Goal: Task Accomplishment & Management: Use online tool/utility

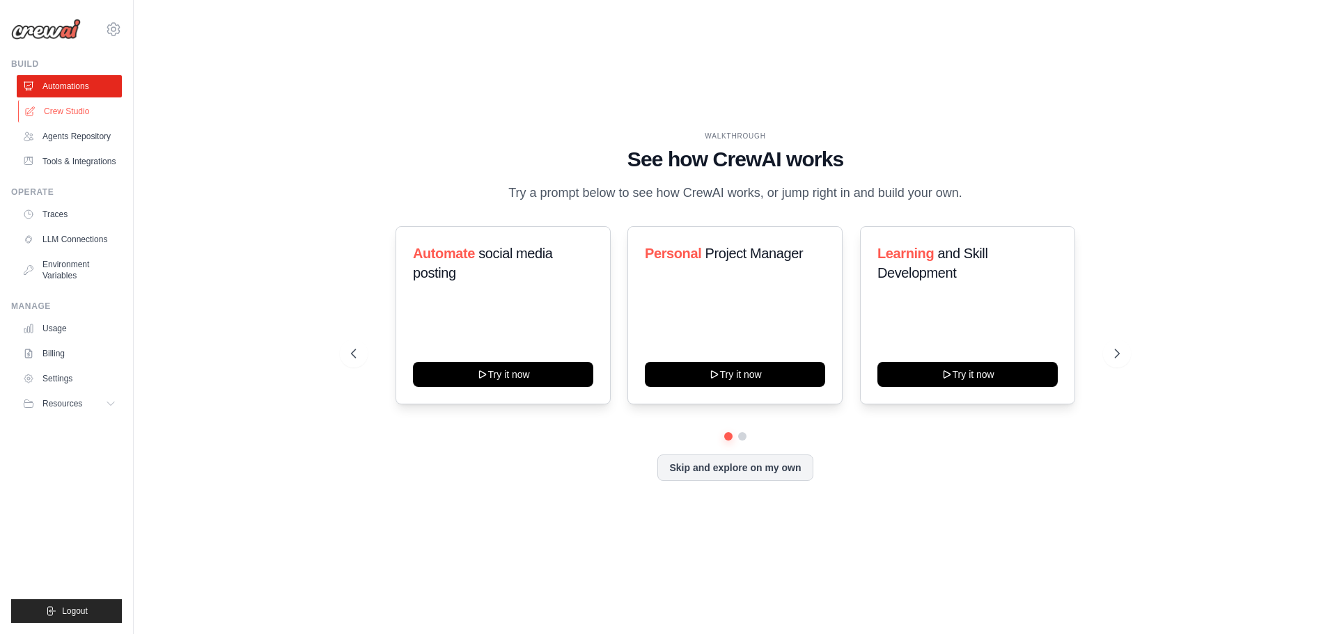
click at [72, 109] on link "Crew Studio" at bounding box center [70, 111] width 105 height 22
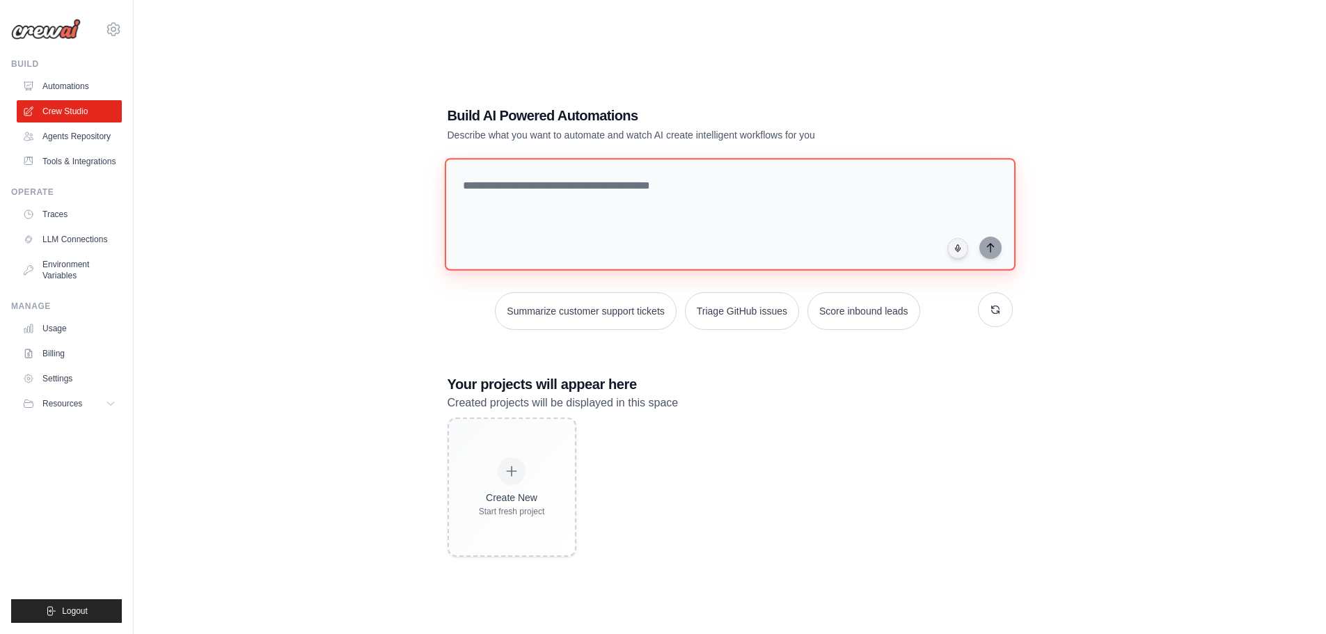
click at [645, 228] on textarea at bounding box center [729, 214] width 571 height 113
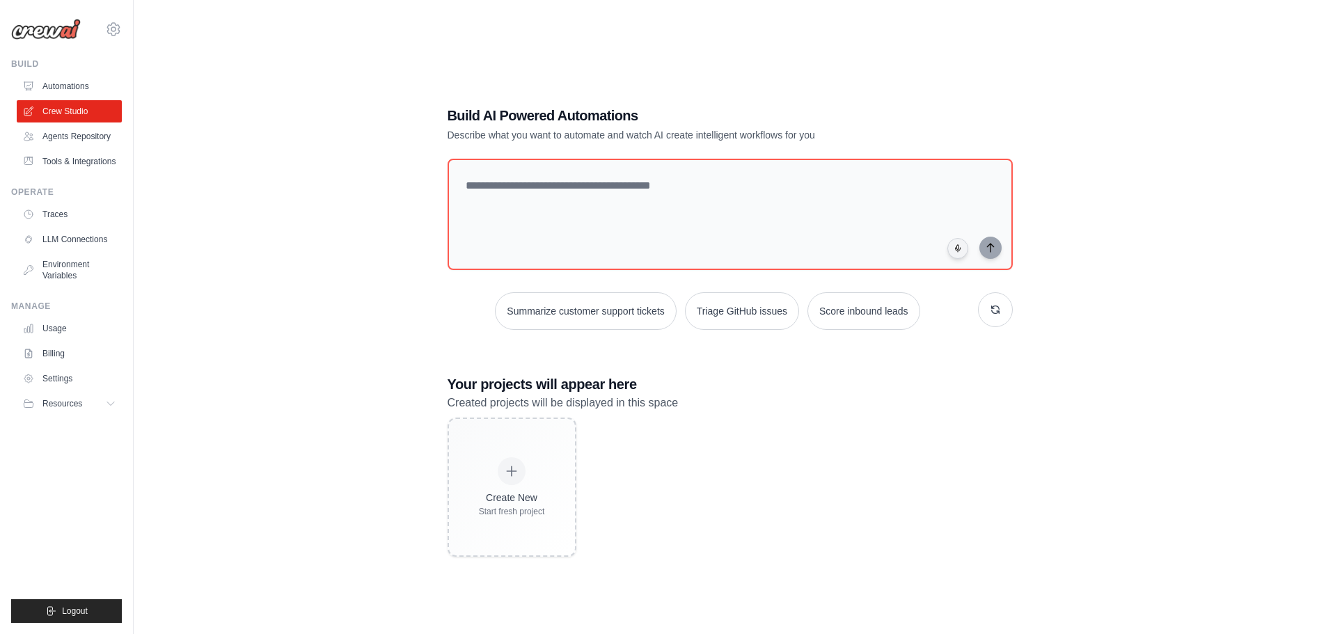
click at [371, 274] on div "Build AI Powered Automations Describe what you want to automate and watch AI cr…" at bounding box center [730, 331] width 1148 height 634
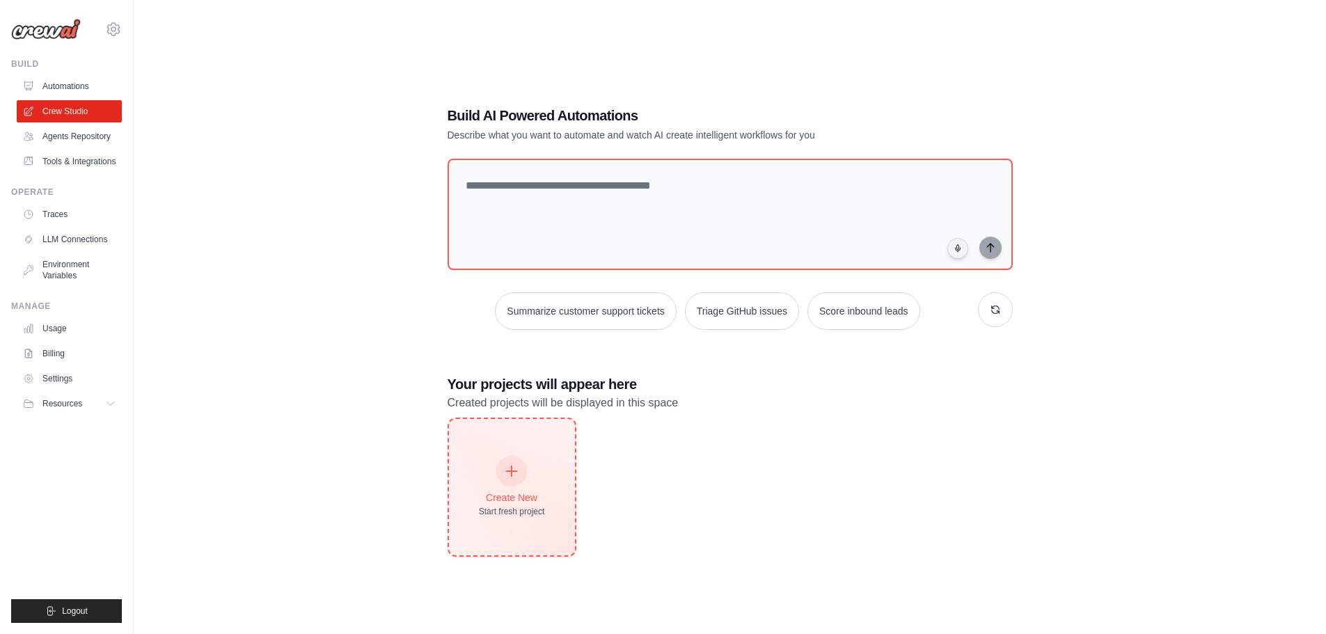
click at [509, 518] on div "Create New Start fresh project" at bounding box center [512, 487] width 126 height 136
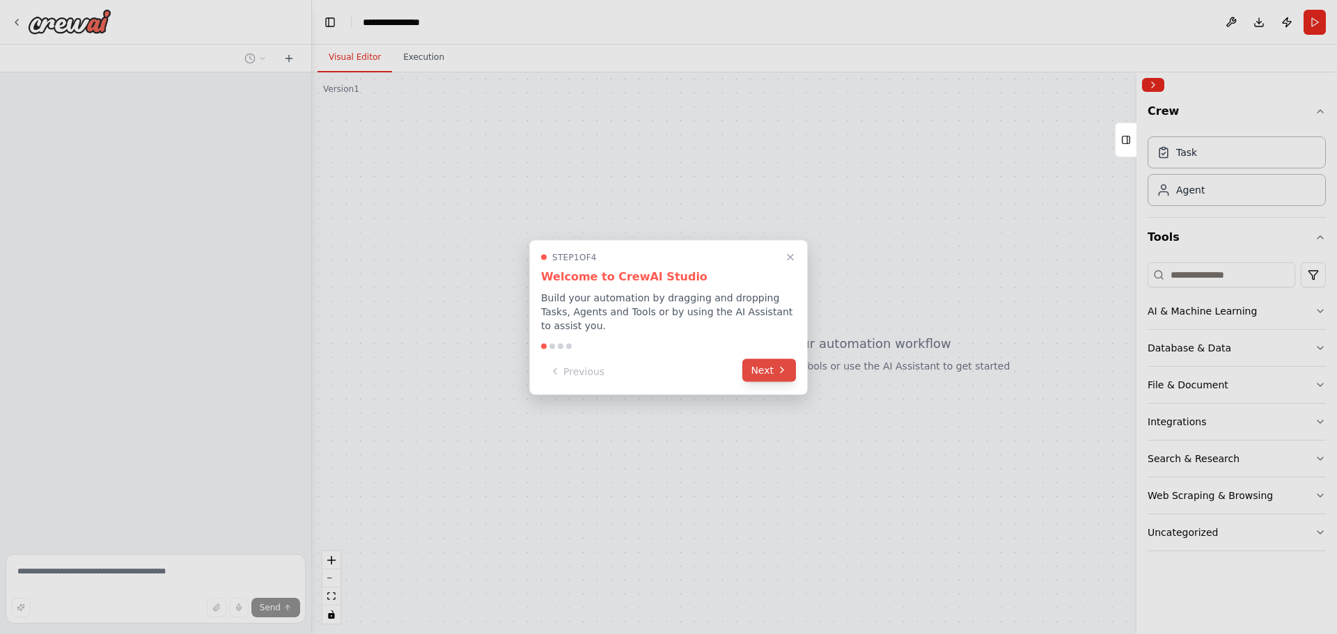
click at [758, 370] on button "Next" at bounding box center [769, 370] width 54 height 23
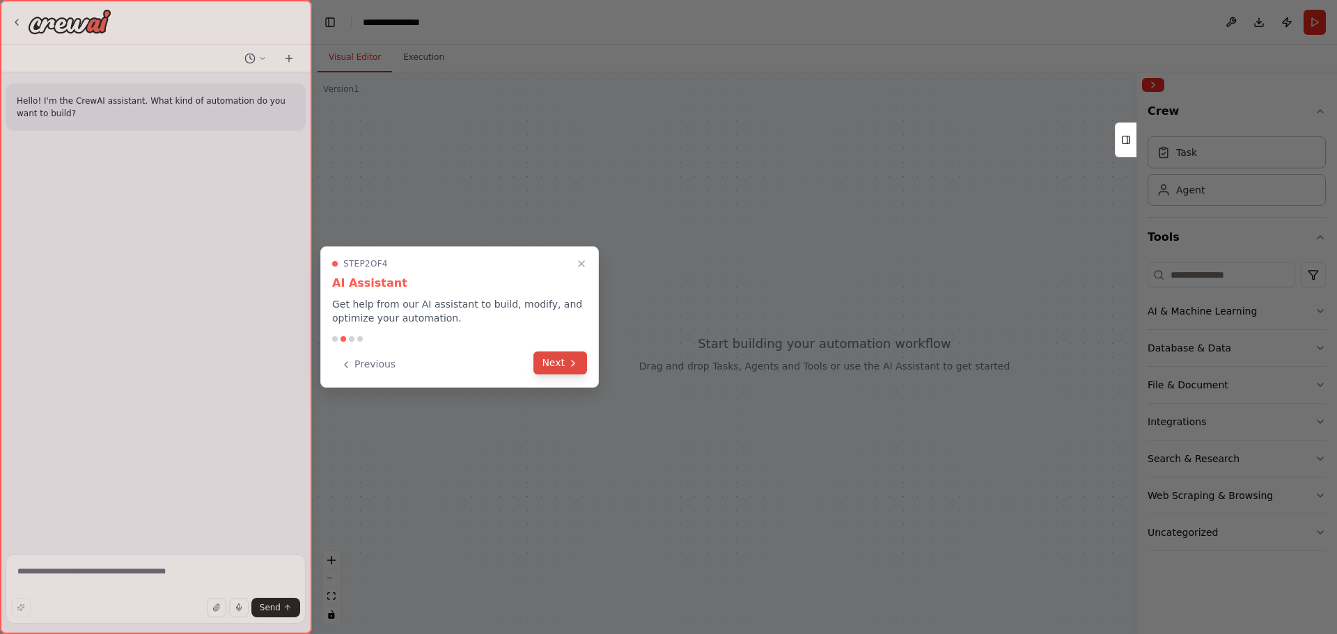
click at [555, 354] on button "Next" at bounding box center [560, 363] width 54 height 23
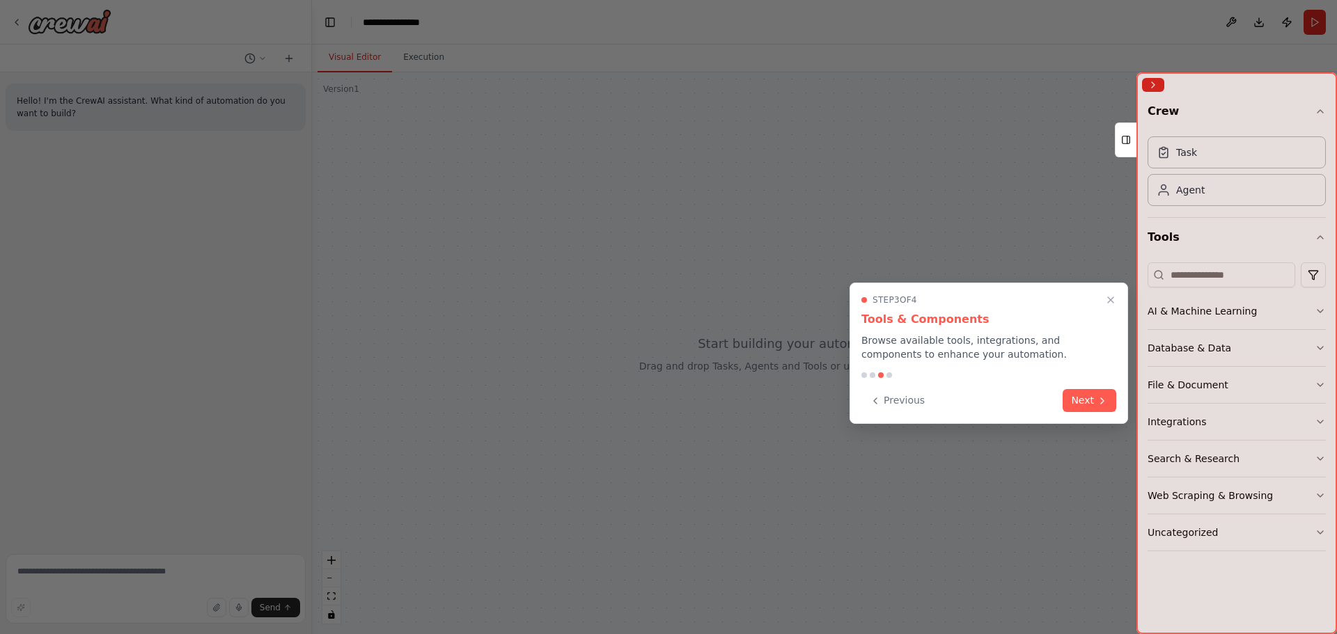
click at [1110, 412] on div "Step 3 of 4 Tools & Components Browse available tools, integrations, and compon…" at bounding box center [988, 353] width 278 height 141
click at [1095, 404] on button "Next" at bounding box center [1089, 399] width 54 height 23
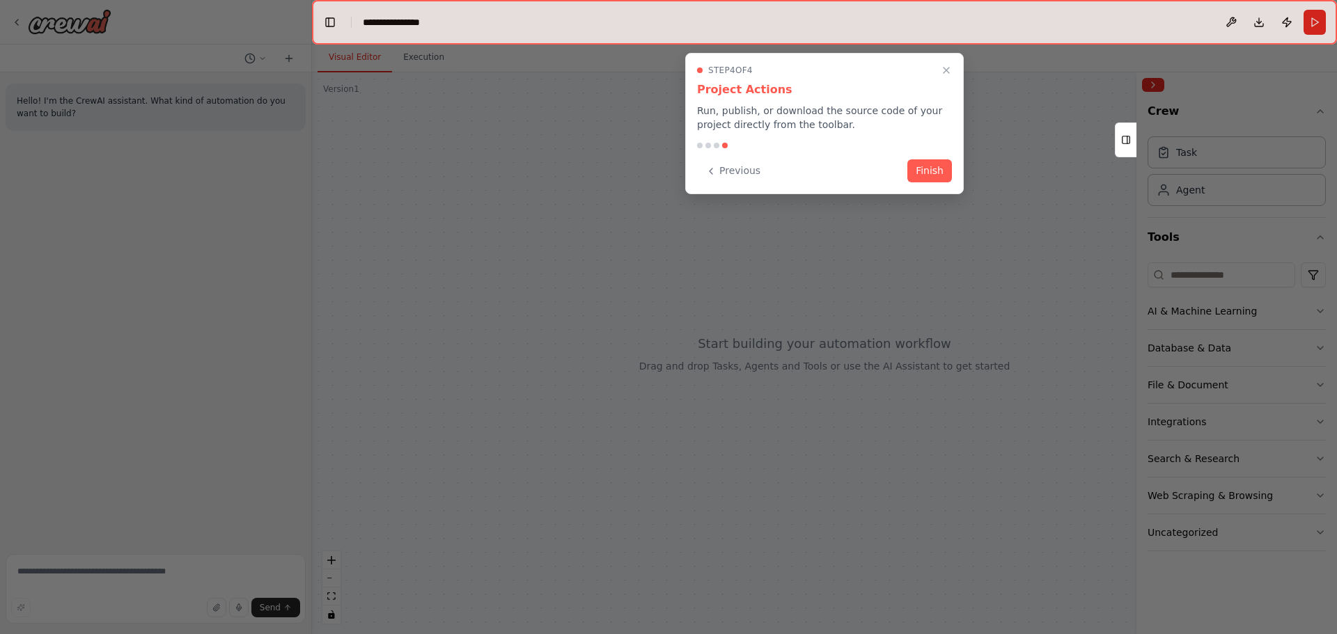
click at [908, 166] on div "Previous Finish" at bounding box center [824, 170] width 255 height 23
click at [918, 172] on button "Finish" at bounding box center [929, 169] width 45 height 23
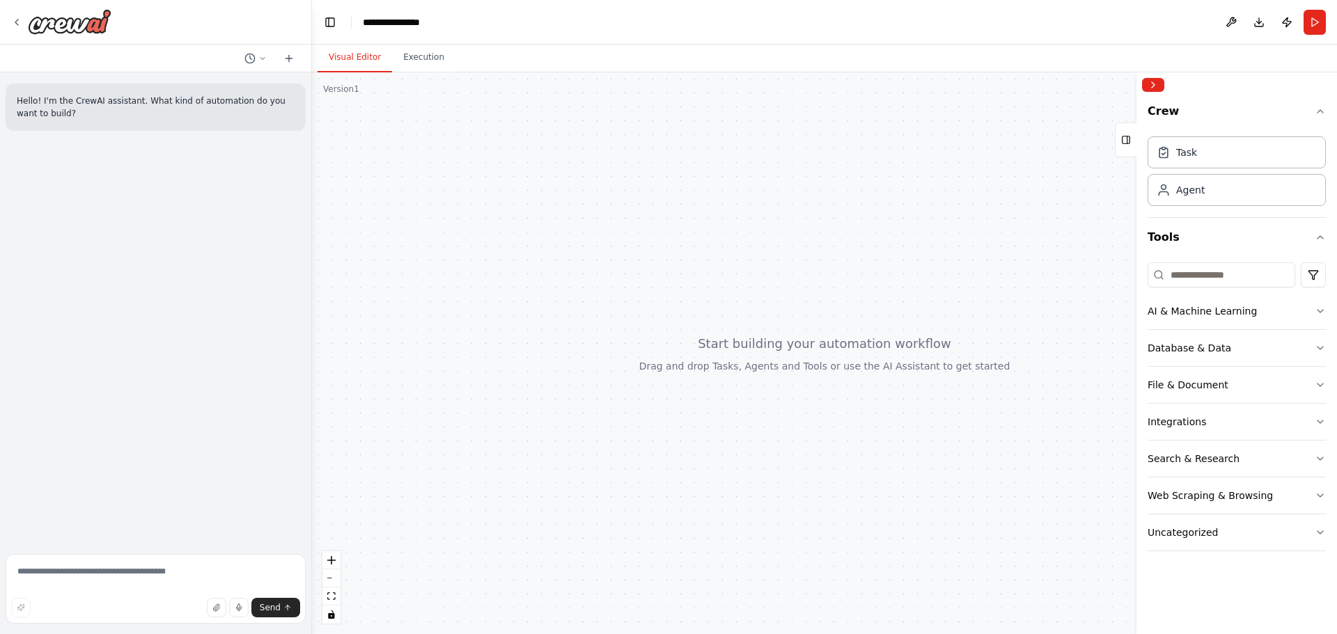
click at [692, 265] on div at bounding box center [824, 353] width 1025 height 562
click at [585, 412] on div at bounding box center [824, 353] width 1025 height 562
click at [761, 358] on div at bounding box center [824, 353] width 1025 height 562
drag, startPoint x: 737, startPoint y: 352, endPoint x: 600, endPoint y: 329, distance: 138.9
click at [600, 329] on div at bounding box center [824, 353] width 1025 height 562
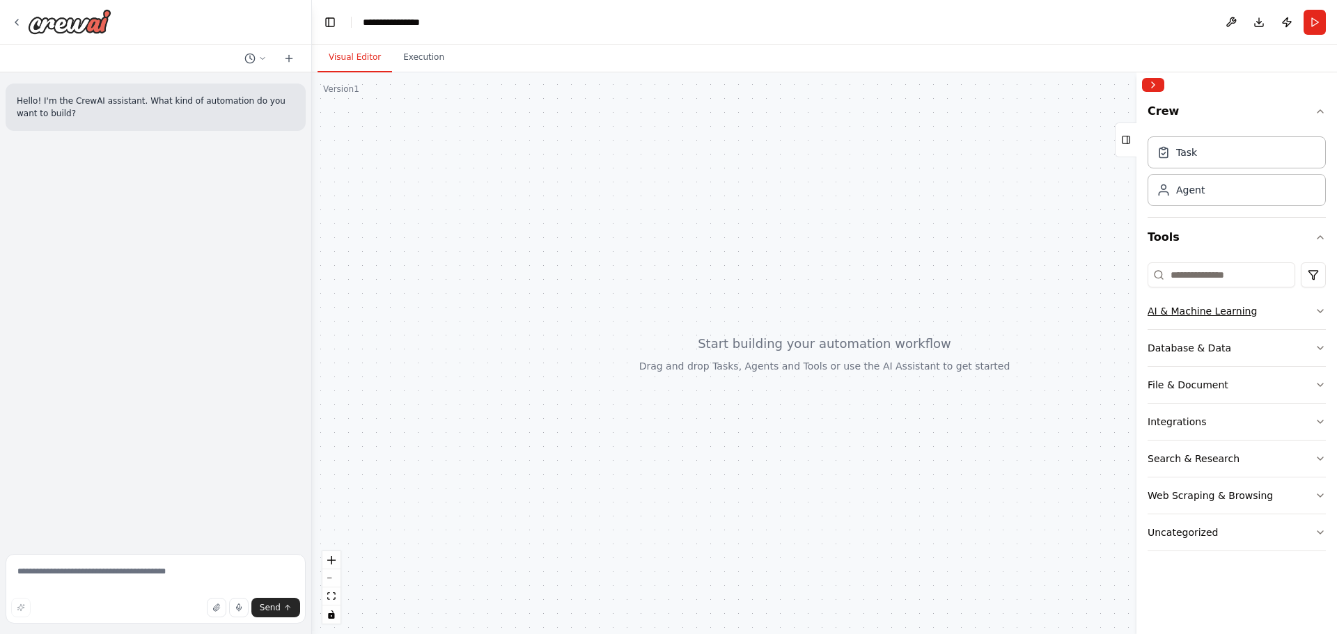
click at [1206, 326] on button "AI & Machine Learning" at bounding box center [1236, 311] width 178 height 36
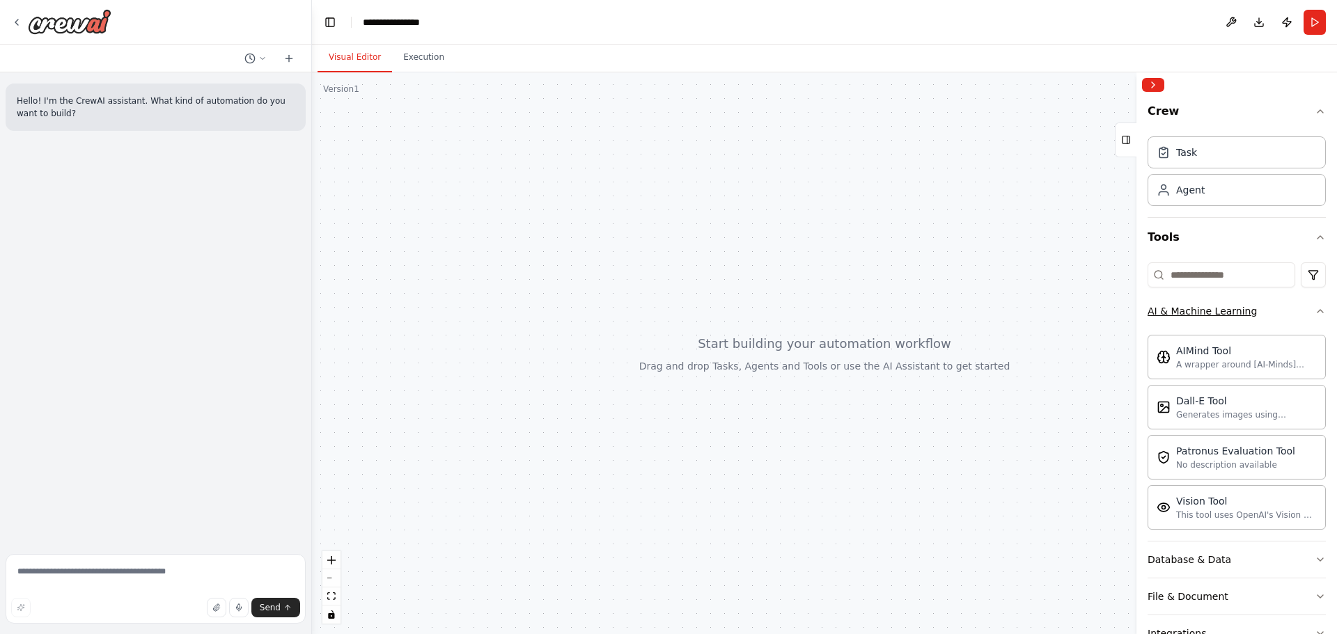
click at [1206, 326] on button "AI & Machine Learning" at bounding box center [1236, 311] width 178 height 36
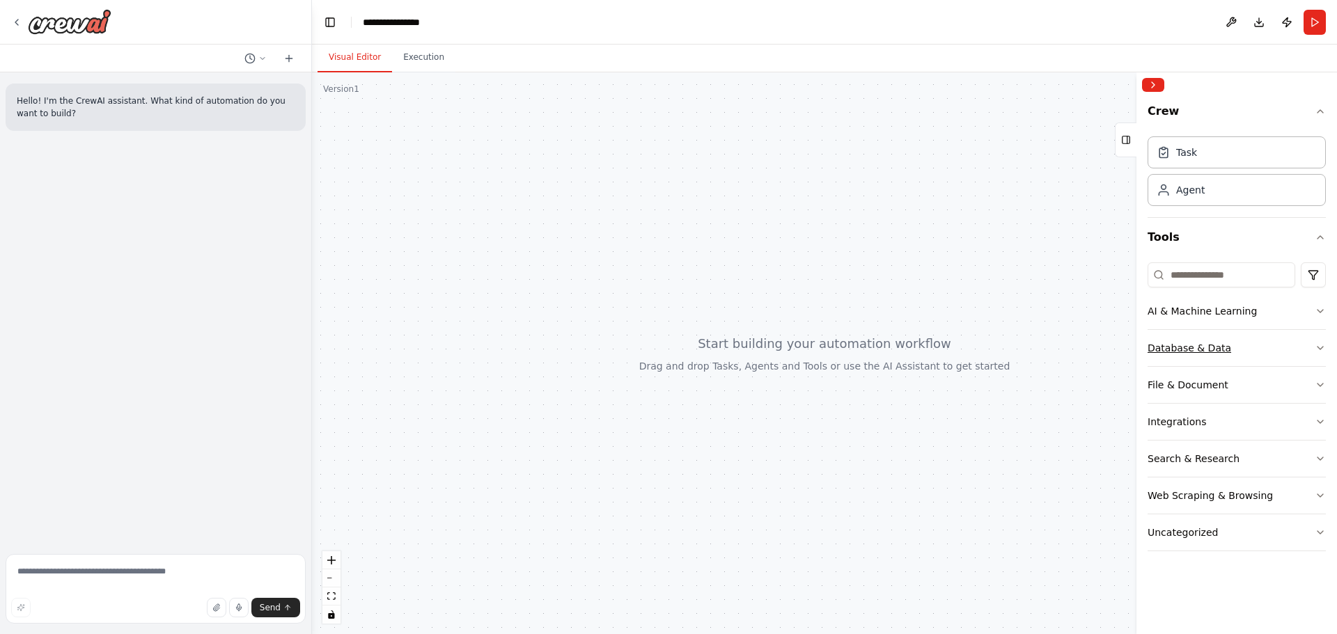
click at [1225, 355] on button "Database & Data" at bounding box center [1236, 348] width 178 height 36
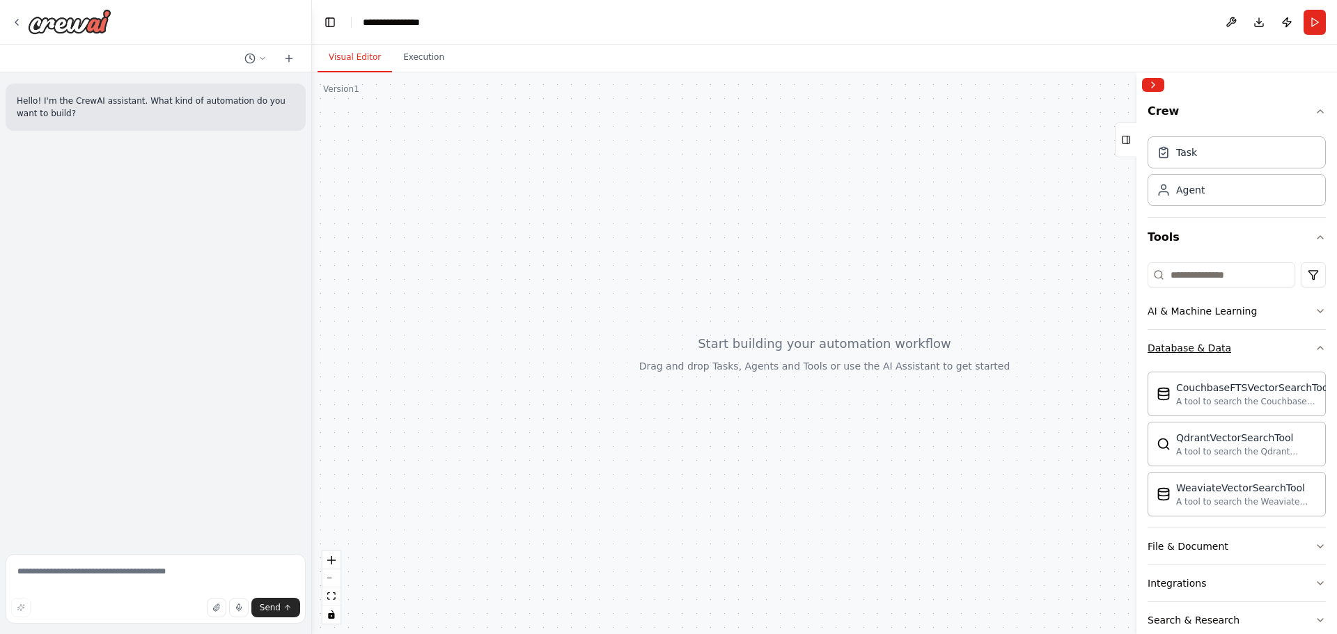
click at [1225, 355] on button "Database & Data" at bounding box center [1236, 348] width 178 height 36
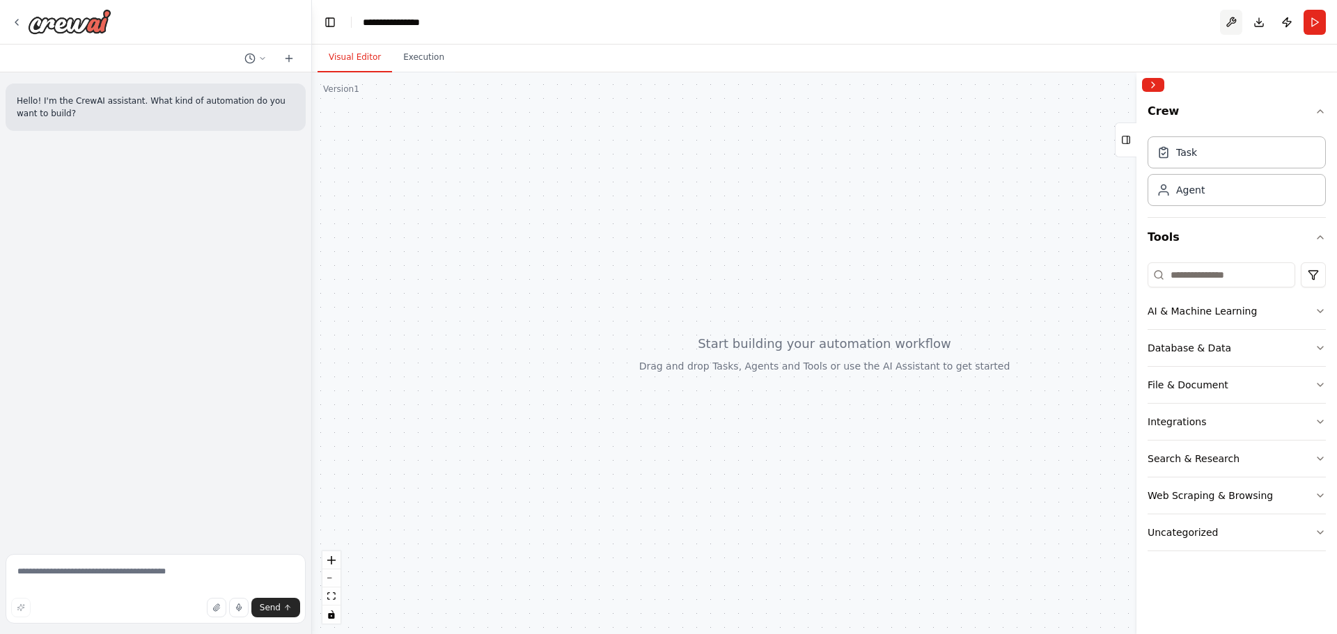
click at [1231, 24] on button at bounding box center [1231, 22] width 22 height 25
drag, startPoint x: 898, startPoint y: 191, endPoint x: 876, endPoint y: 186, distance: 22.8
click at [892, 191] on div at bounding box center [824, 353] width 1025 height 562
click at [601, 422] on div at bounding box center [824, 353] width 1025 height 562
drag, startPoint x: 553, startPoint y: 235, endPoint x: 528, endPoint y: 203, distance: 40.7
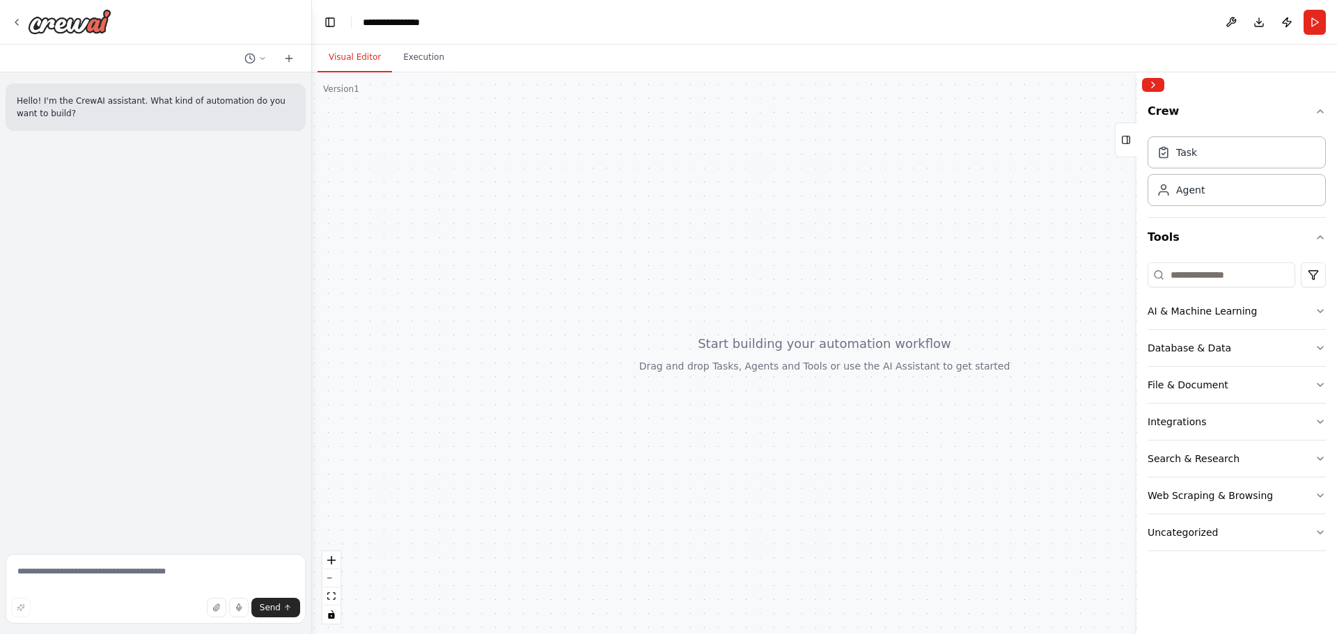
click at [552, 235] on div at bounding box center [824, 353] width 1025 height 562
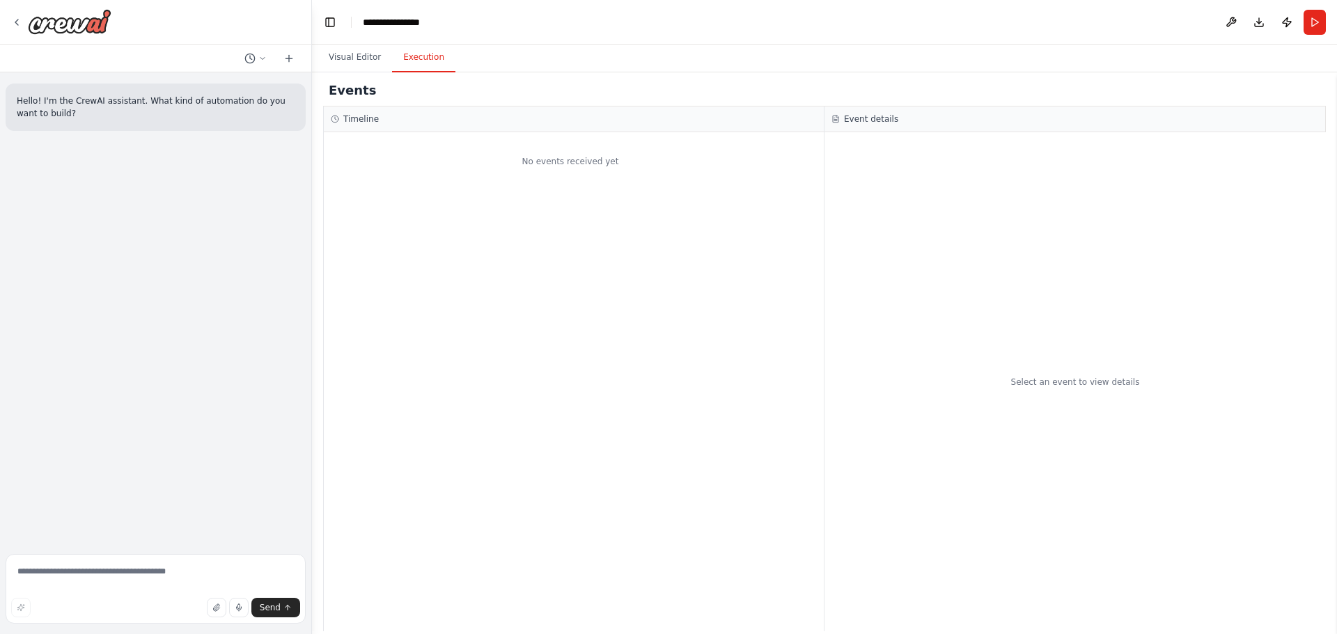
click at [432, 65] on button "Execution" at bounding box center [423, 57] width 63 height 29
click at [357, 62] on button "Visual Editor" at bounding box center [354, 57] width 74 height 29
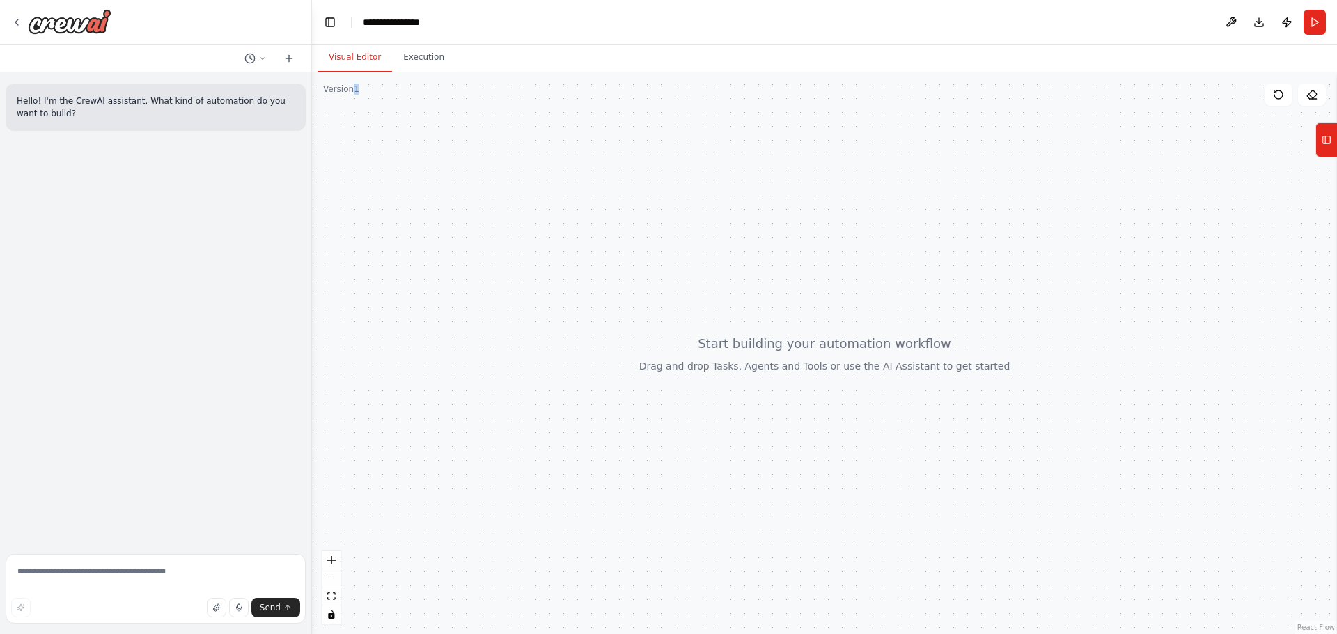
drag, startPoint x: 351, startPoint y: 90, endPoint x: 358, endPoint y: 116, distance: 27.4
click at [358, 116] on div "Version 1 Show Tools Hide Agents React Flow Press enter or space to select a no…" at bounding box center [824, 353] width 1025 height 562
click at [544, 135] on div at bounding box center [824, 353] width 1025 height 562
click at [523, 551] on div at bounding box center [824, 353] width 1025 height 562
drag, startPoint x: 782, startPoint y: 329, endPoint x: 671, endPoint y: 331, distance: 111.4
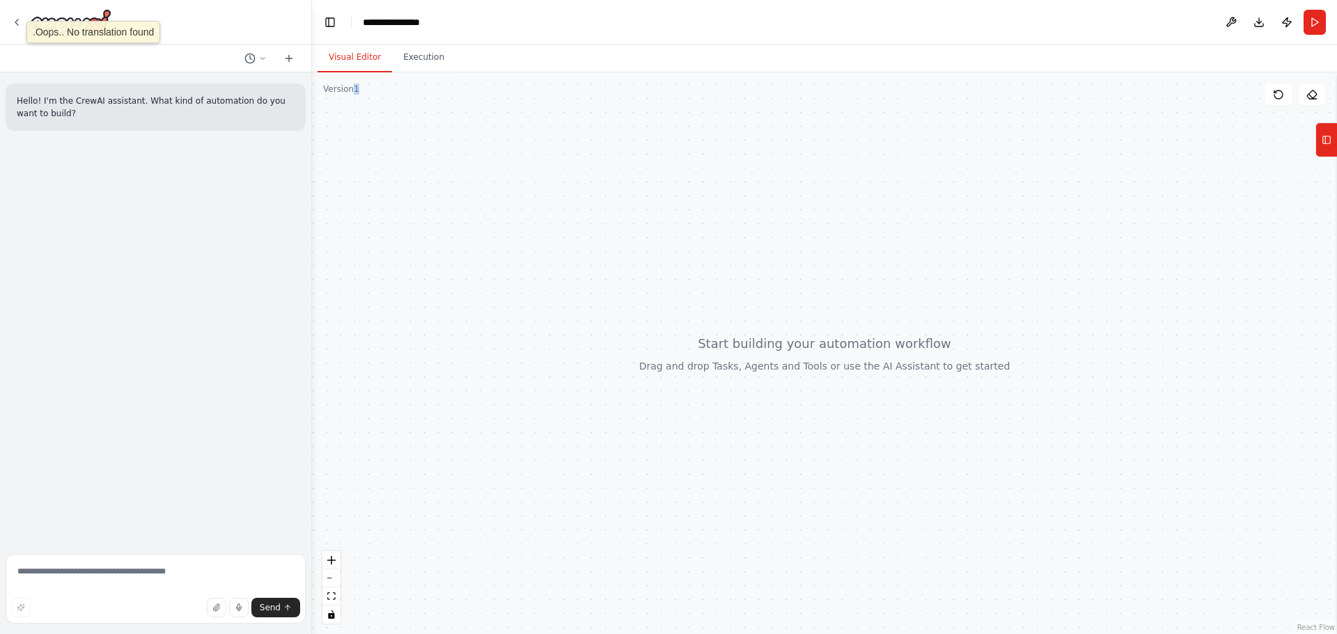
click at [671, 331] on div at bounding box center [824, 353] width 1025 height 562
click at [1334, 141] on button "Tools" at bounding box center [1326, 140] width 22 height 35
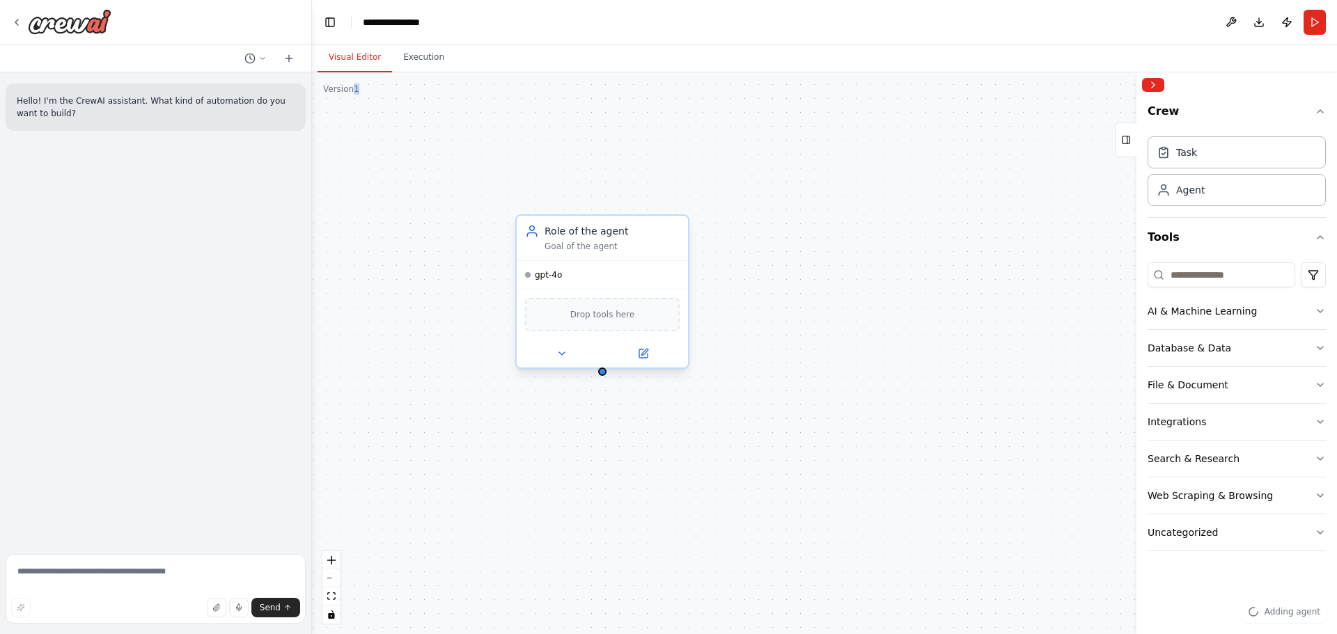
drag, startPoint x: 647, startPoint y: 310, endPoint x: 592, endPoint y: 251, distance: 80.3
click at [940, 246] on div "Role of the agent Goal of the agent gpt-4o Drop tools here" at bounding box center [824, 353] width 1025 height 562
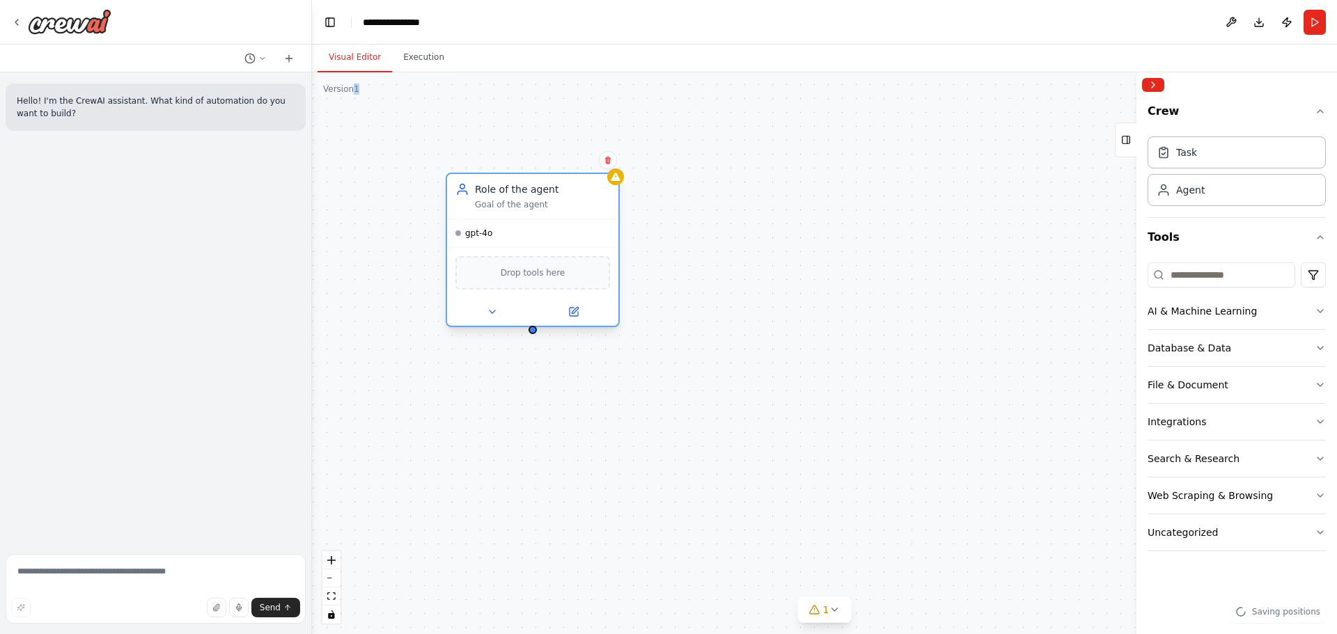
drag, startPoint x: 658, startPoint y: 234, endPoint x: 601, endPoint y: 202, distance: 64.8
click at [601, 202] on div "Goal of the agent" at bounding box center [542, 204] width 135 height 11
click at [840, 274] on div "Role of the agent Goal of the agent gpt-4o Drop tools here" at bounding box center [824, 353] width 1025 height 562
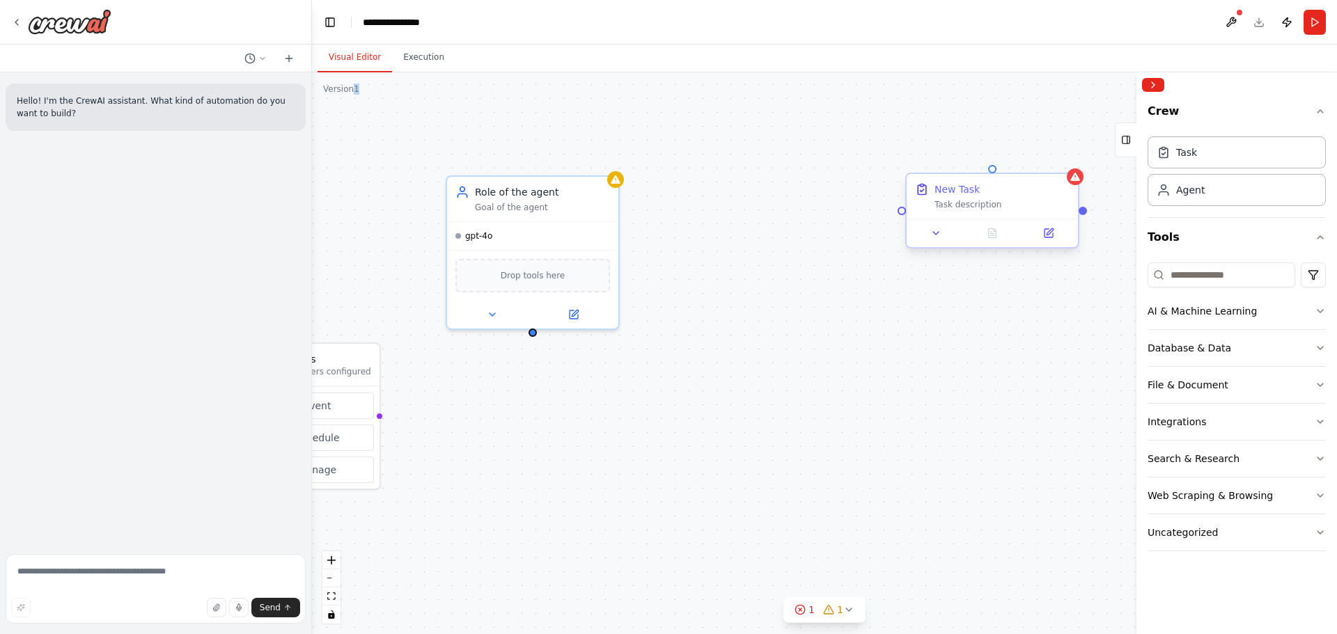
drag, startPoint x: 1024, startPoint y: 214, endPoint x: 951, endPoint y: 195, distance: 75.5
click at [951, 195] on div "New Task" at bounding box center [956, 189] width 45 height 14
click at [1041, 221] on div at bounding box center [991, 233] width 171 height 29
click at [1039, 205] on div "Task description" at bounding box center [1001, 204] width 135 height 11
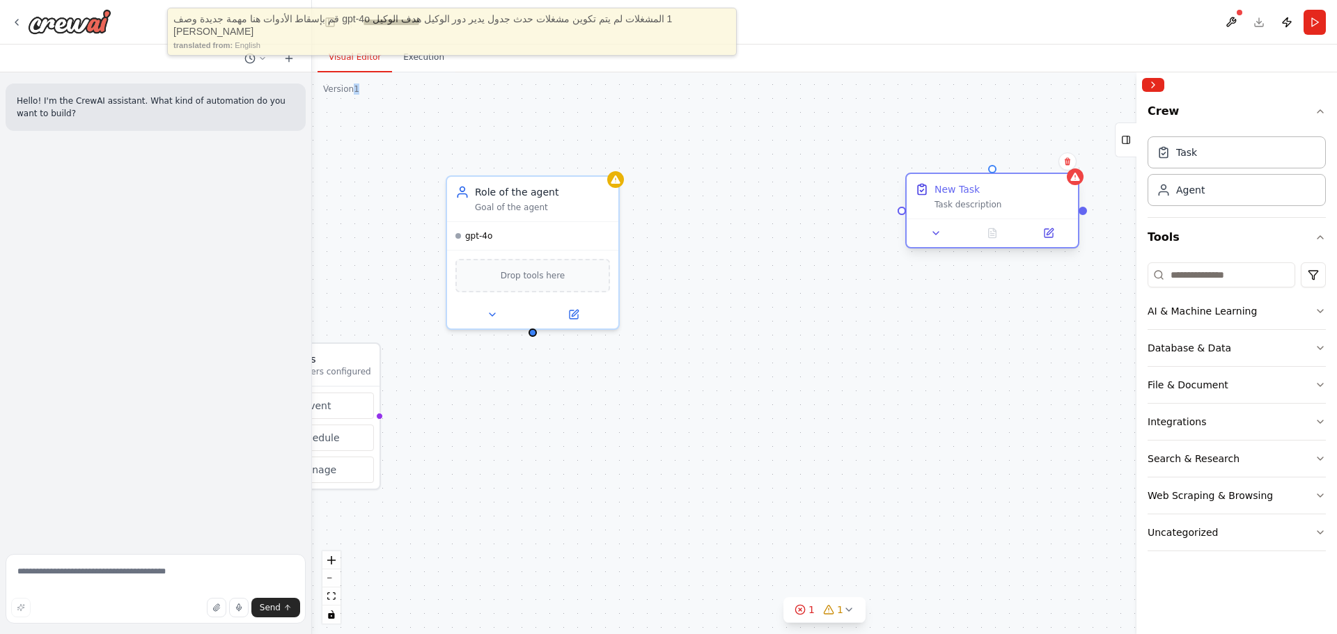
drag, startPoint x: 1040, startPoint y: 229, endPoint x: 1011, endPoint y: 198, distance: 42.4
click at [1011, 198] on div "New Task Task description" at bounding box center [1001, 196] width 135 height 28
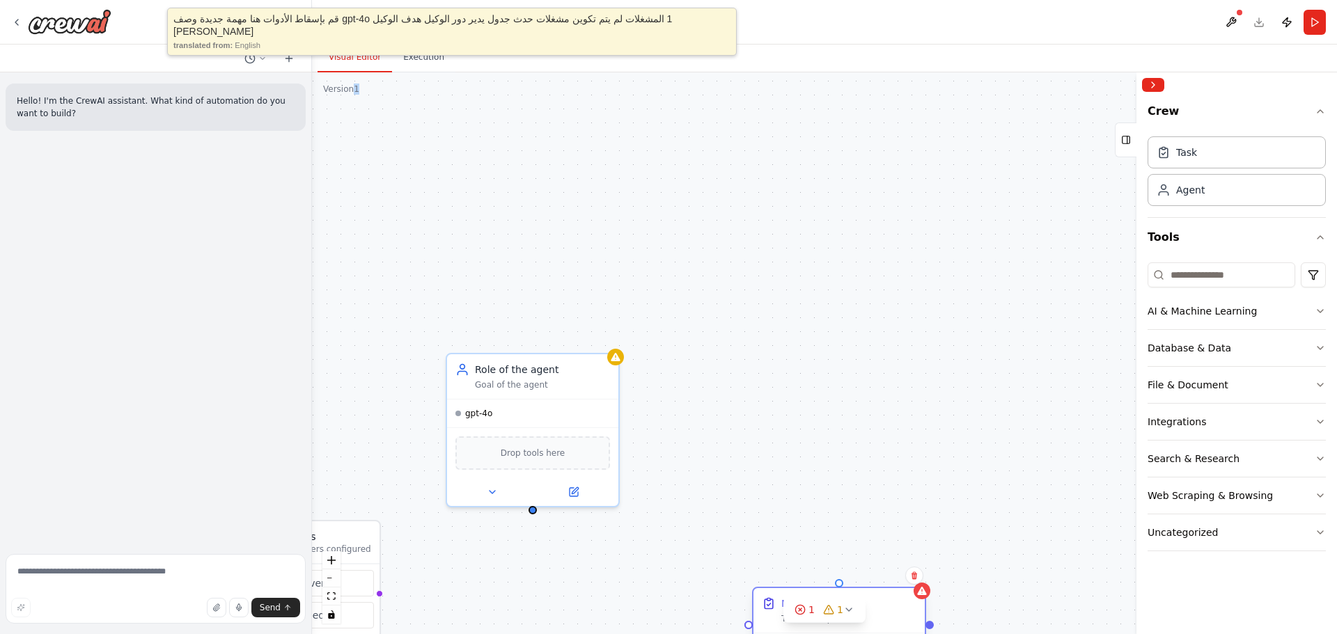
drag, startPoint x: 942, startPoint y: 201, endPoint x: 798, endPoint y: 456, distance: 292.7
click at [796, 597] on div "New Task Task description" at bounding box center [848, 611] width 135 height 28
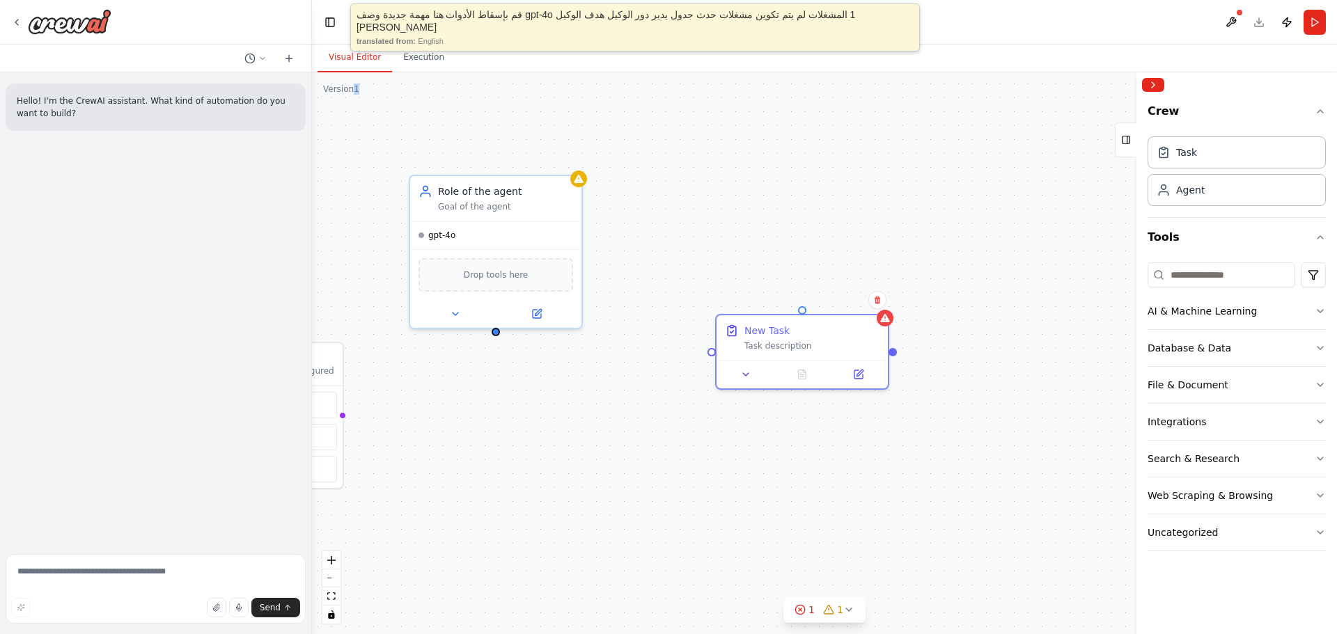
drag, startPoint x: 622, startPoint y: 535, endPoint x: 585, endPoint y: 417, distance: 123.3
click at [585, 417] on div "Triggers No triggers configured Event Schedule Manage Role of the agent Goal of…" at bounding box center [824, 353] width 1025 height 562
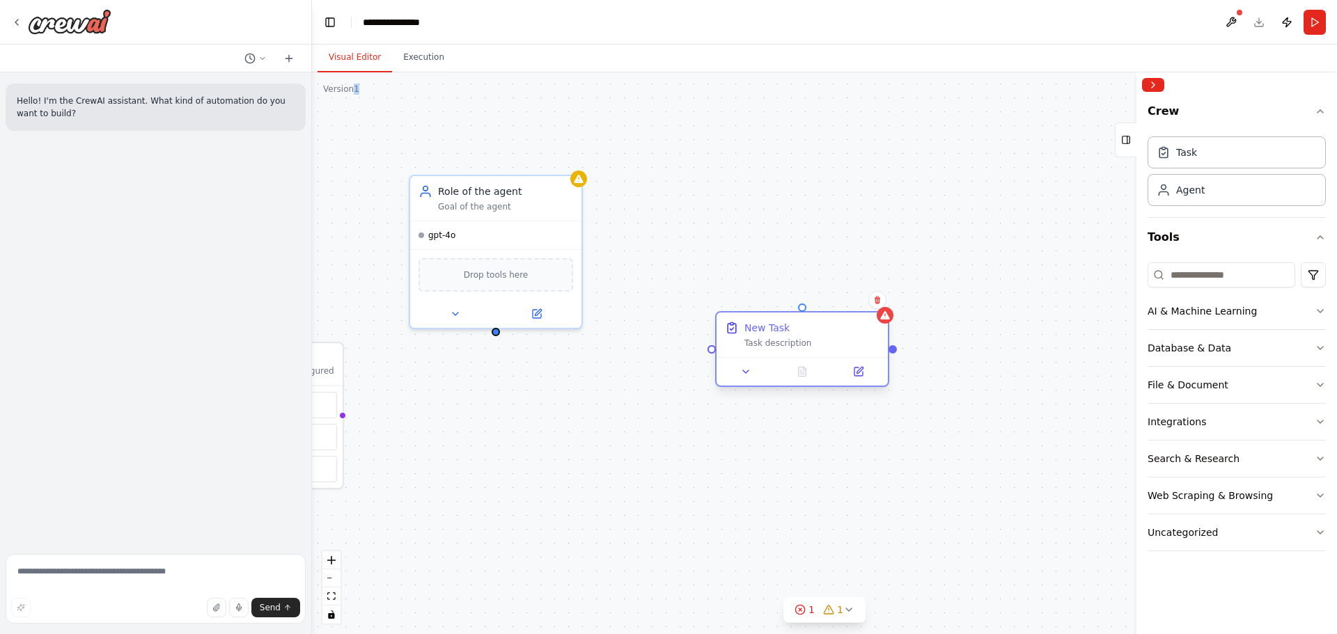
click at [825, 326] on div "New Task" at bounding box center [811, 328] width 135 height 14
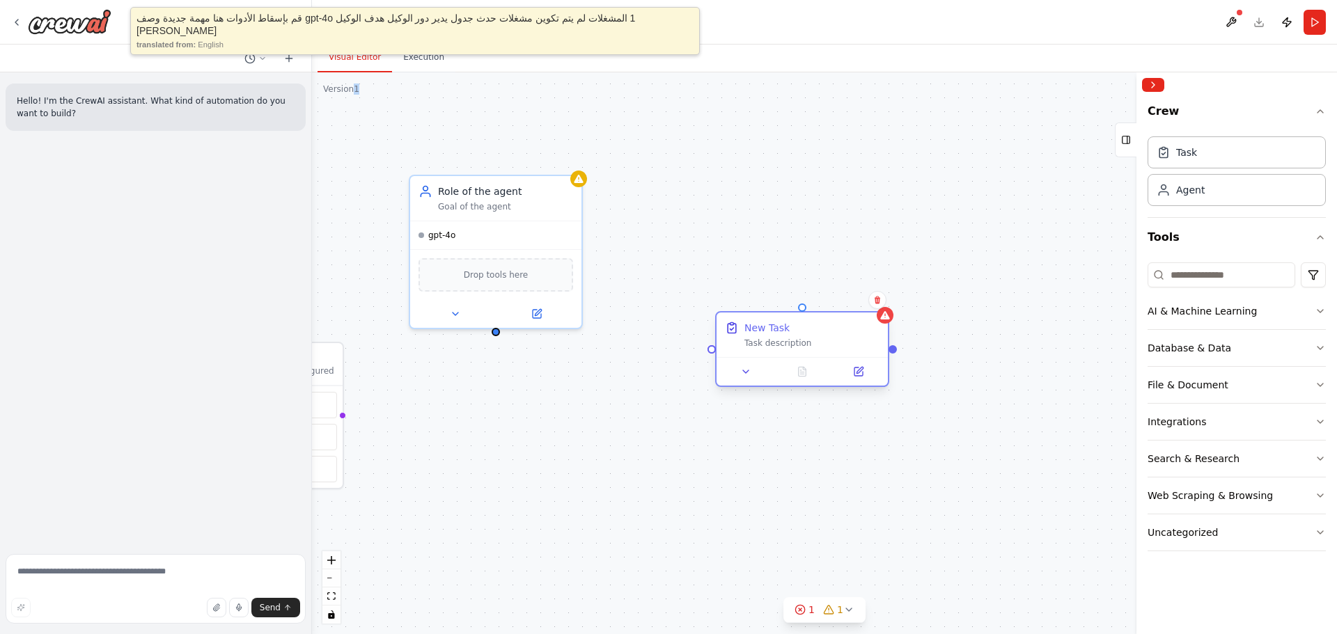
click at [825, 326] on div "New Task" at bounding box center [811, 328] width 135 height 14
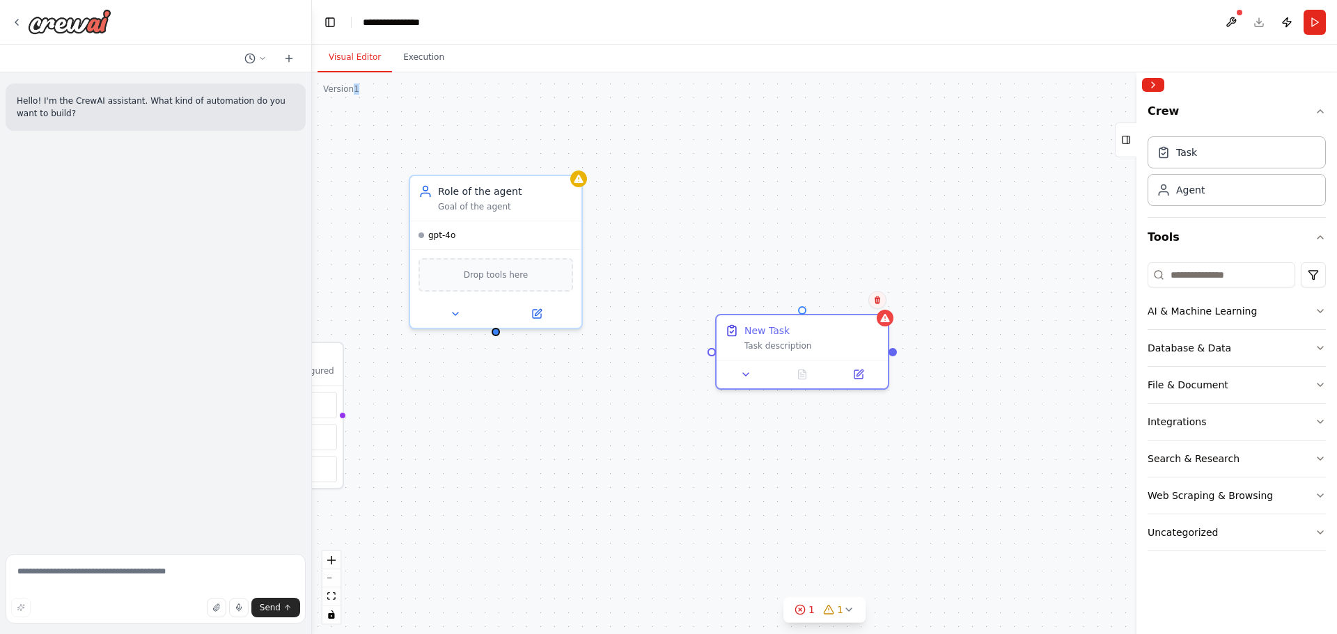
click at [874, 301] on icon at bounding box center [877, 300] width 8 height 8
click at [823, 304] on button "Confirm" at bounding box center [835, 302] width 49 height 17
click at [846, 305] on button "Confirm" at bounding box center [835, 302] width 49 height 17
click at [1250, 347] on button "Database & Data" at bounding box center [1236, 348] width 178 height 36
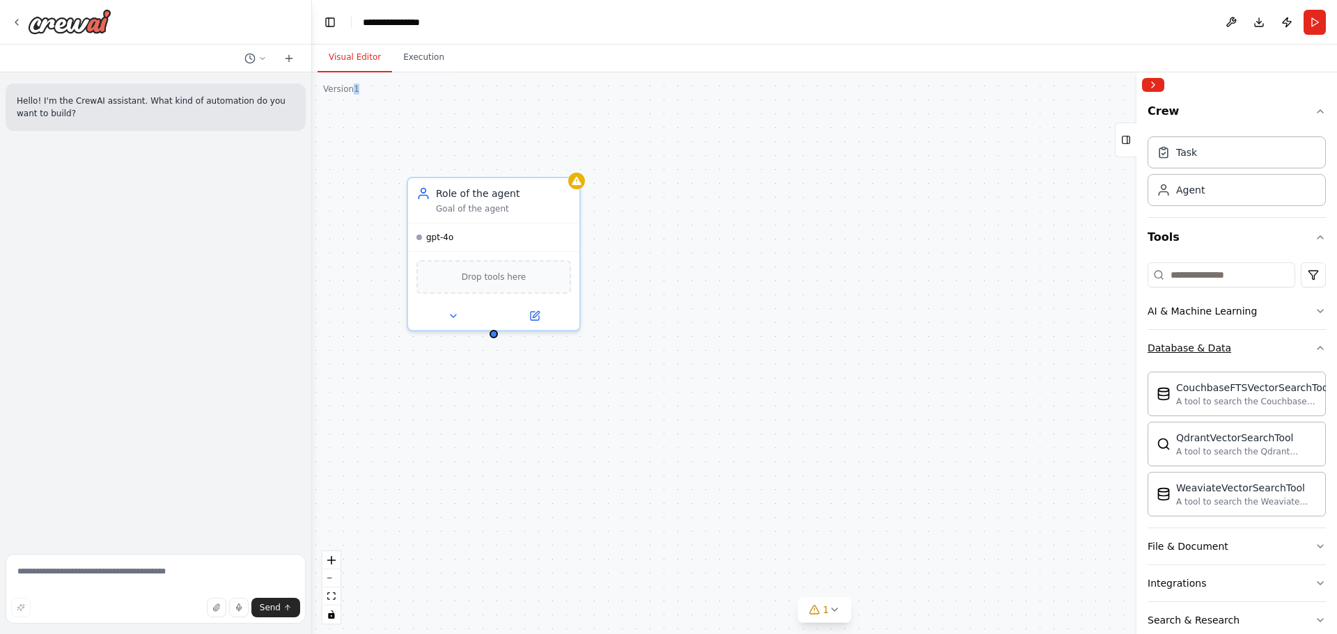
click at [1250, 347] on button "Database & Data" at bounding box center [1236, 348] width 178 height 36
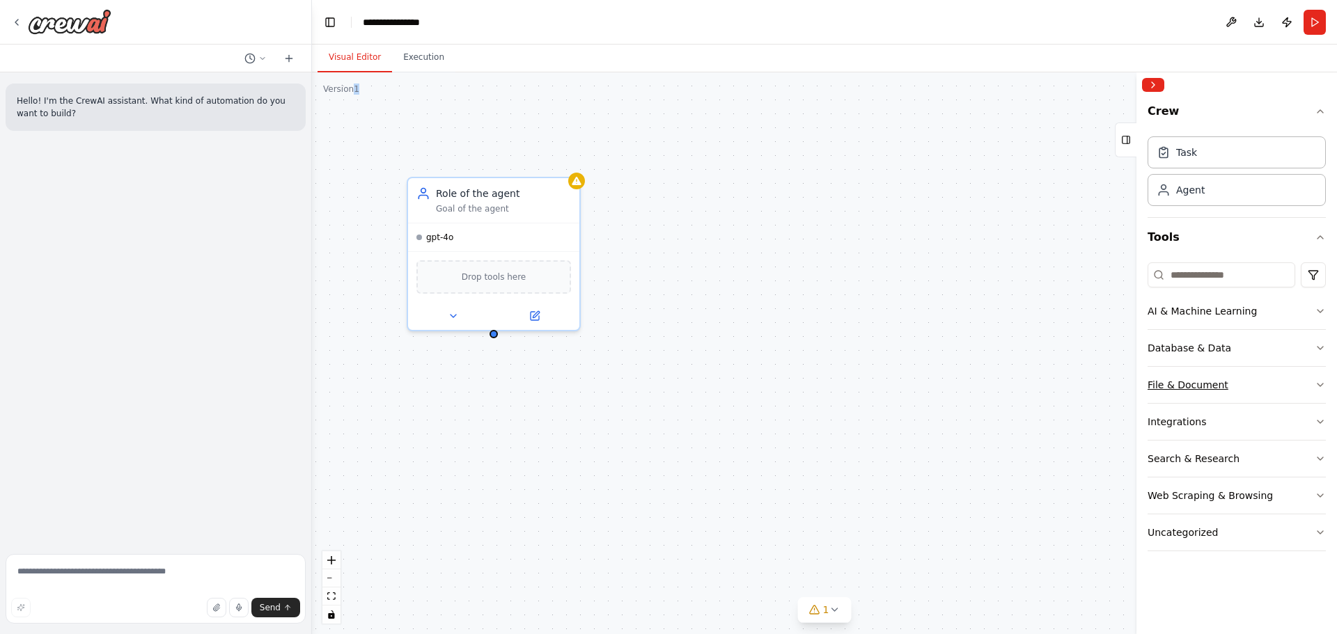
click at [1250, 380] on button "File & Document" at bounding box center [1236, 385] width 178 height 36
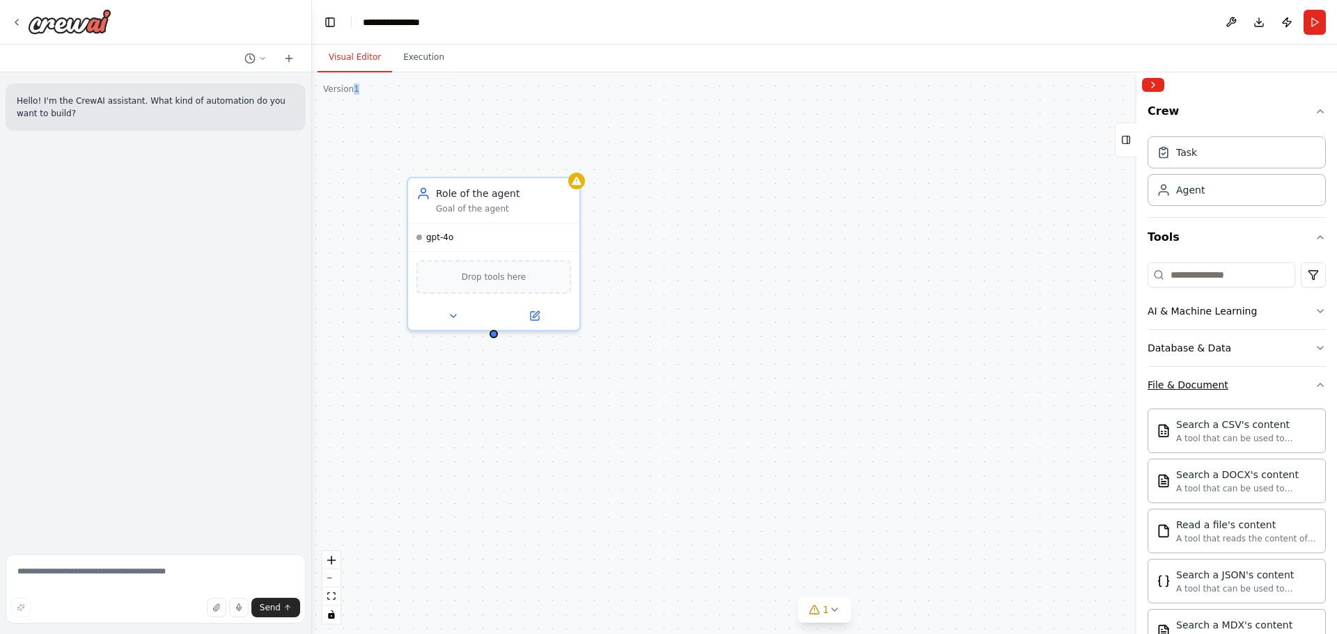
click at [1250, 380] on button "File & Document" at bounding box center [1236, 385] width 178 height 36
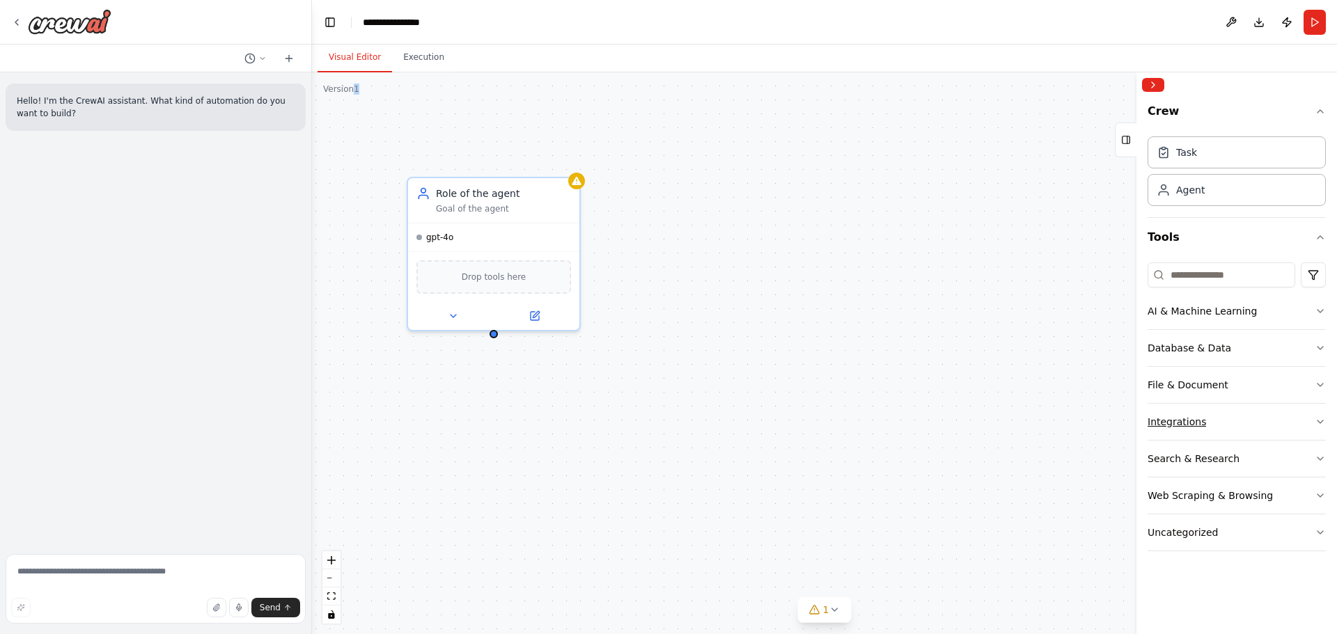
click at [1259, 410] on button "Integrations" at bounding box center [1236, 422] width 178 height 36
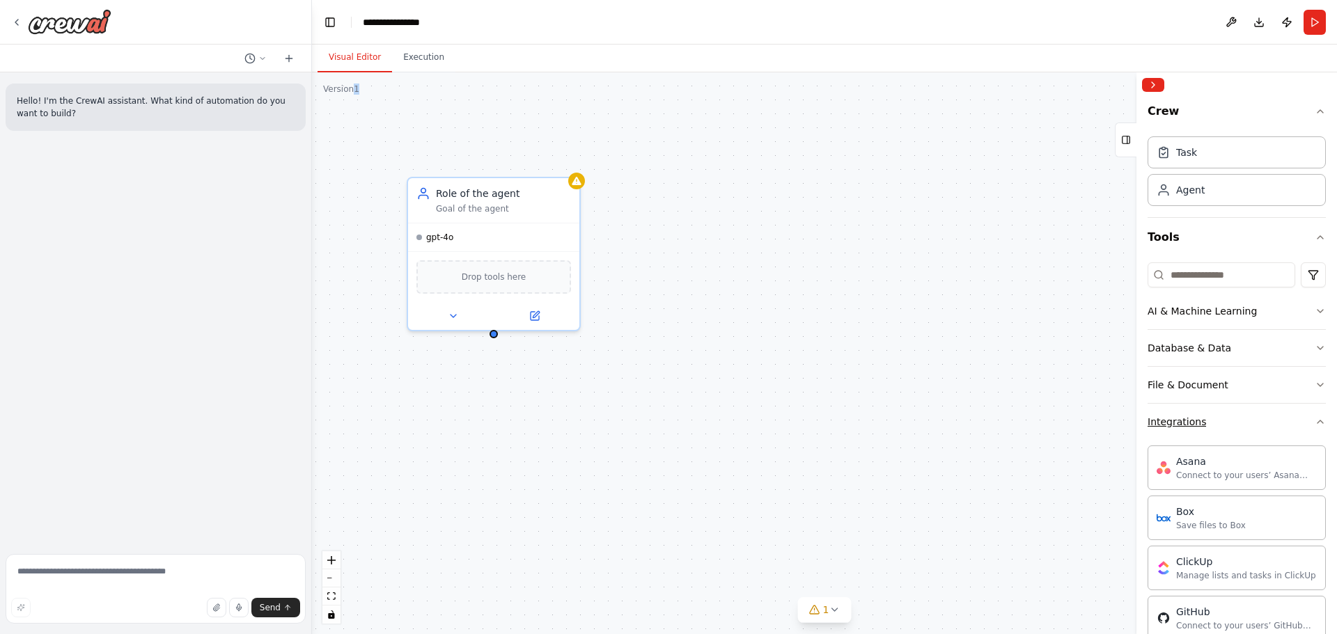
click at [1259, 410] on button "Integrations" at bounding box center [1236, 422] width 178 height 36
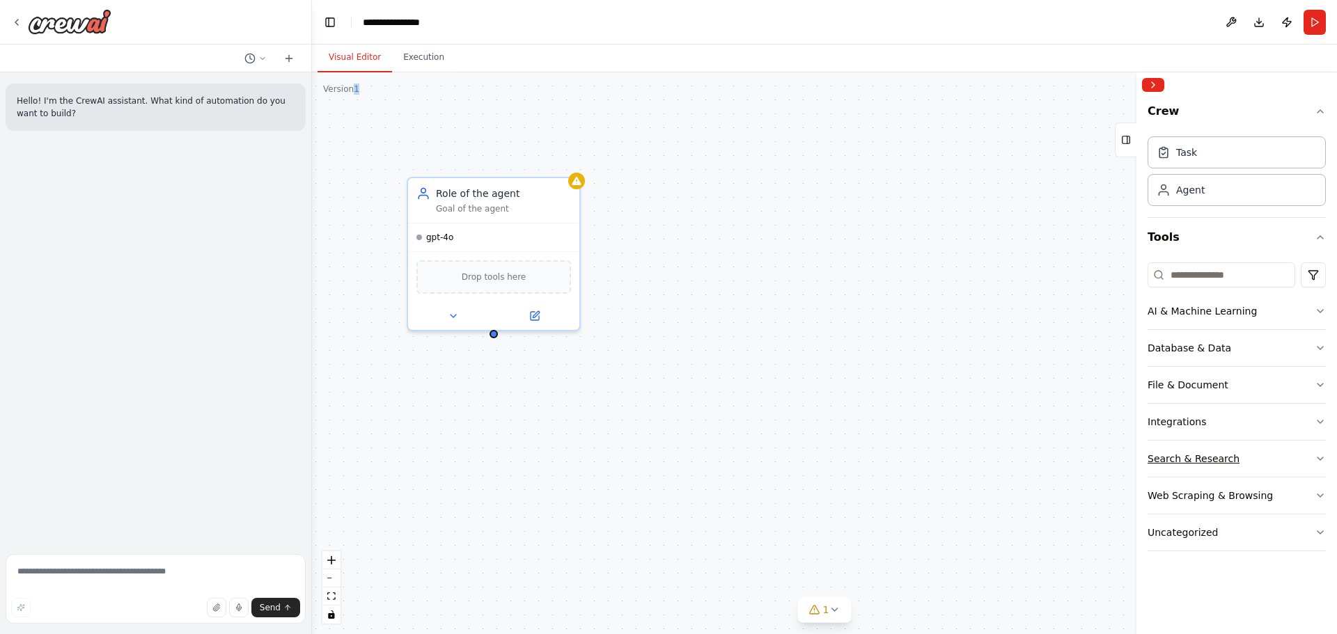
click at [1265, 441] on button "Search & Research" at bounding box center [1236, 459] width 178 height 36
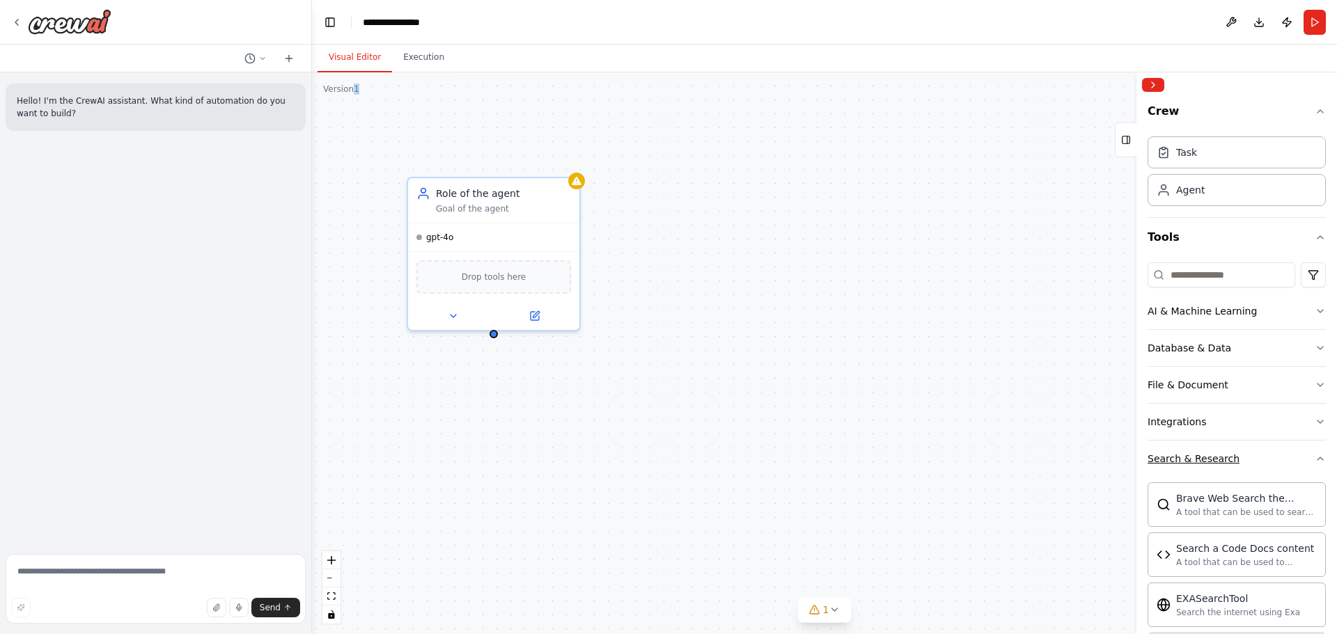
click at [1265, 441] on button "Search & Research" at bounding box center [1236, 459] width 178 height 36
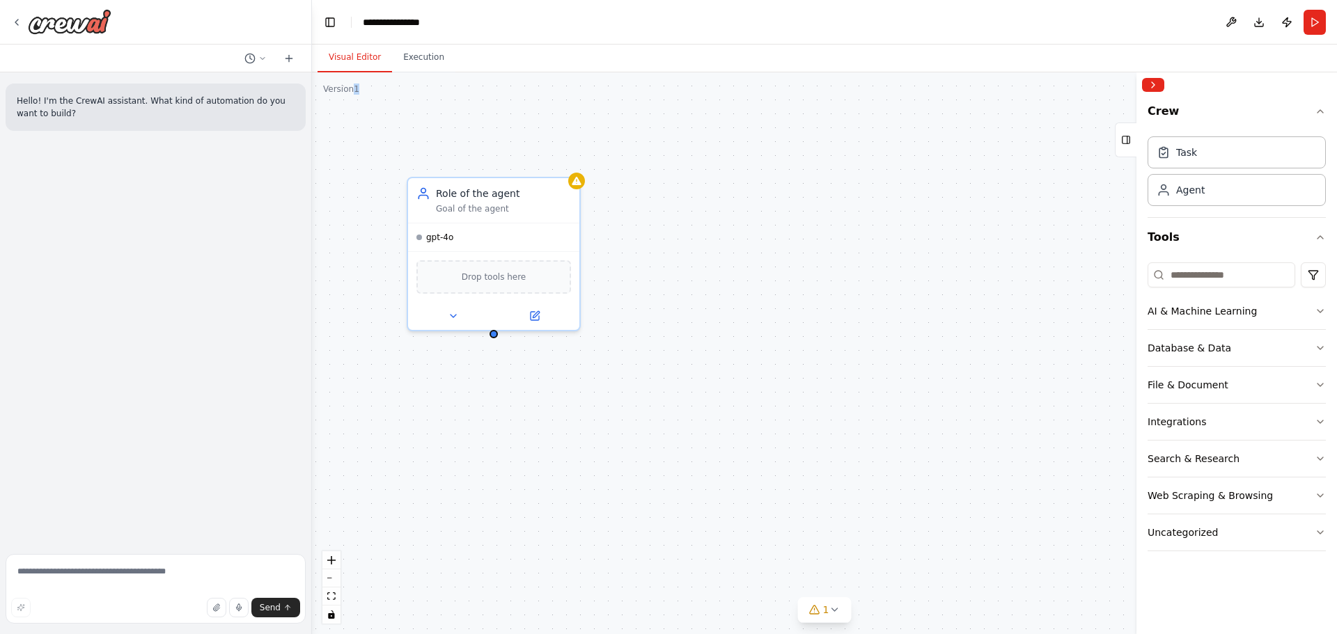
click at [963, 329] on div "Role of the agent Goal of the agent gpt-4o Drop tools here" at bounding box center [824, 353] width 1025 height 562
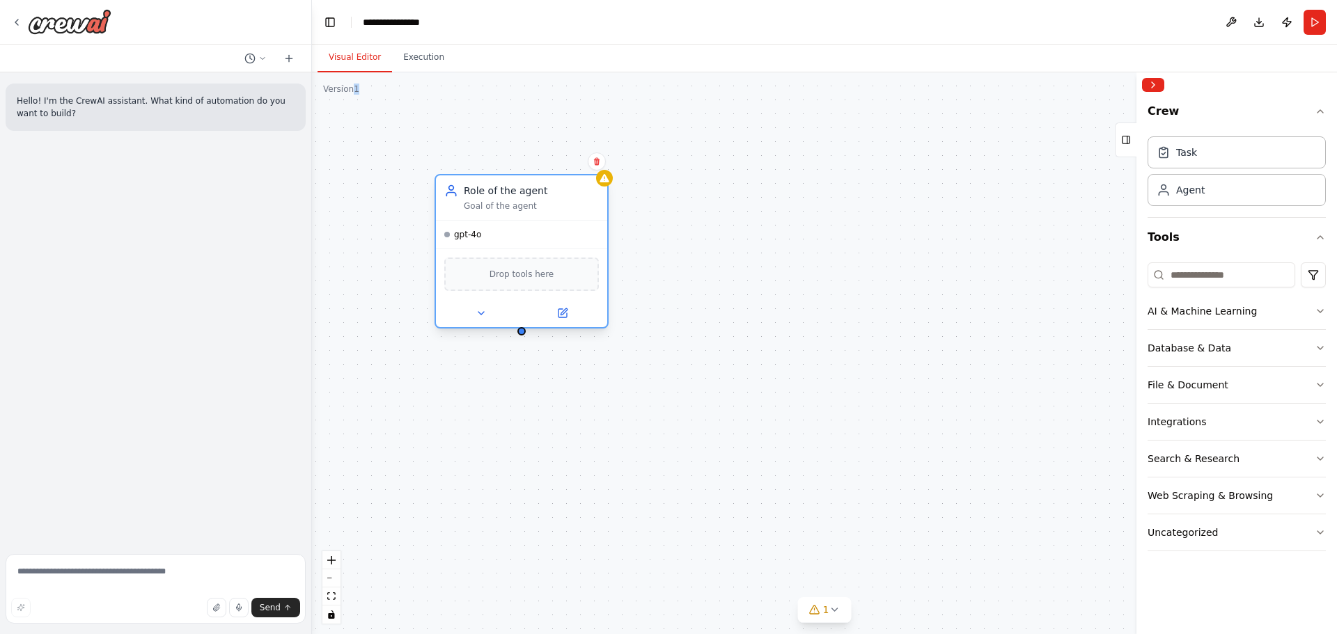
drag, startPoint x: 507, startPoint y: 221, endPoint x: 519, endPoint y: 221, distance: 11.8
click at [519, 221] on div "Role of the agent Goal of the agent gpt-4o Drop tools here" at bounding box center [521, 251] width 174 height 155
click at [950, 294] on div "Role of the agent Goal of the agent gpt-4o Drop tools here" at bounding box center [824, 353] width 1025 height 562
click at [1290, 535] on button "Uncategorized" at bounding box center [1236, 532] width 178 height 36
click at [1275, 542] on button "Uncategorized" at bounding box center [1236, 532] width 178 height 36
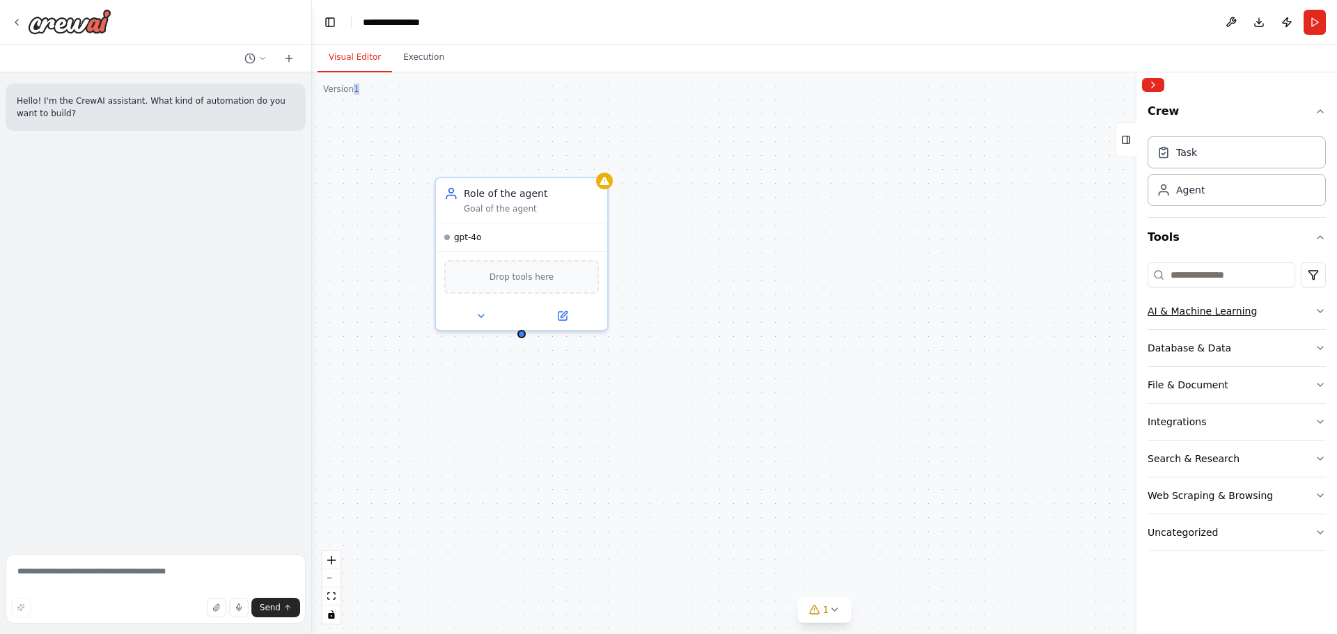
click at [1291, 307] on button "AI & Machine Learning" at bounding box center [1236, 311] width 178 height 36
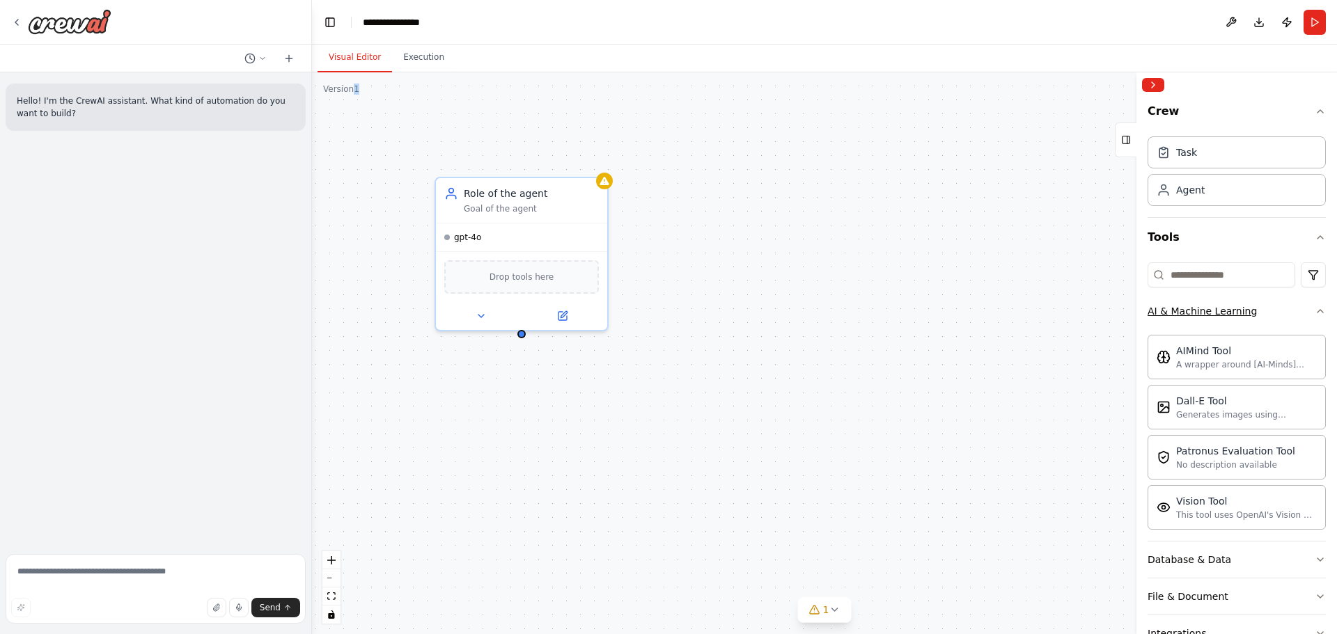
click at [1298, 303] on button "AI & Machine Learning" at bounding box center [1236, 311] width 178 height 36
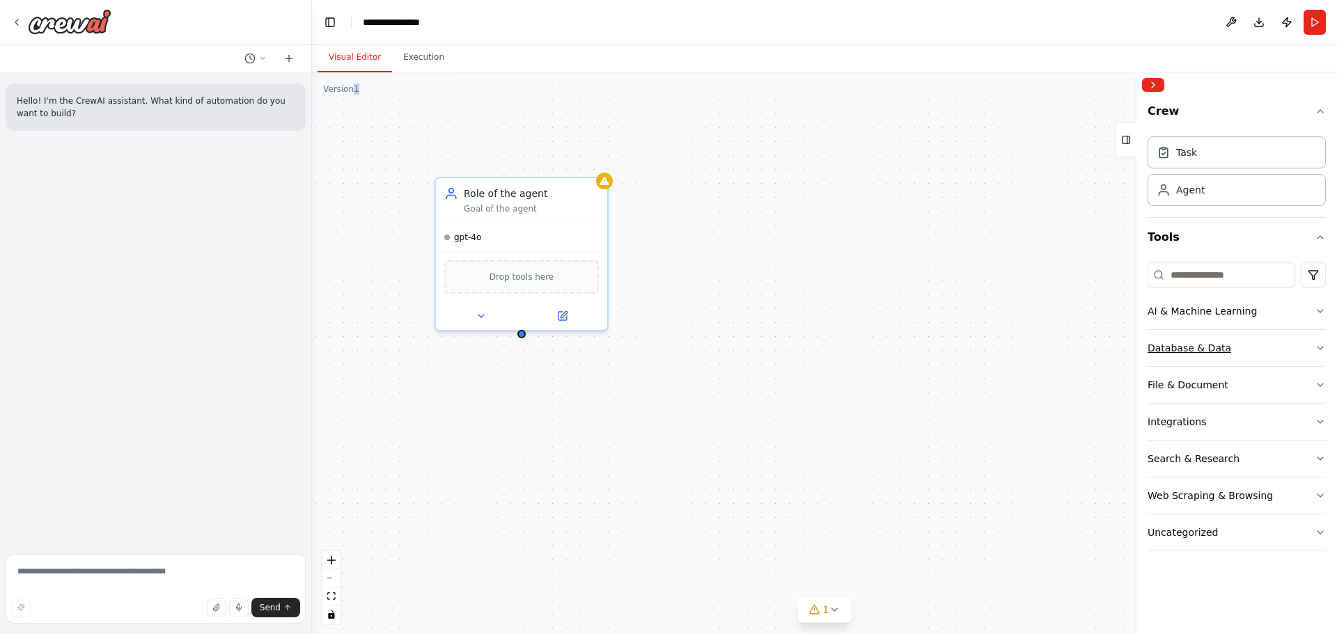
click at [1292, 341] on button "Database & Data" at bounding box center [1236, 348] width 178 height 36
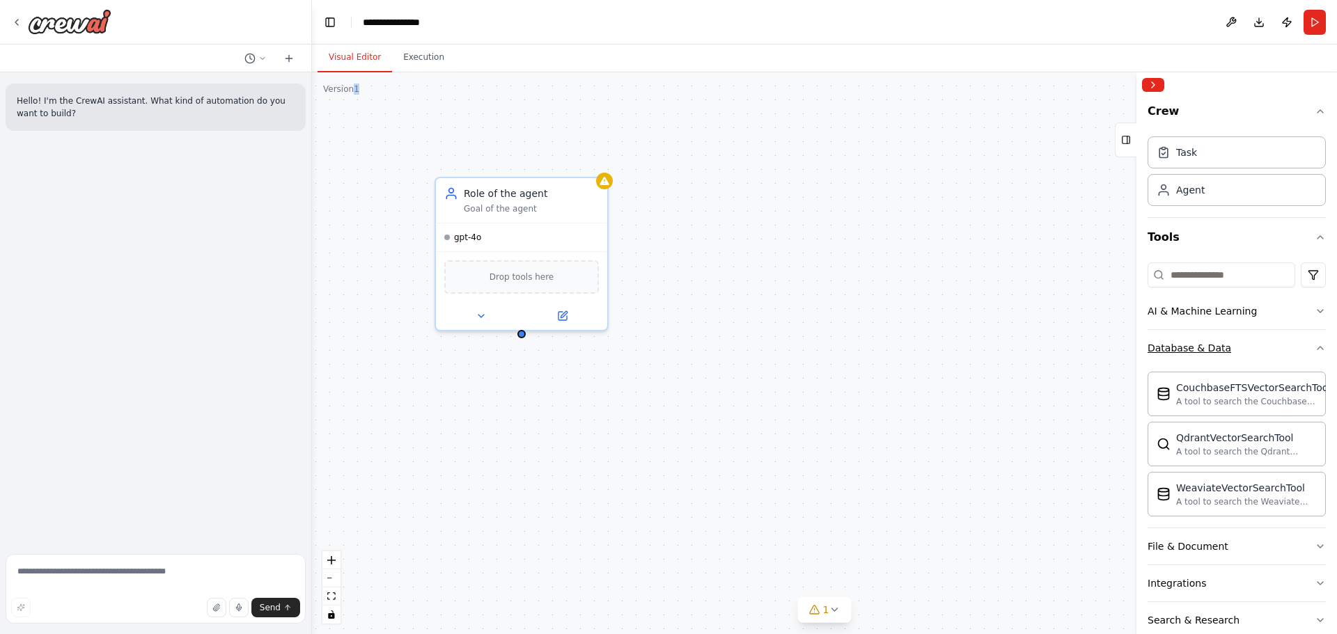
click at [1292, 341] on button "Database & Data" at bounding box center [1236, 348] width 178 height 36
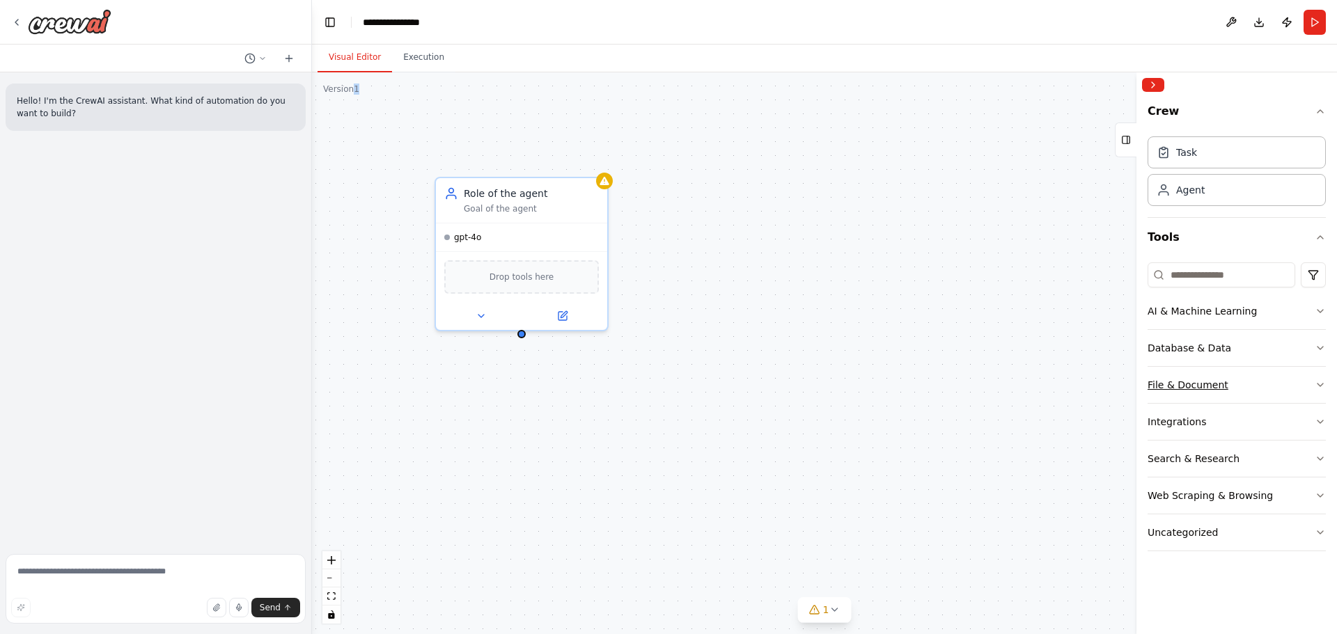
click at [1278, 402] on button "File & Document" at bounding box center [1236, 385] width 178 height 36
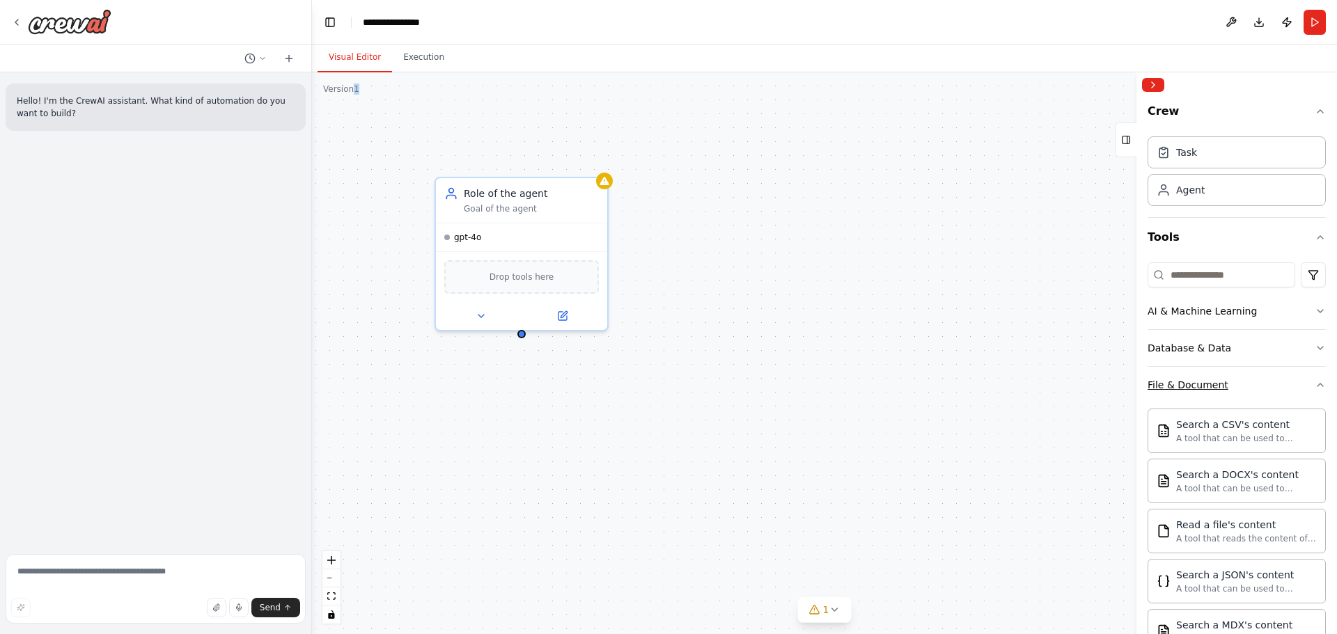
click at [1278, 402] on button "File & Document" at bounding box center [1236, 385] width 178 height 36
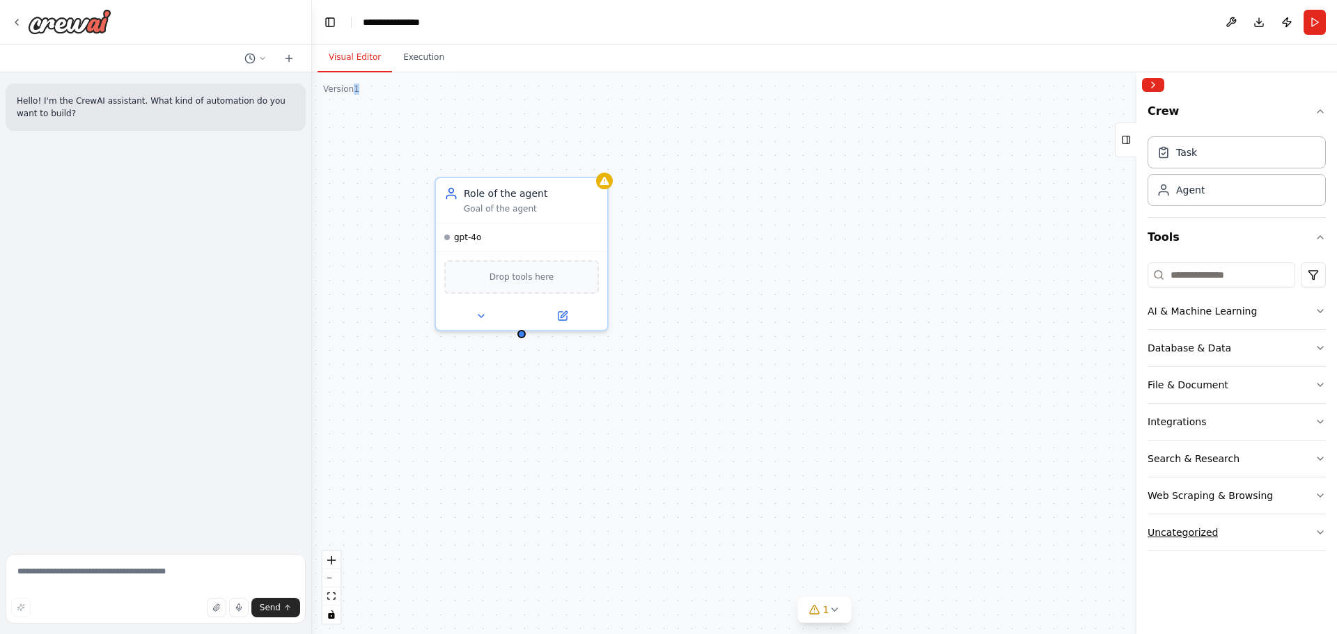
click at [1273, 539] on button "Uncategorized" at bounding box center [1236, 532] width 178 height 36
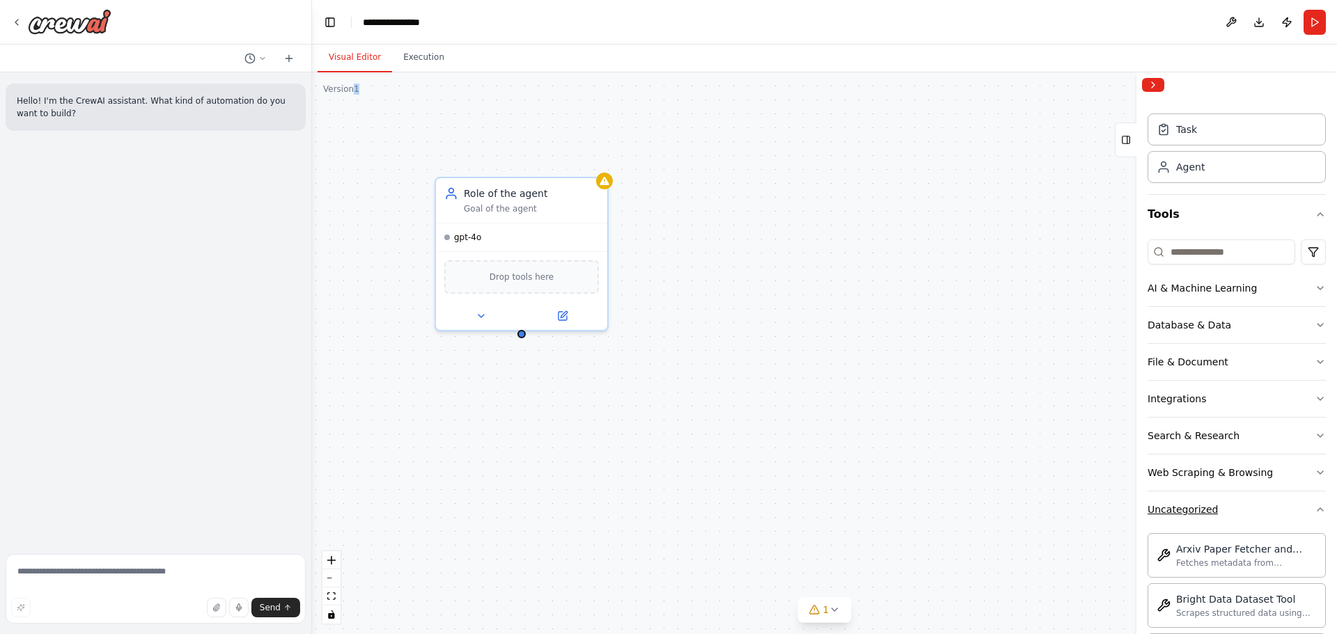
scroll to position [6, 0]
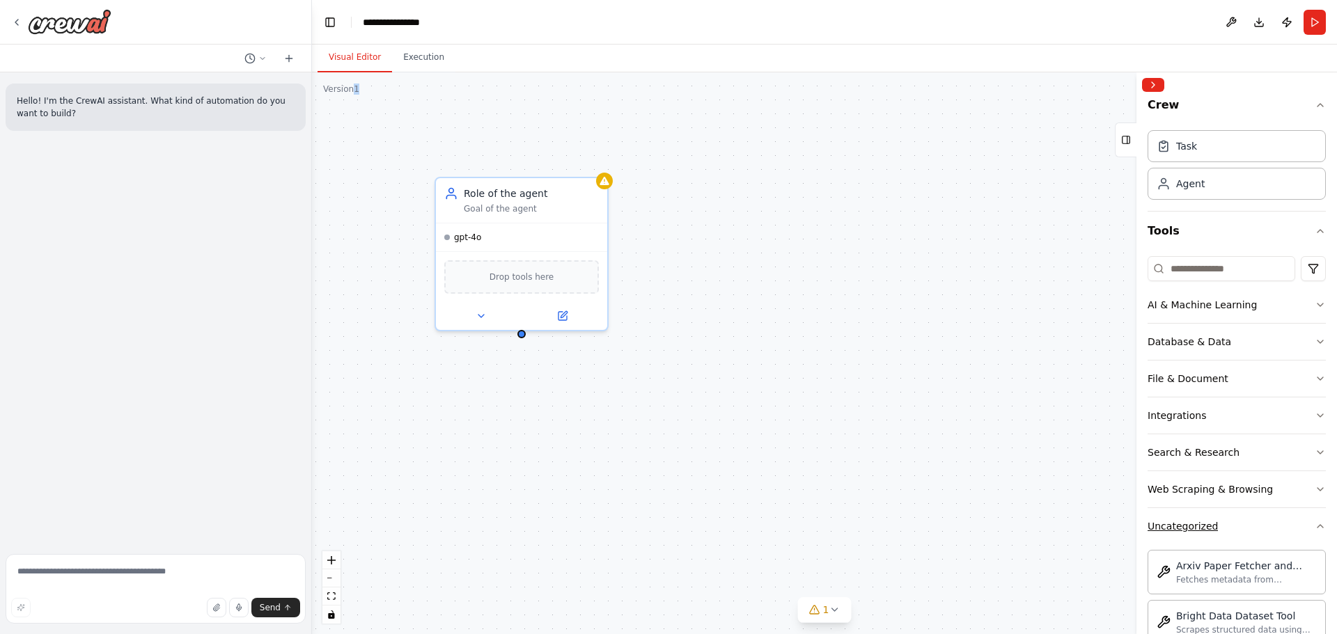
click at [1270, 526] on button "Uncategorized" at bounding box center [1236, 526] width 178 height 36
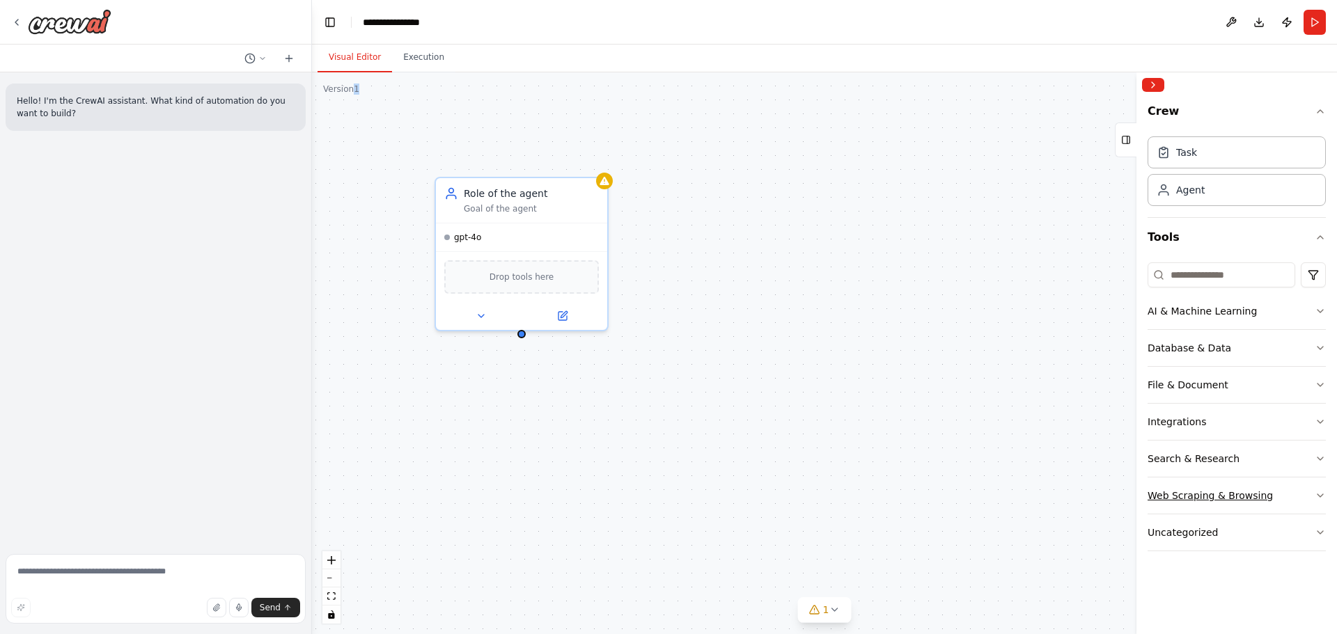
click at [1286, 489] on button "Web Scraping & Browsing" at bounding box center [1236, 496] width 178 height 36
click at [1293, 497] on button "Web Scraping & Browsing" at bounding box center [1236, 496] width 178 height 36
click at [1284, 455] on button "Search & Research" at bounding box center [1236, 459] width 178 height 36
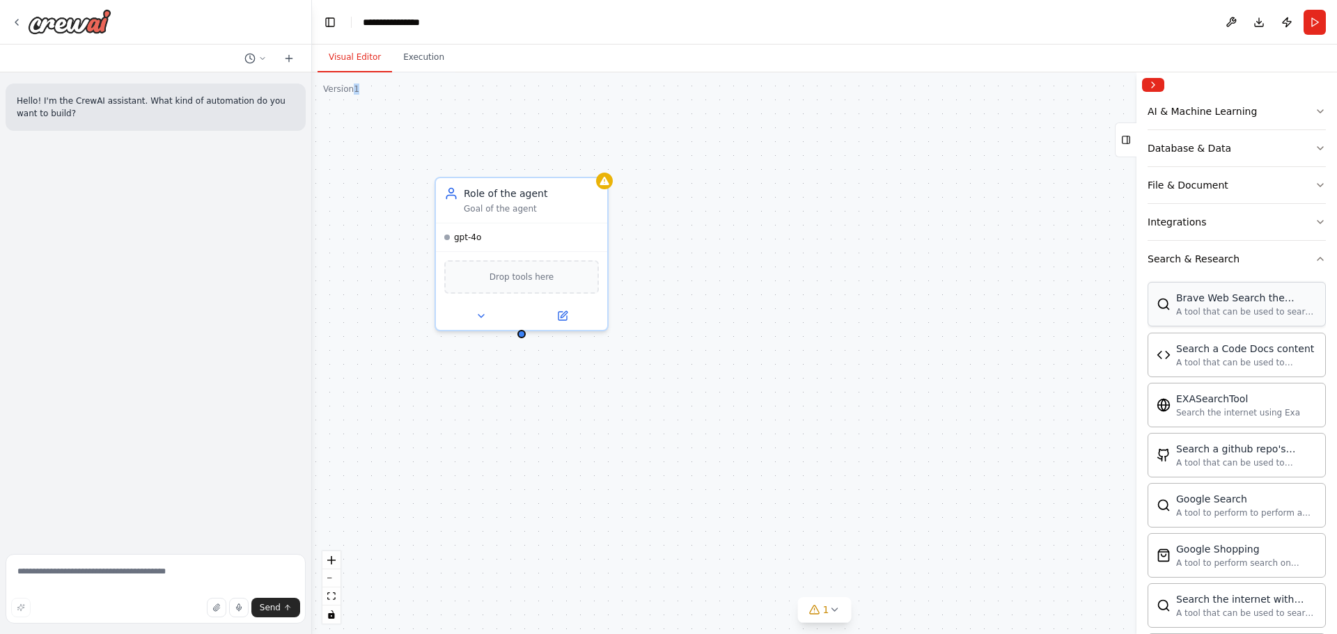
scroll to position [95, 0]
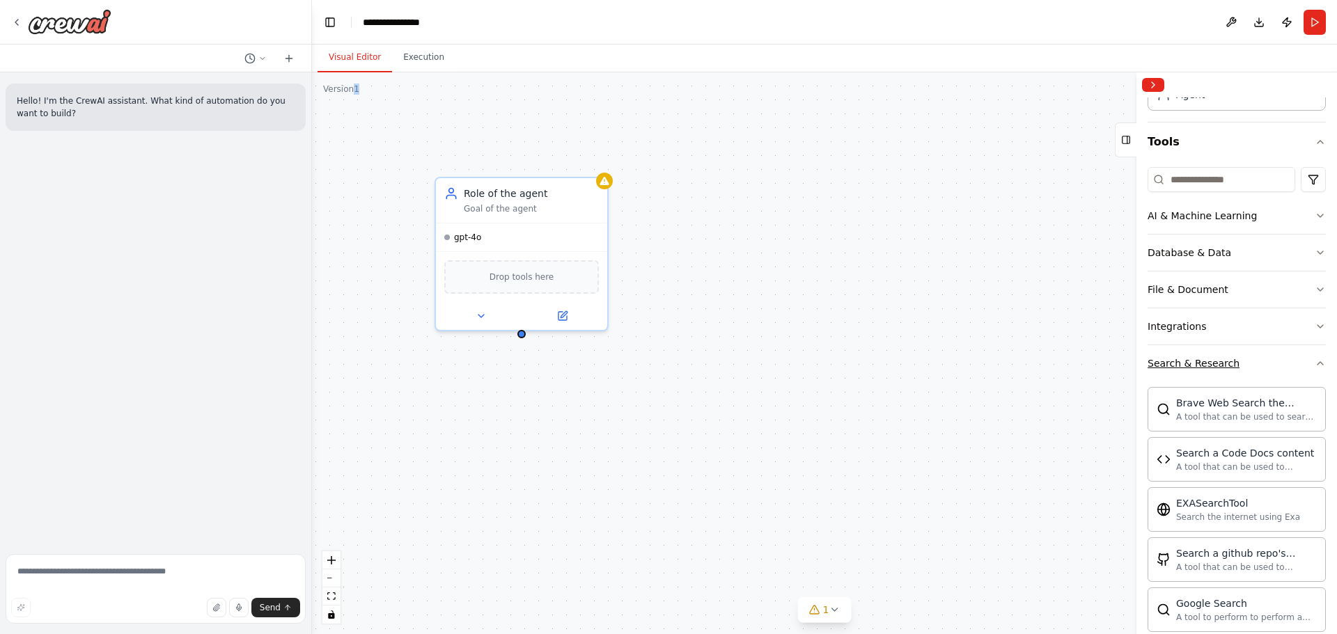
click at [1304, 376] on button "Search & Research" at bounding box center [1236, 363] width 178 height 36
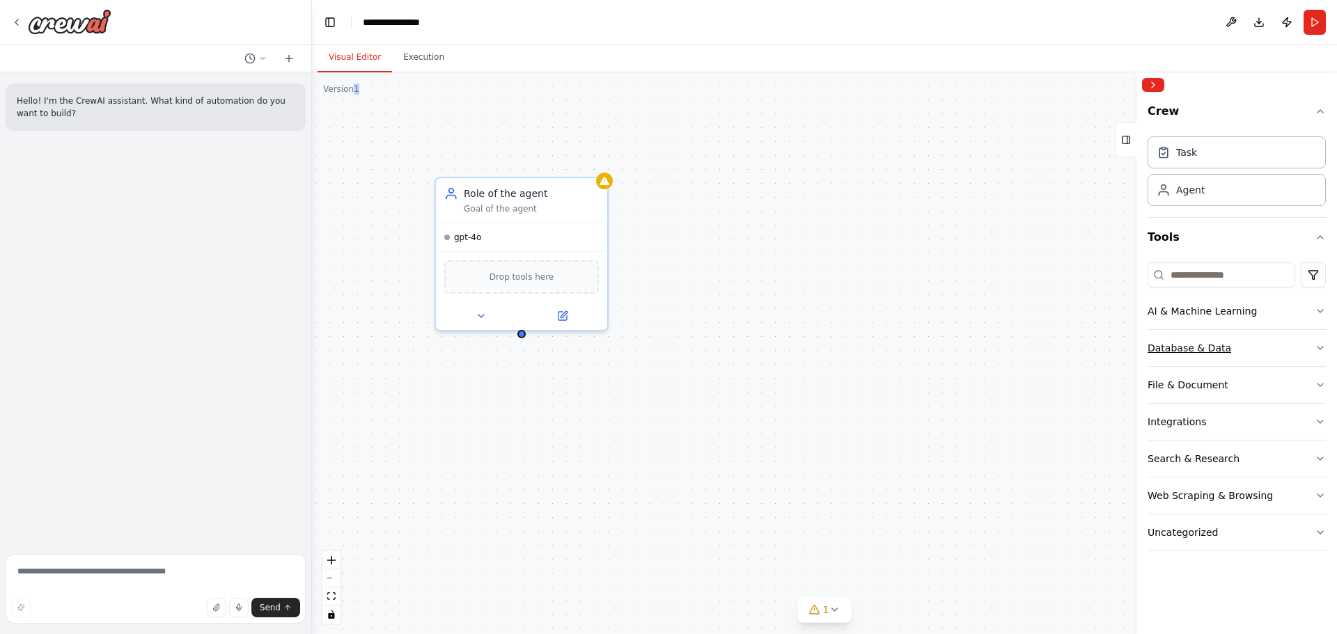
click at [1279, 333] on button "Database & Data" at bounding box center [1236, 348] width 178 height 36
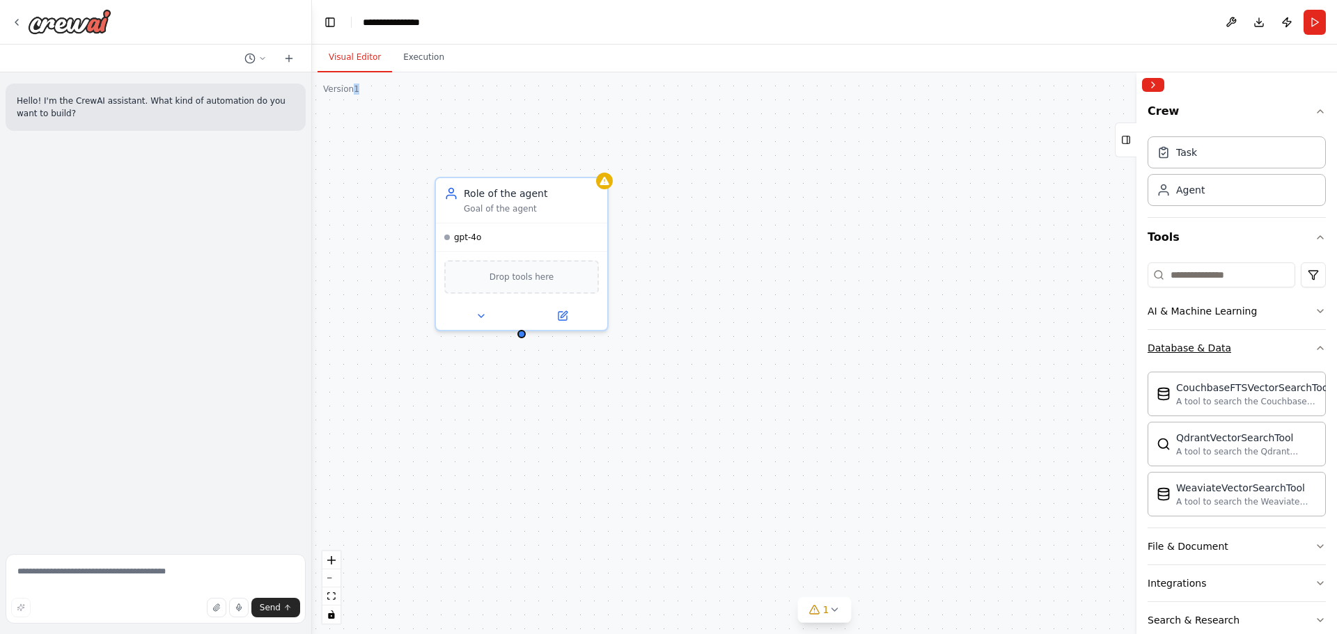
click at [1282, 344] on button "Database & Data" at bounding box center [1236, 348] width 178 height 36
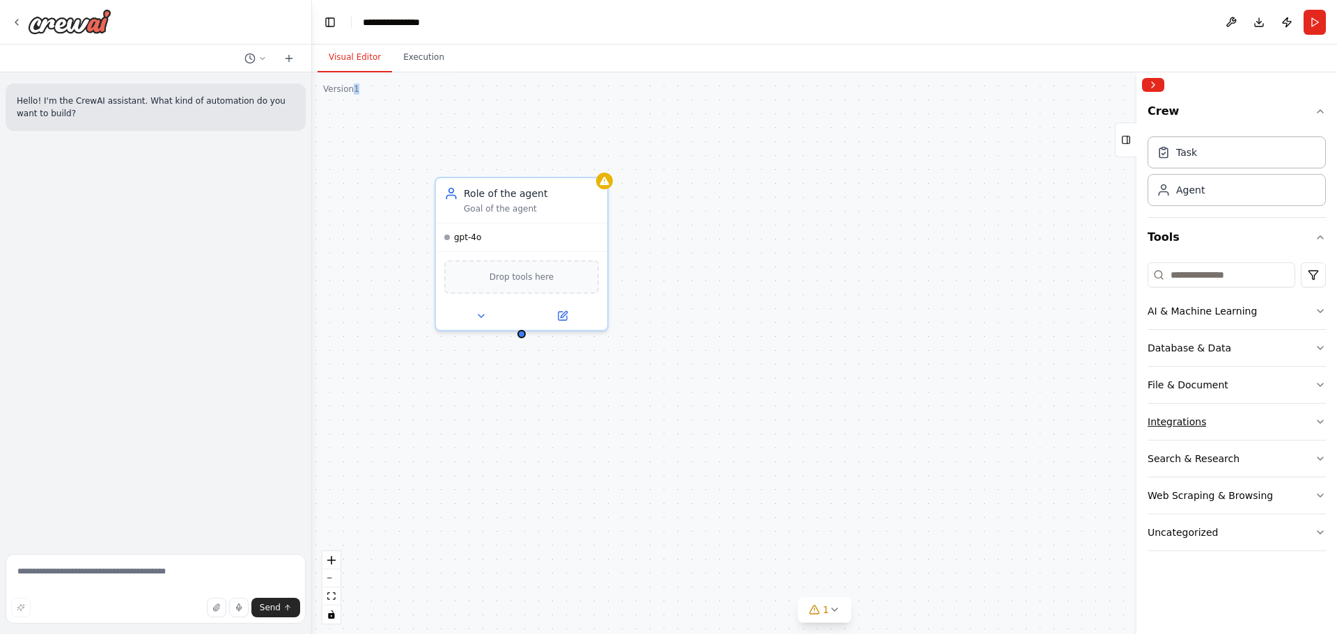
click at [1294, 415] on button "Integrations" at bounding box center [1236, 422] width 178 height 36
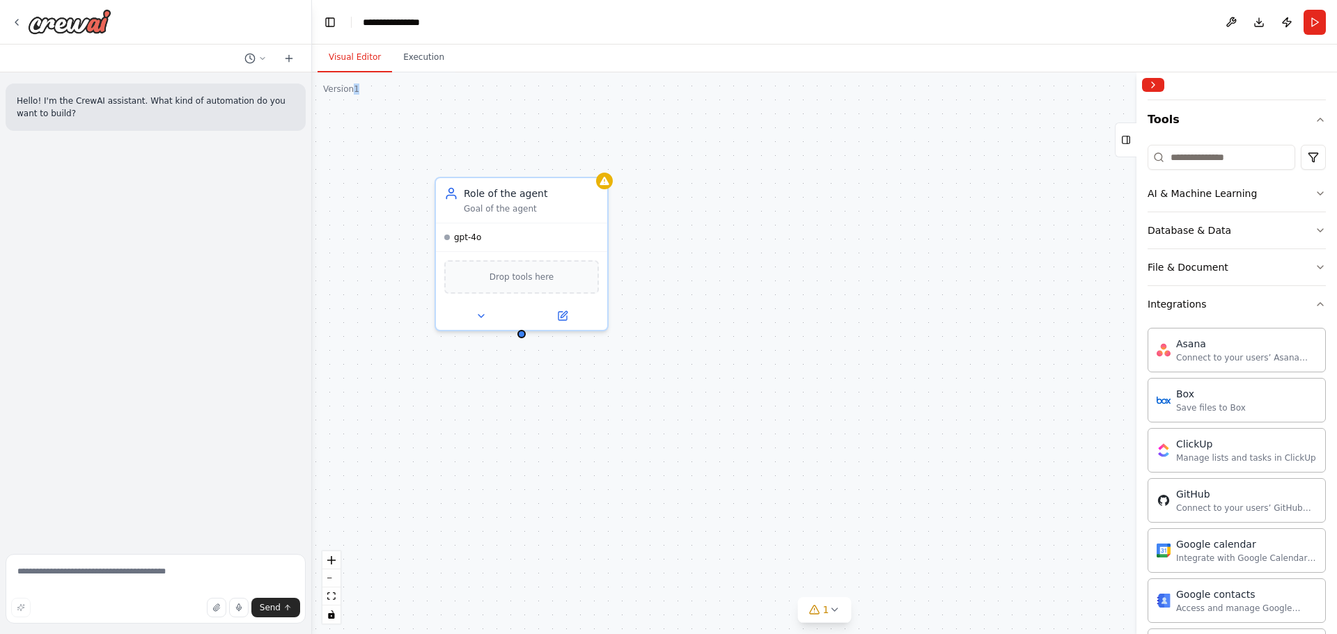
scroll to position [37, 0]
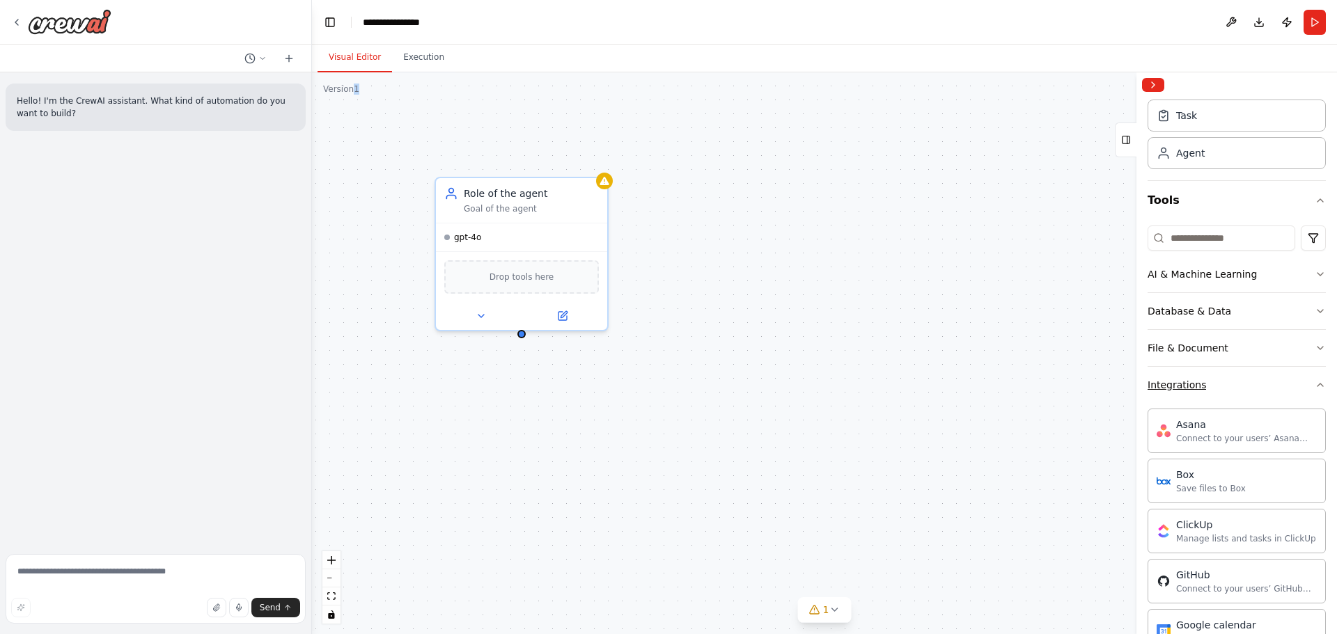
click at [1291, 382] on button "Integrations" at bounding box center [1236, 385] width 178 height 36
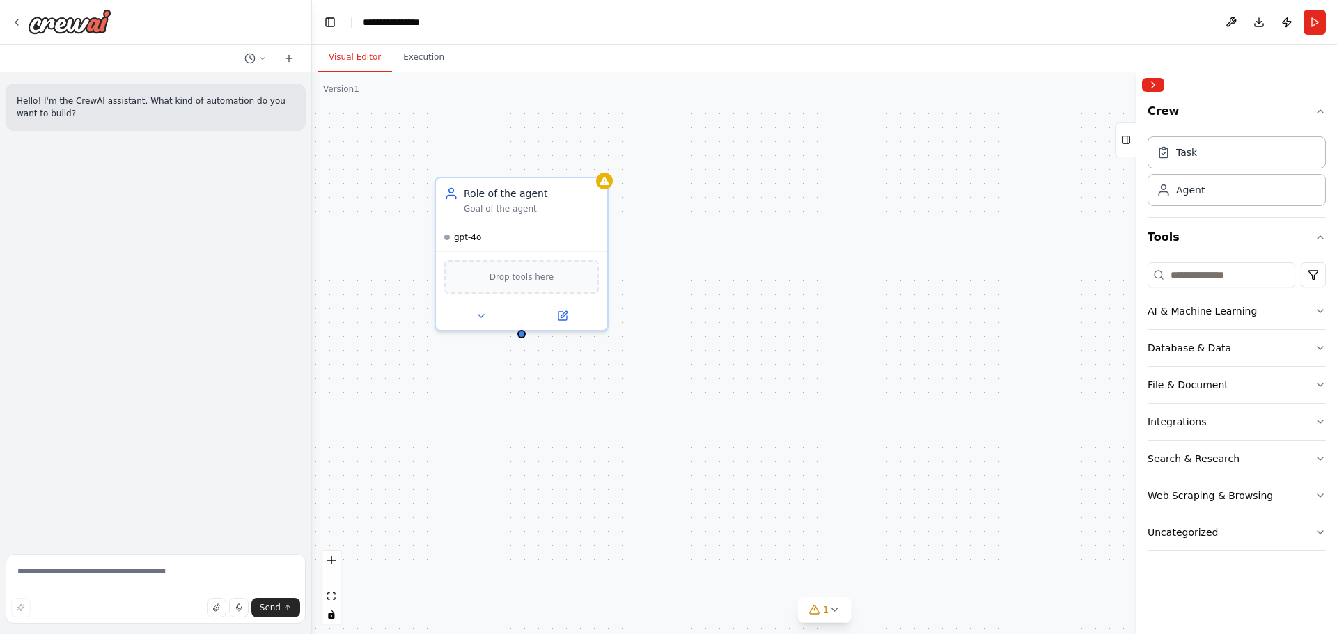
click at [143, 238] on div "Hello! I'm the CrewAI assistant. What kind of automation do you want to build?" at bounding box center [155, 310] width 311 height 476
drag, startPoint x: 803, startPoint y: 464, endPoint x: 915, endPoint y: 616, distance: 188.8
click at [803, 464] on div "Role of the agent Goal of the agent gpt-4o Drop tools here" at bounding box center [824, 353] width 1025 height 562
click at [1250, 152] on div "Task" at bounding box center [1236, 152] width 178 height 32
click at [1236, 23] on button at bounding box center [1231, 22] width 22 height 25
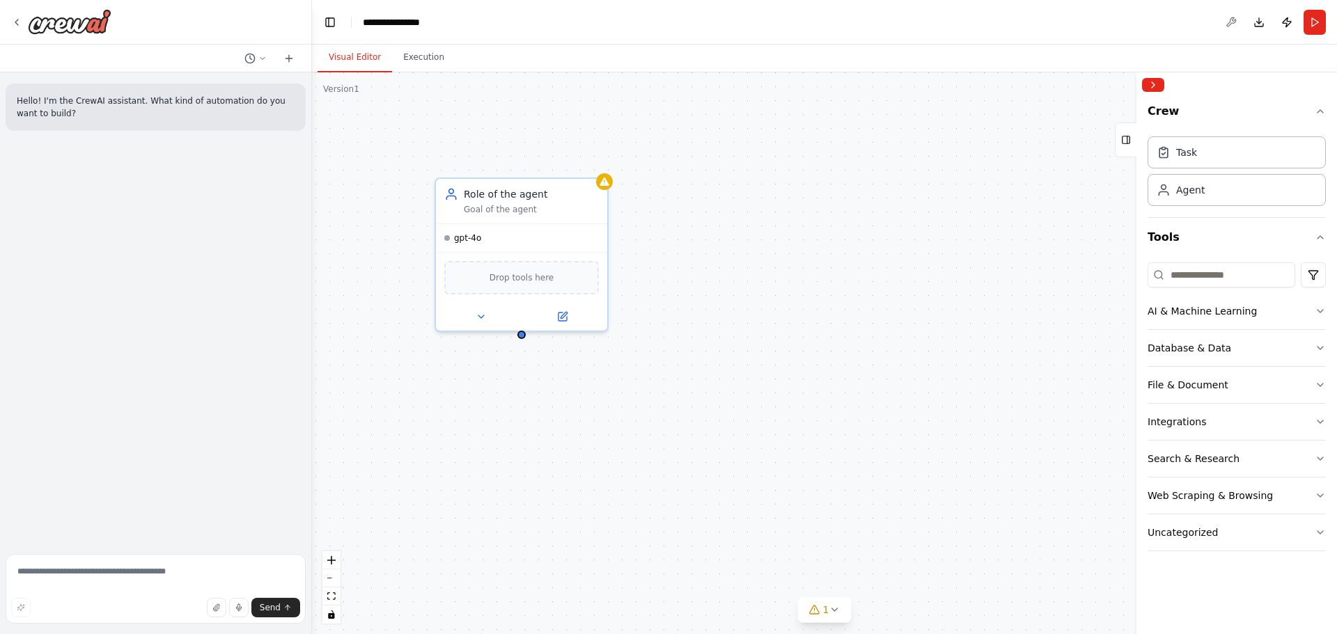
click at [1231, 25] on div at bounding box center [1231, 22] width 22 height 25
click at [1261, 20] on button "Download" at bounding box center [1258, 22] width 22 height 25
click at [1288, 17] on button "Publish" at bounding box center [1286, 22] width 22 height 25
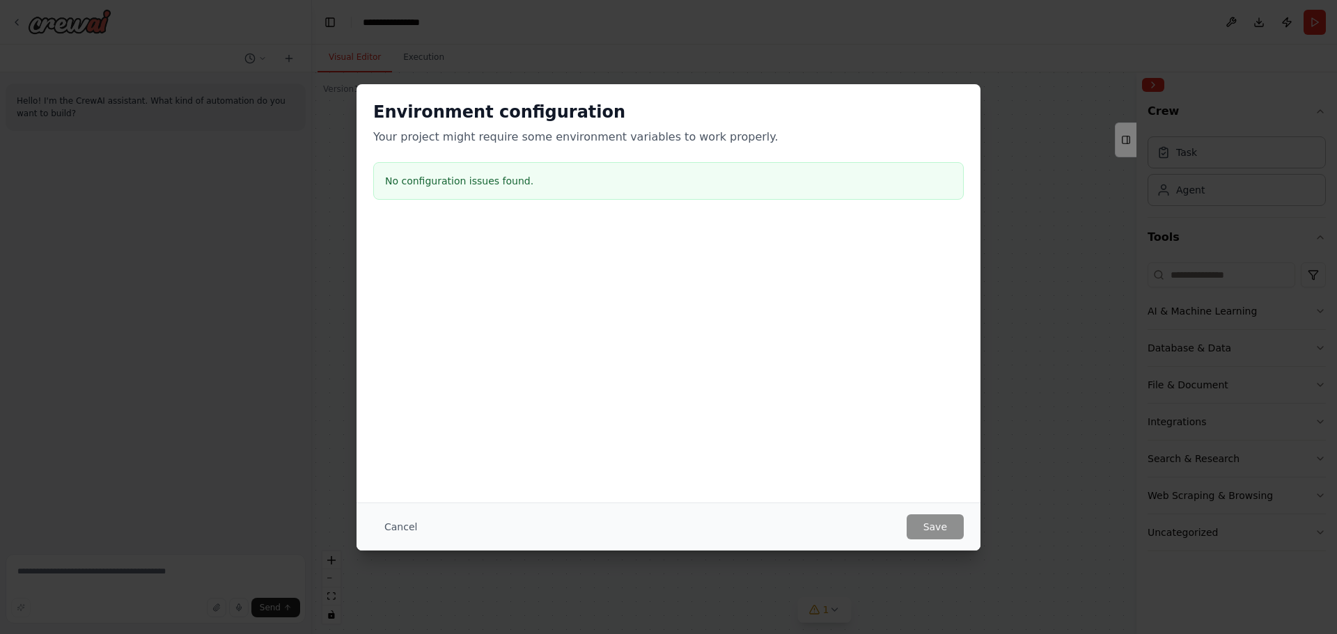
click at [460, 168] on div "No configuration issues found." at bounding box center [668, 181] width 590 height 38
click at [397, 536] on button "Cancel" at bounding box center [400, 526] width 55 height 25
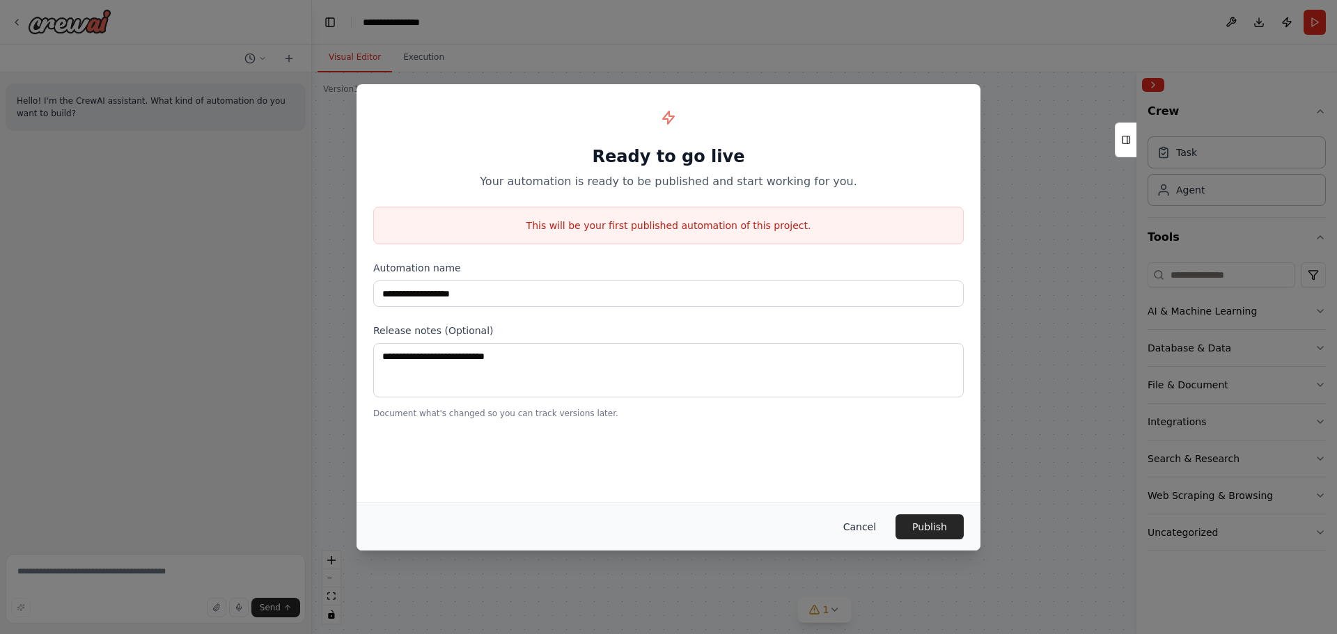
drag, startPoint x: 862, startPoint y: 511, endPoint x: 862, endPoint y: 521, distance: 10.5
click at [862, 519] on div "Cancel Publish" at bounding box center [668, 527] width 624 height 48
click at [862, 522] on button "Cancel" at bounding box center [859, 526] width 55 height 25
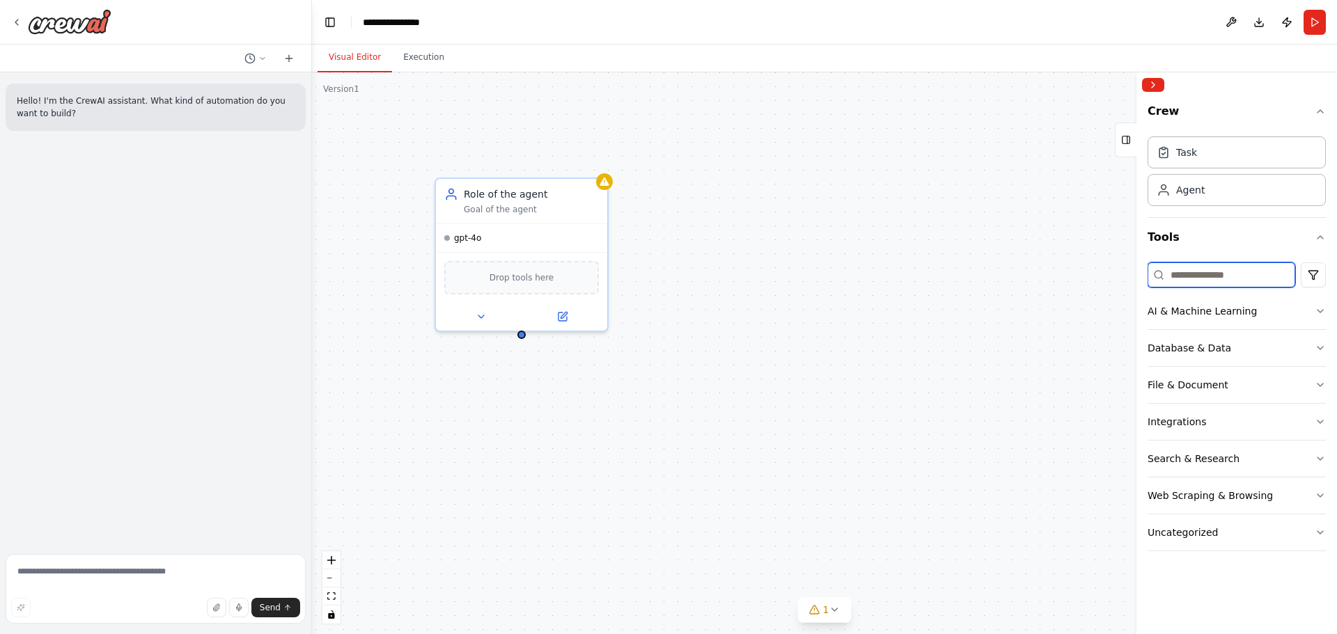
click at [1238, 269] on input at bounding box center [1221, 274] width 148 height 25
click at [586, 226] on div "gpt-4o" at bounding box center [521, 235] width 171 height 28
click at [549, 285] on div "Drop tools here" at bounding box center [521, 274] width 155 height 33
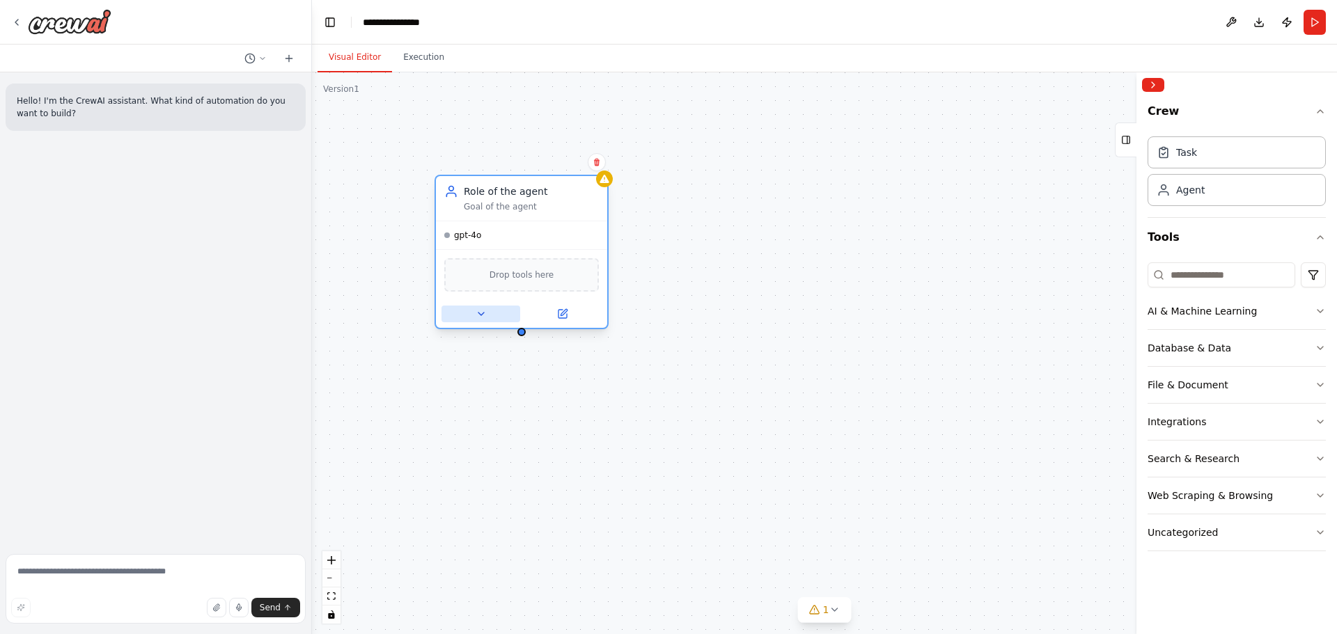
click at [474, 312] on button at bounding box center [480, 314] width 79 height 17
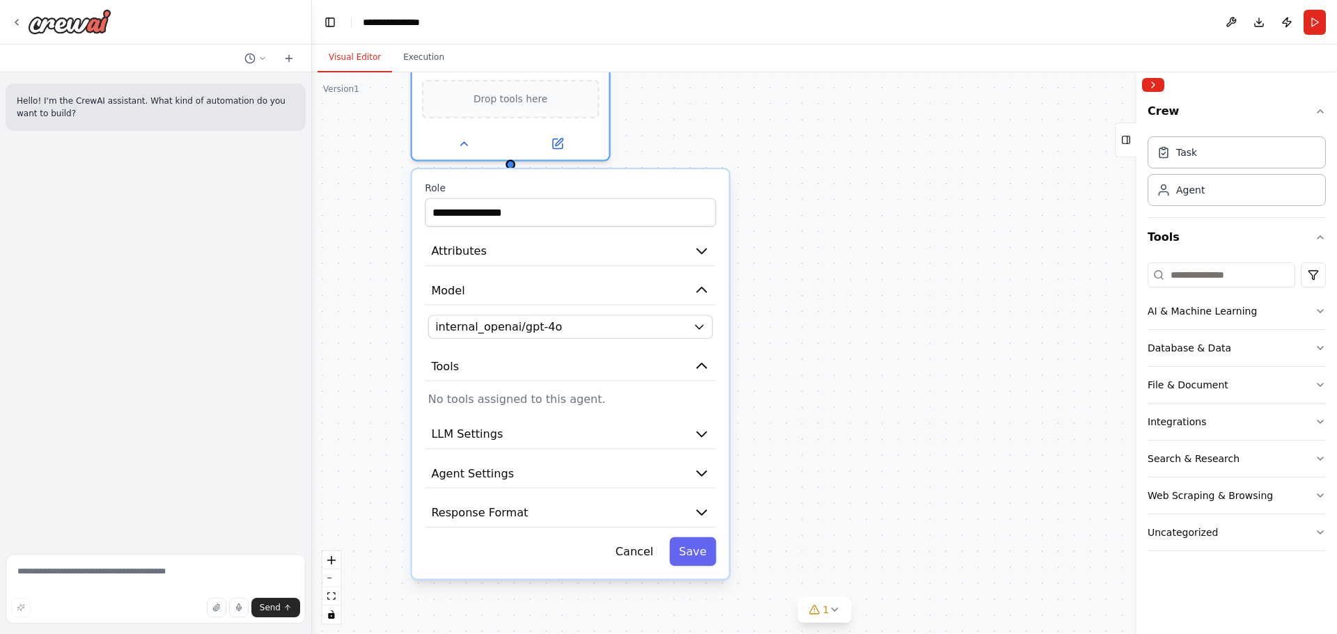
drag, startPoint x: 890, startPoint y: 384, endPoint x: 869, endPoint y: 260, distance: 125.5
click at [879, 253] on div "**********" at bounding box center [824, 353] width 1025 height 562
click at [695, 475] on icon "button" at bounding box center [703, 471] width 16 height 16
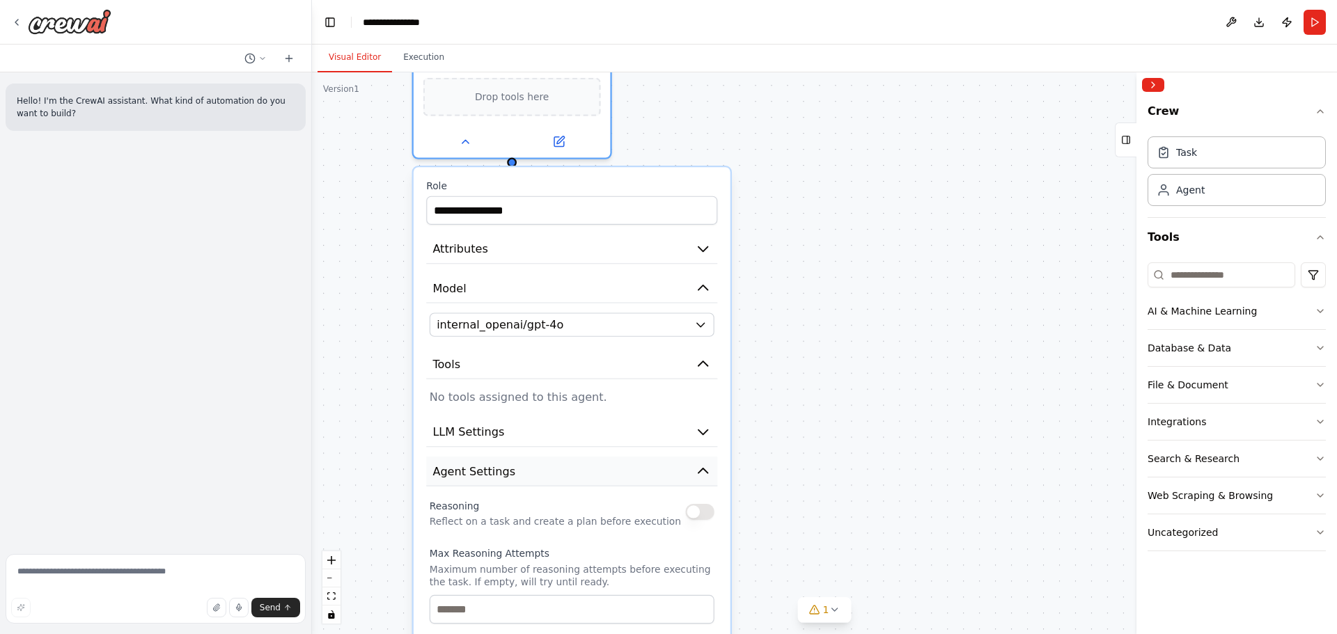
click at [695, 475] on icon "button" at bounding box center [703, 471] width 16 height 16
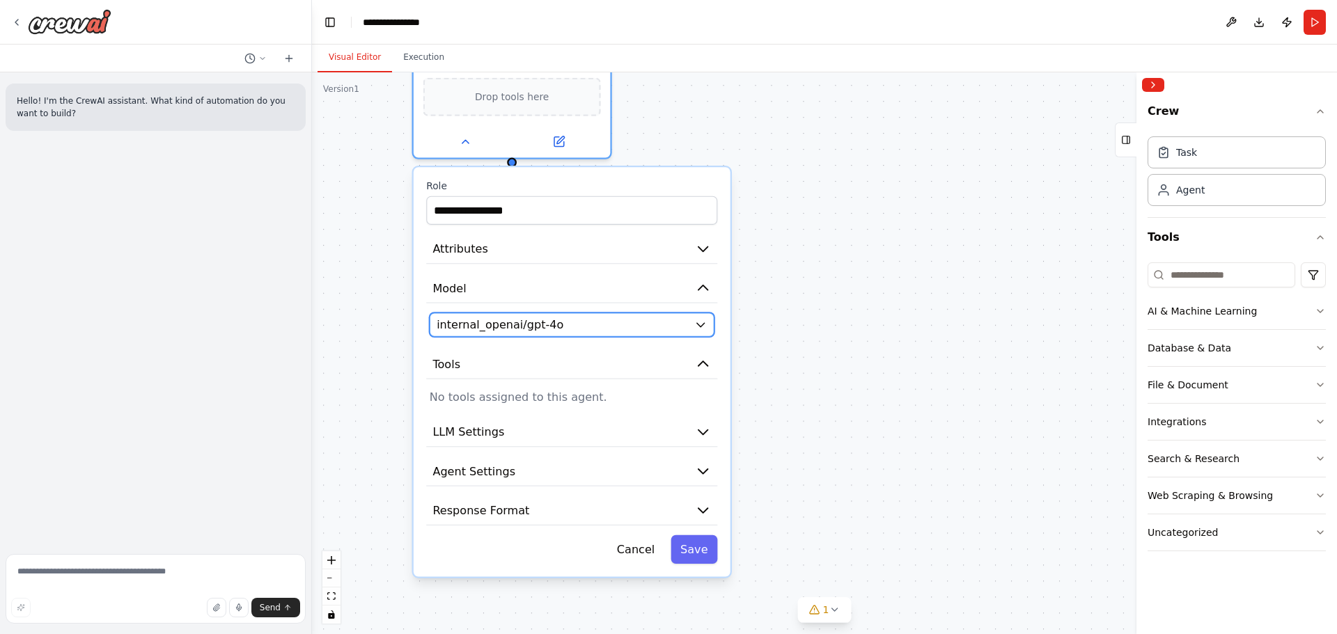
click at [536, 333] on span "internal_openai/gpt-4o" at bounding box center [499, 325] width 127 height 16
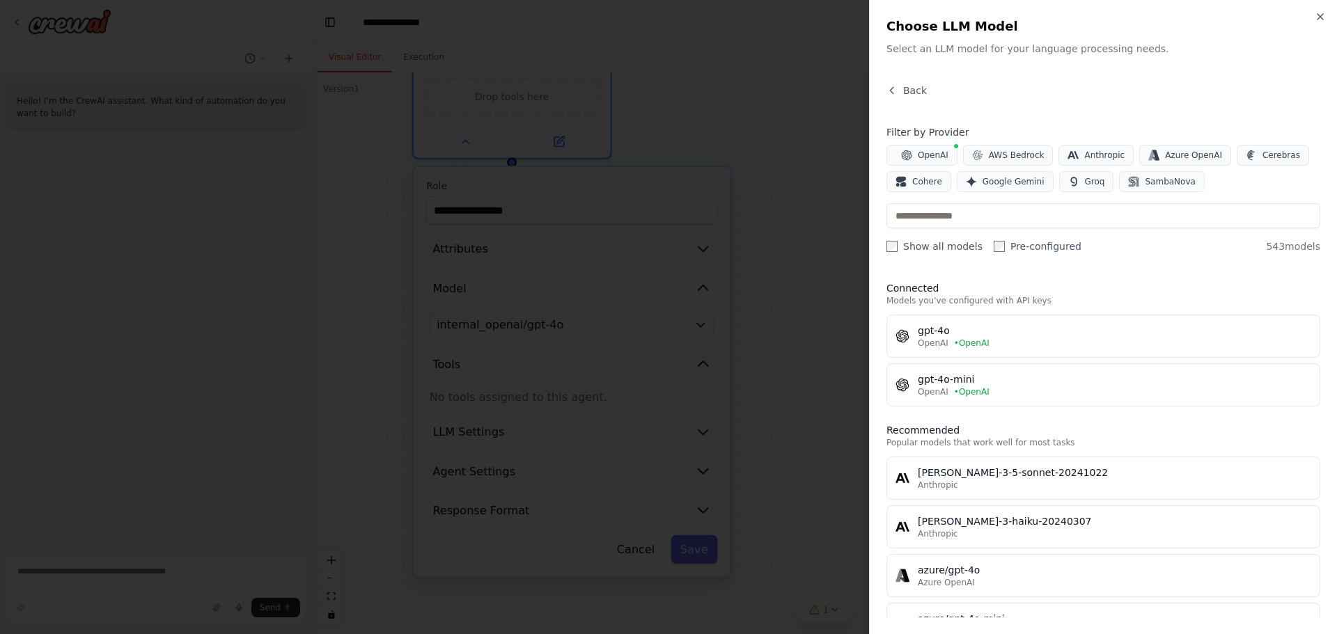
click at [536, 332] on div at bounding box center [668, 317] width 1337 height 634
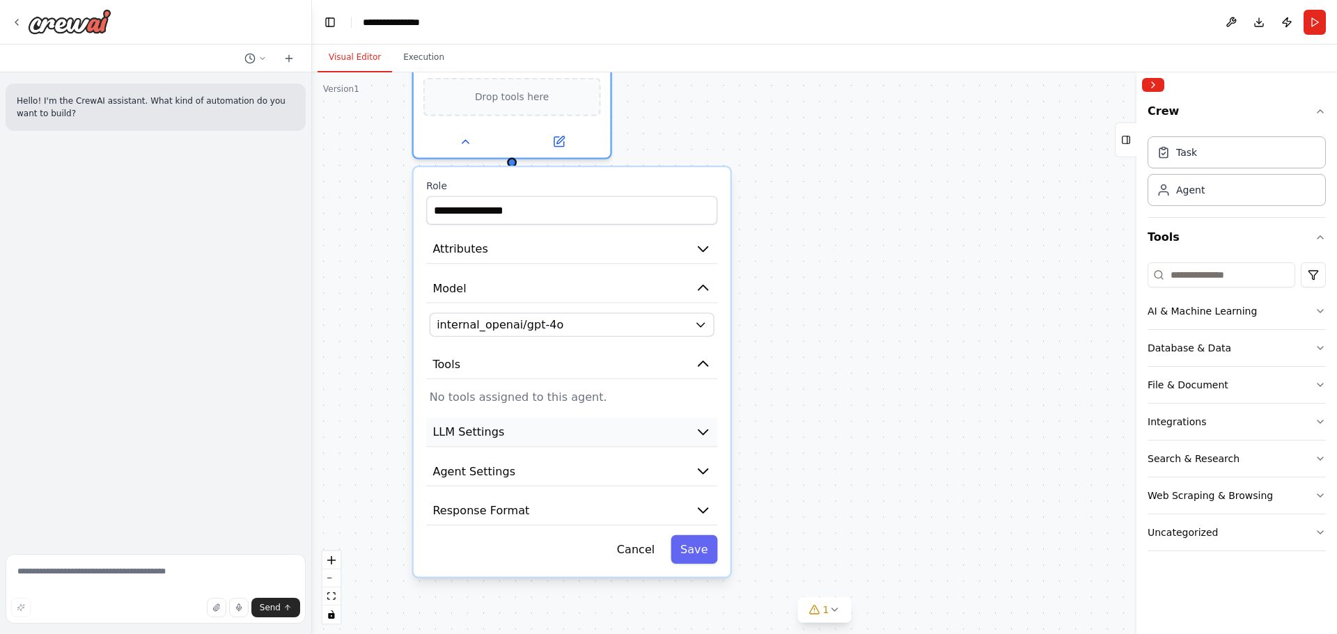
click at [534, 430] on button "LLM Settings" at bounding box center [571, 433] width 291 height 30
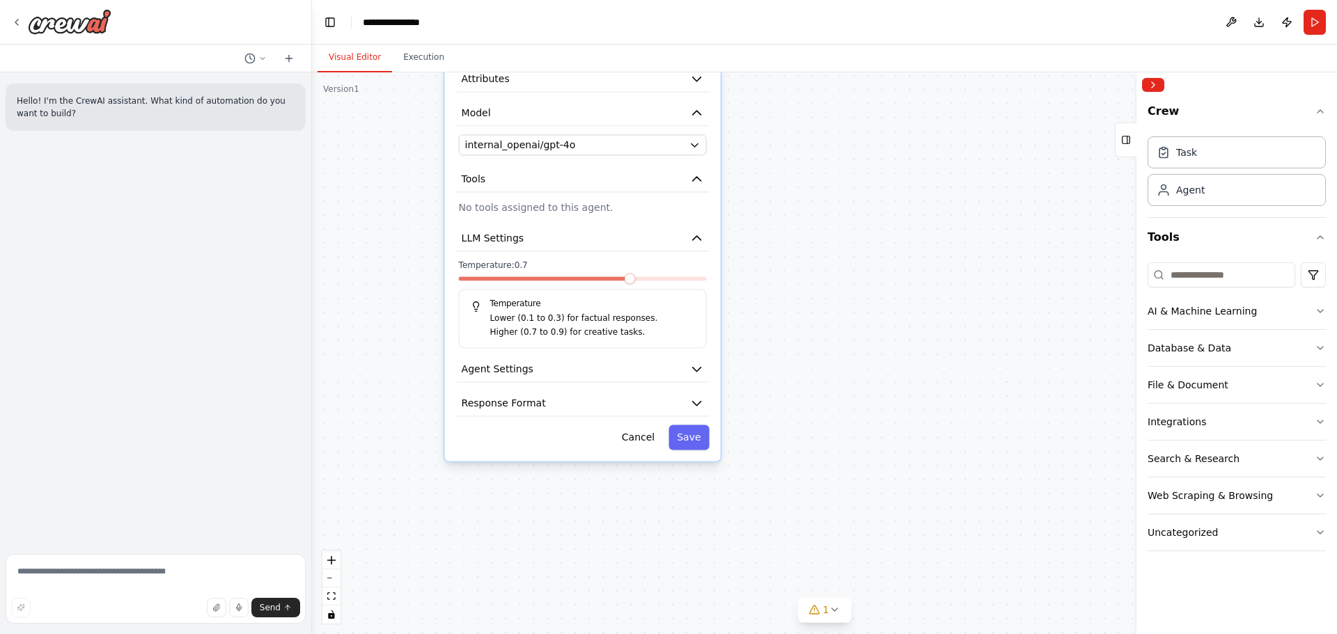
drag, startPoint x: 745, startPoint y: 494, endPoint x: 761, endPoint y: 301, distance: 193.5
click at [761, 301] on div "**********" at bounding box center [824, 353] width 1025 height 562
click at [597, 242] on button "LLM Settings" at bounding box center [582, 239] width 253 height 26
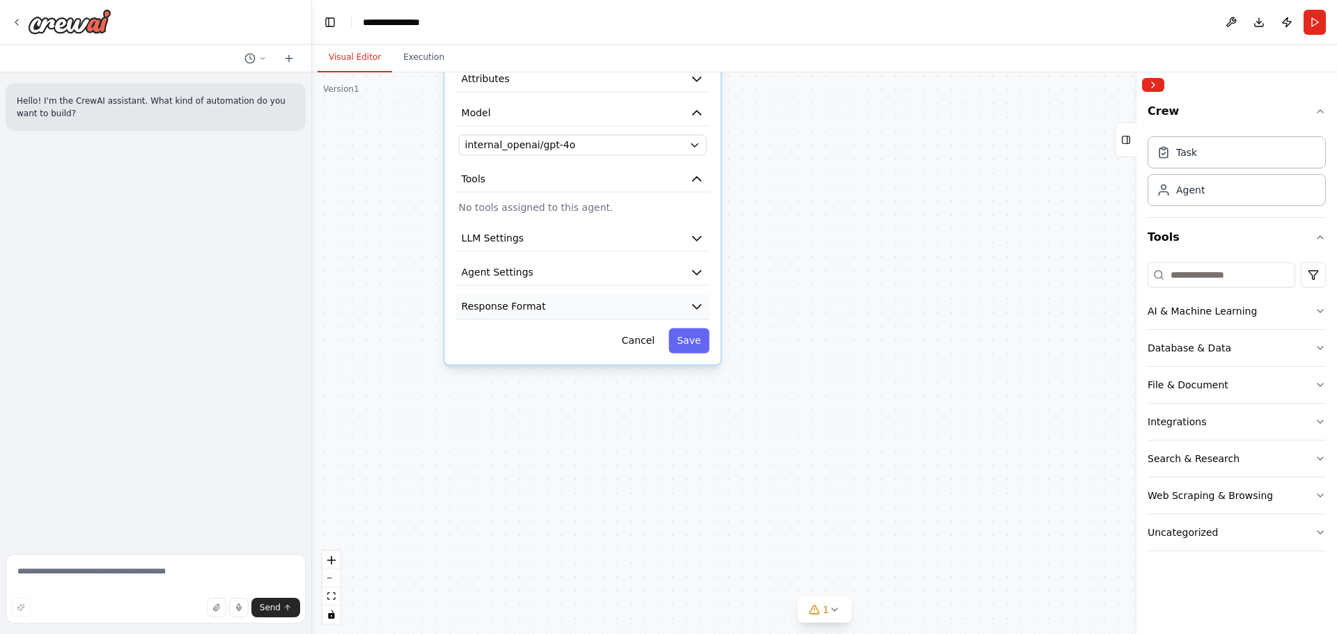
click at [555, 313] on button "Response Format" at bounding box center [582, 307] width 253 height 26
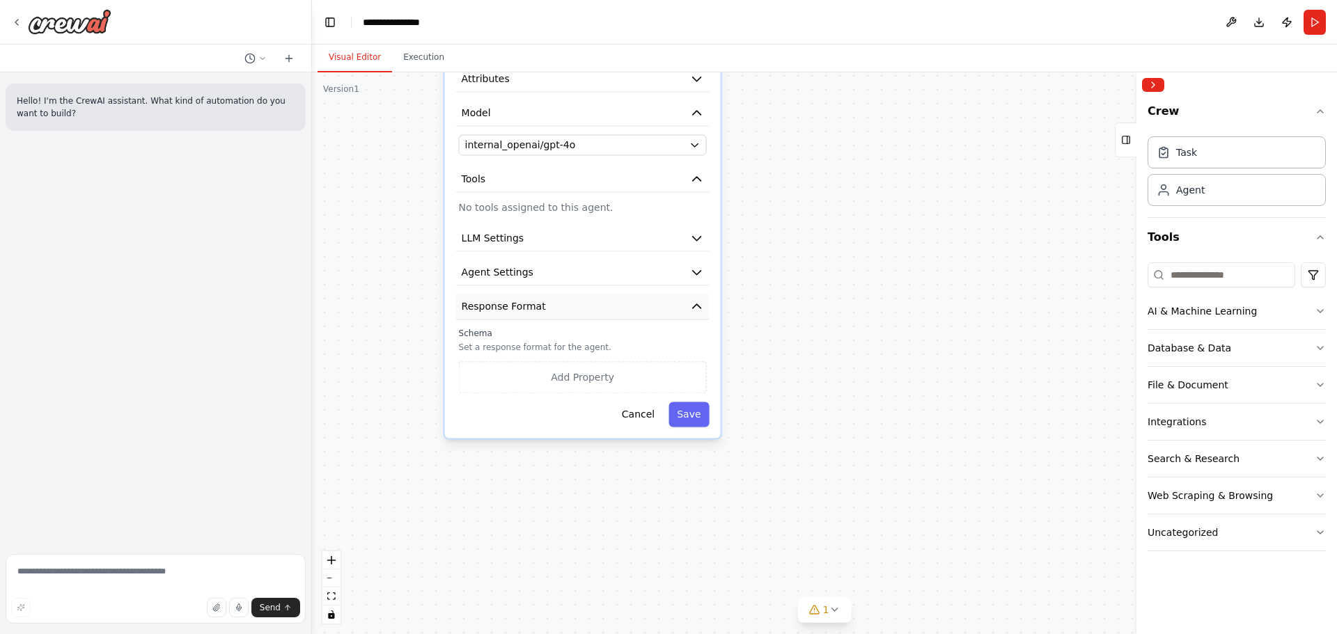
click at [555, 313] on button "Response Format" at bounding box center [582, 307] width 253 height 26
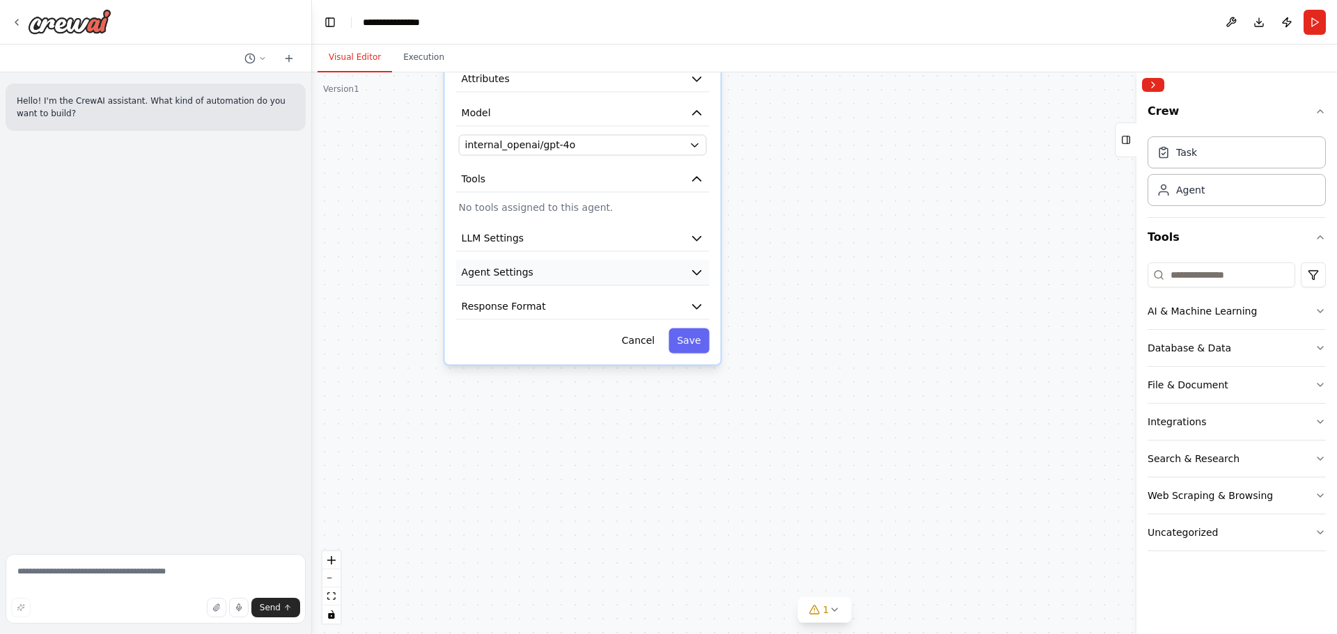
click at [565, 274] on button "Agent Settings" at bounding box center [582, 273] width 253 height 26
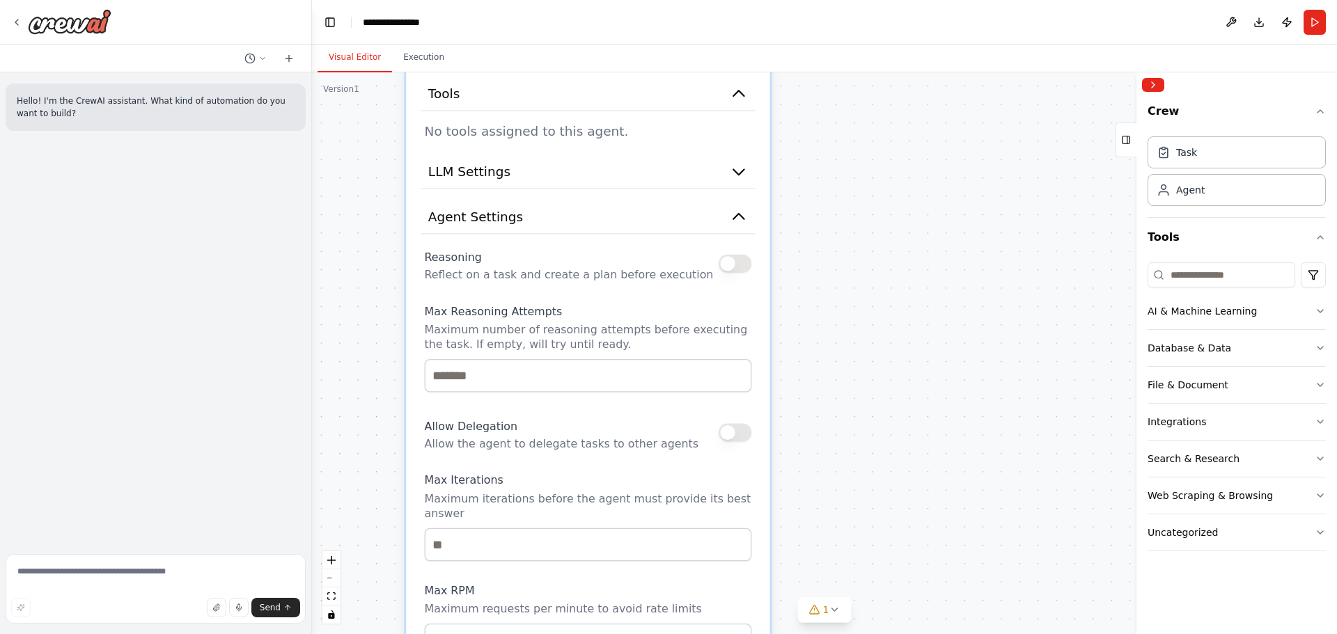
drag, startPoint x: 588, startPoint y: 366, endPoint x: 597, endPoint y: 306, distance: 60.5
click at [597, 306] on label "Max Reasoning Attempts" at bounding box center [588, 311] width 327 height 15
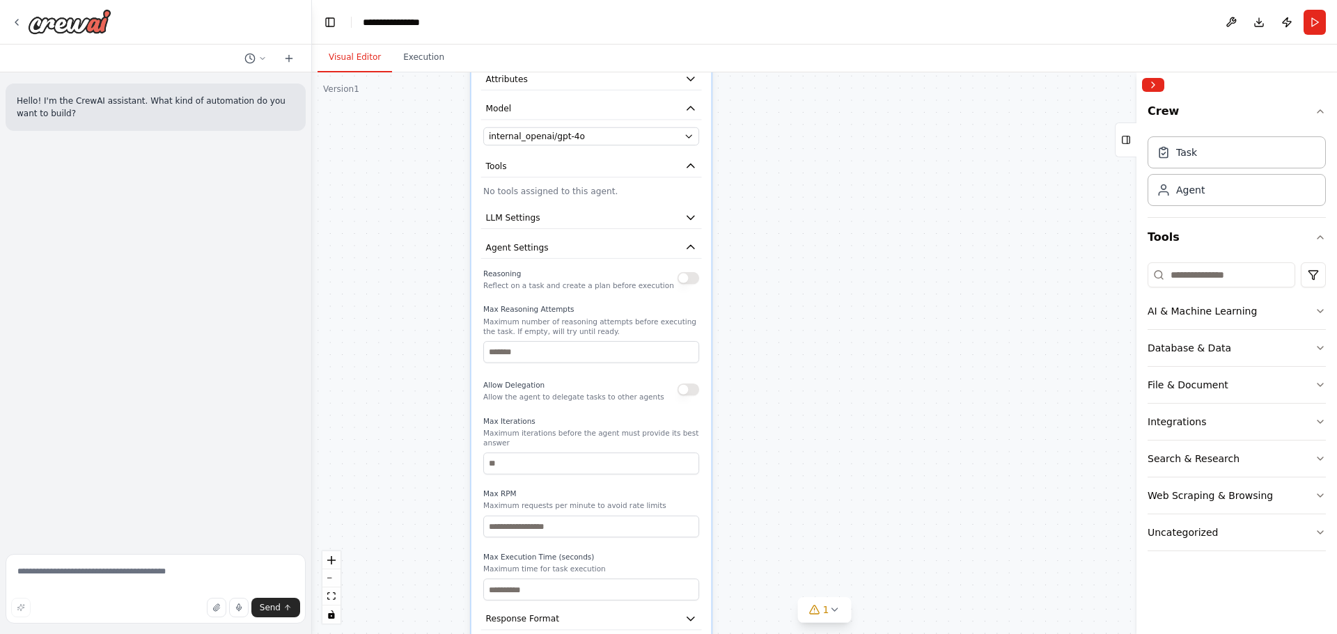
click at [580, 262] on div "**********" at bounding box center [591, 343] width 240 height 652
click at [565, 237] on button "Agent Settings" at bounding box center [591, 248] width 221 height 22
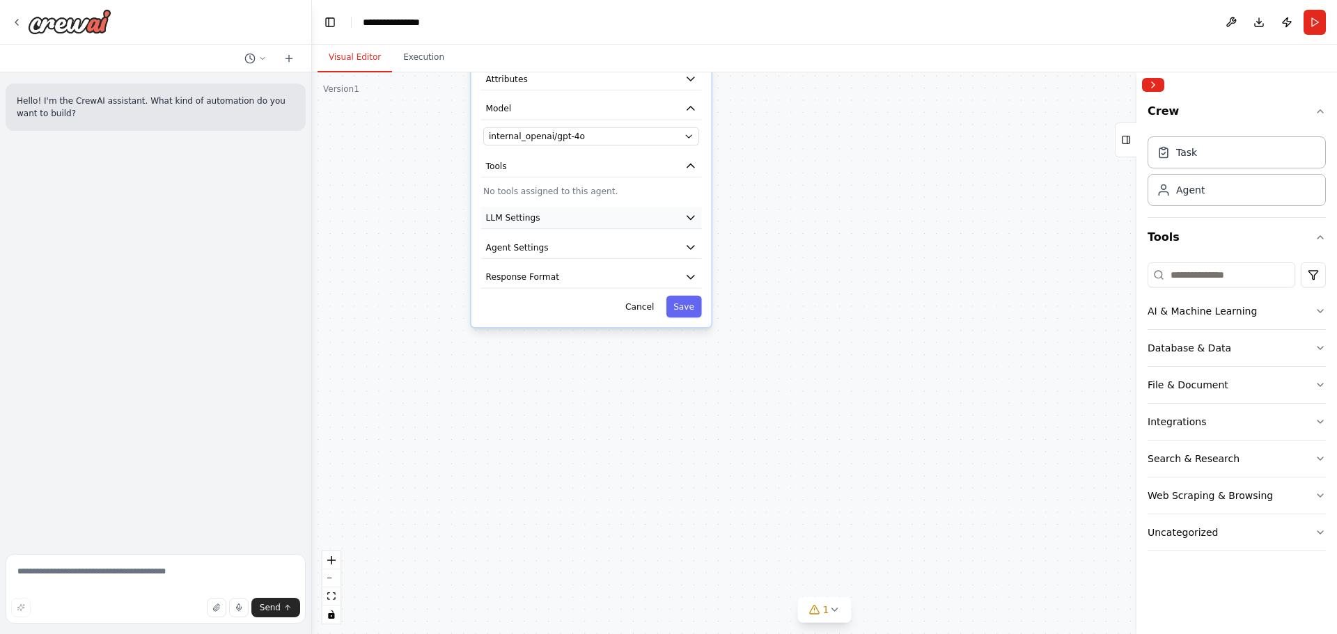
click at [567, 216] on button "LLM Settings" at bounding box center [591, 218] width 221 height 22
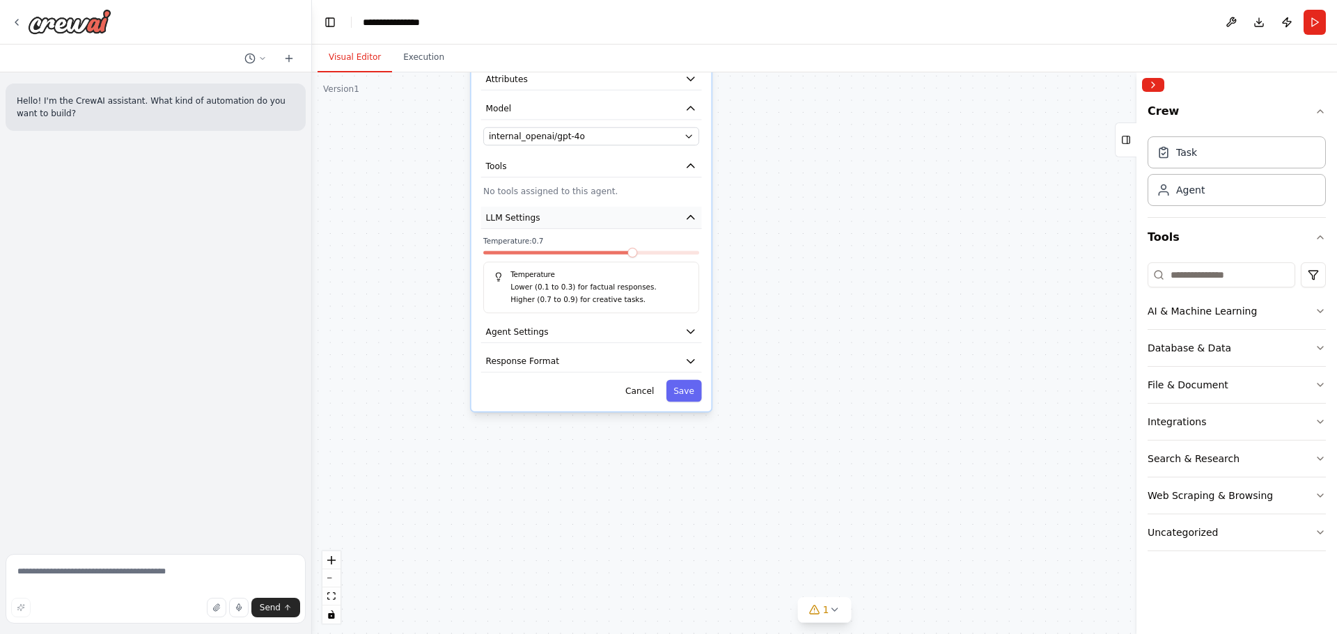
click at [567, 216] on button "LLM Settings" at bounding box center [591, 218] width 221 height 22
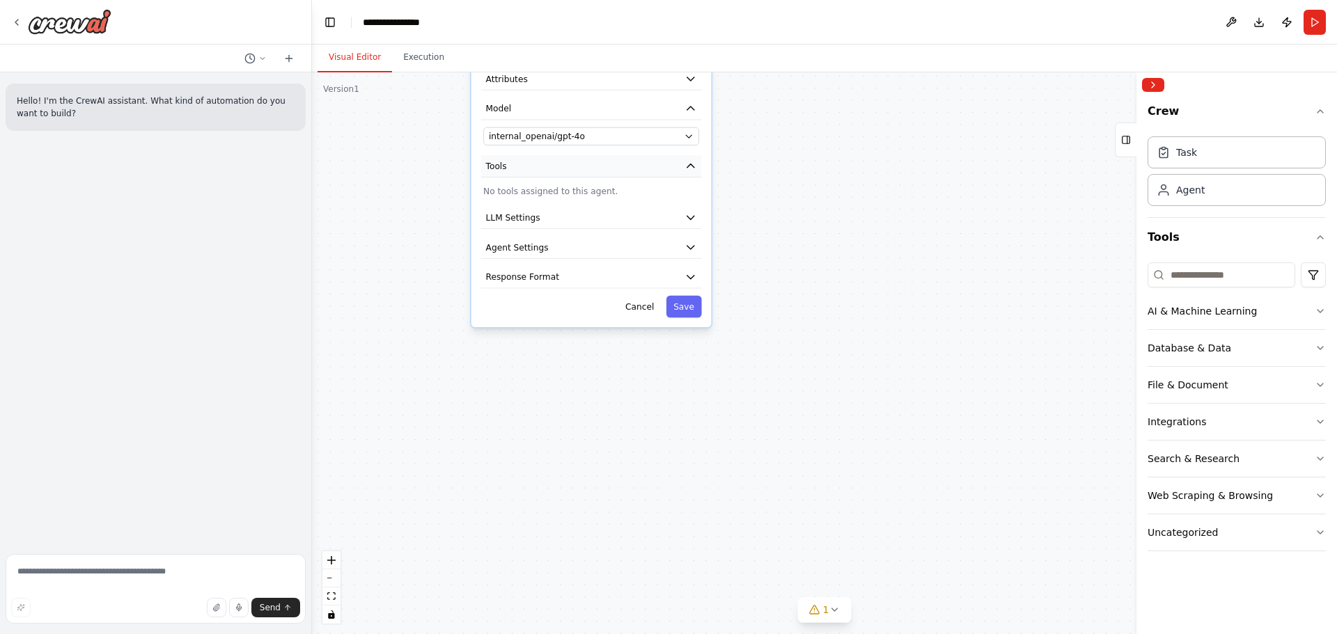
click at [547, 169] on button "Tools" at bounding box center [591, 166] width 221 height 22
click at [556, 204] on div "**********" at bounding box center [591, 172] width 240 height 310
click at [1211, 312] on div "AI & Machine Learning" at bounding box center [1201, 311] width 109 height 14
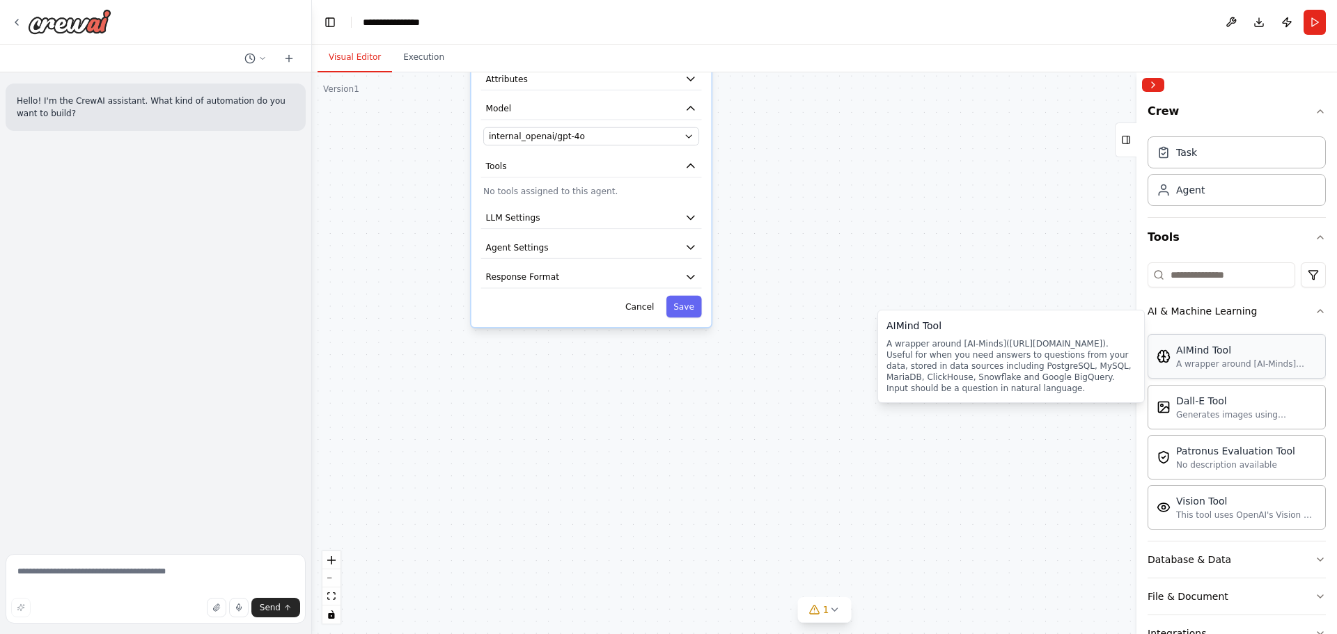
click at [1224, 369] on div "A wrapper around [AI-Minds](https://mindsdb.com/minds). Useful for when you nee…" at bounding box center [1246, 364] width 141 height 11
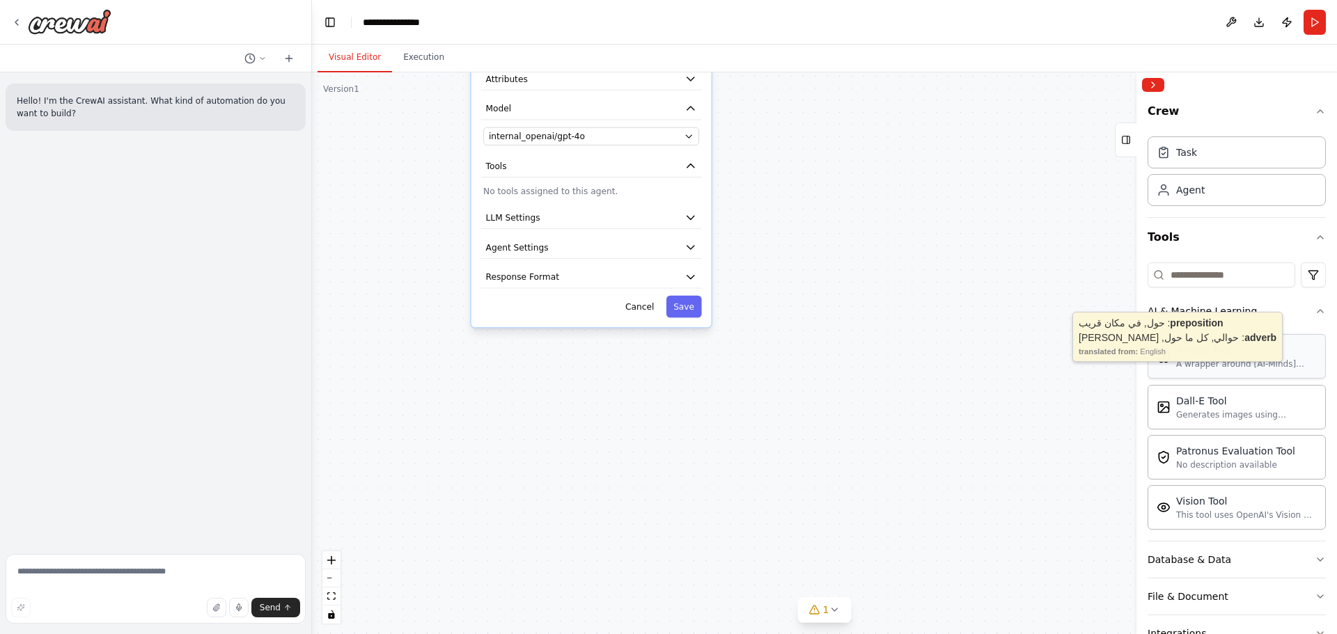
click at [1224, 369] on div "A wrapper around [AI-Minds](https://mindsdb.com/minds). Useful for when you nee…" at bounding box center [1246, 364] width 141 height 11
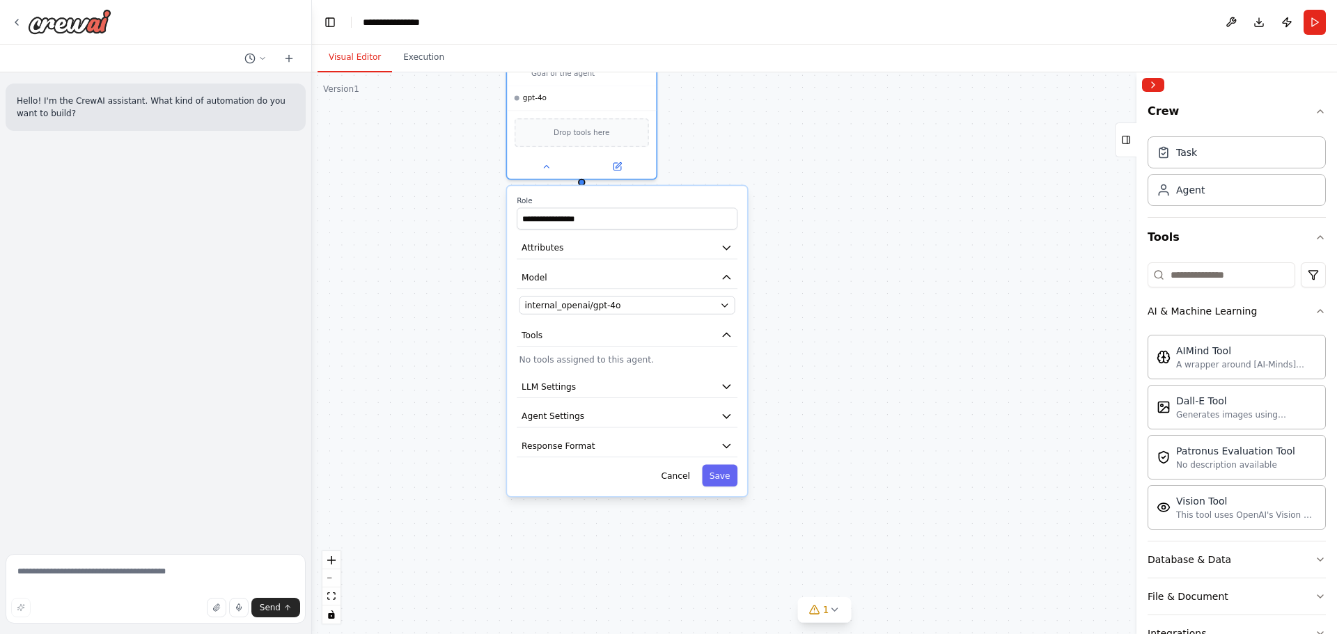
drag, startPoint x: 852, startPoint y: 347, endPoint x: 874, endPoint y: 491, distance: 145.7
click at [874, 491] on div "**********" at bounding box center [824, 353] width 1025 height 562
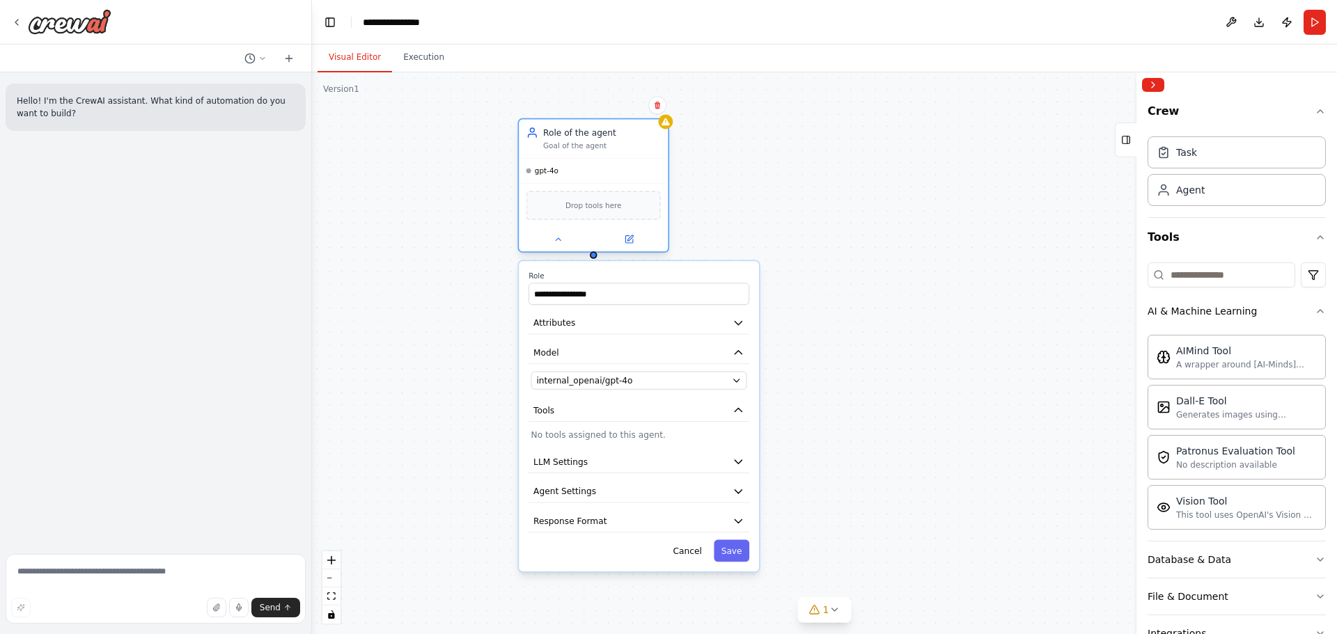
click at [597, 221] on div "Drop tools here" at bounding box center [593, 205] width 149 height 45
click at [626, 241] on icon at bounding box center [628, 239] width 7 height 7
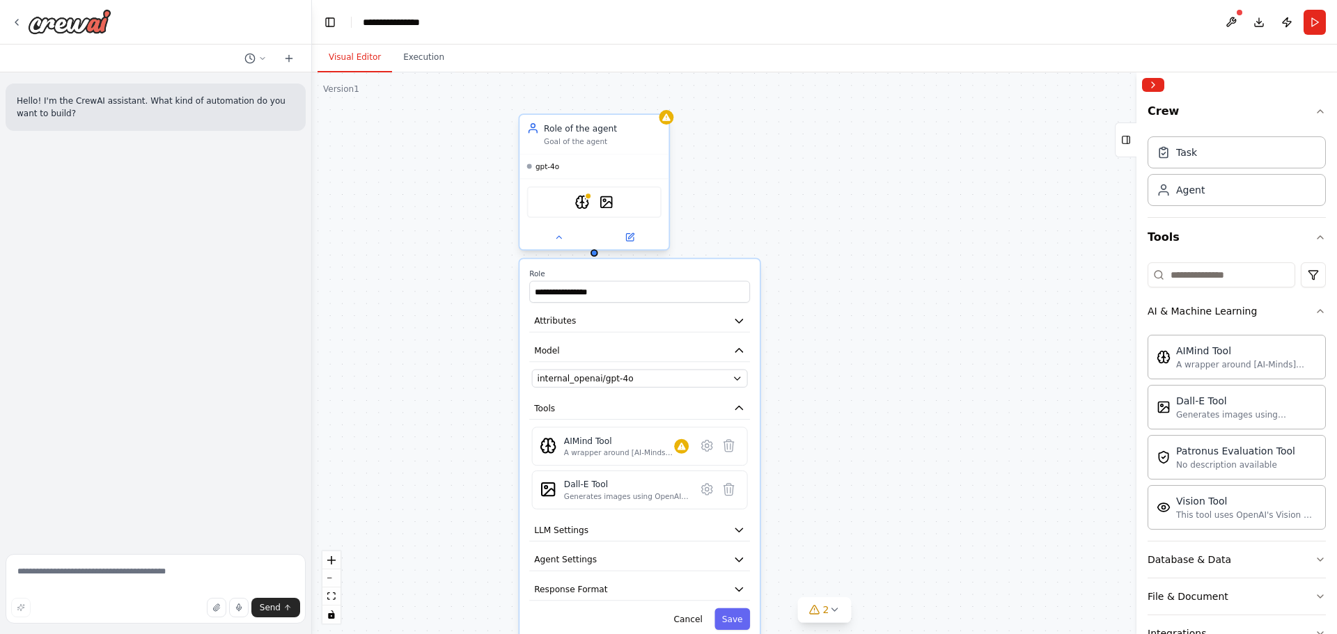
click at [614, 200] on div "AIMindTool DallETool" at bounding box center [594, 202] width 134 height 31
drag, startPoint x: 601, startPoint y: 203, endPoint x: 551, endPoint y: 202, distance: 50.1
click at [551, 202] on div "AIMindTool DallETool" at bounding box center [594, 202] width 134 height 31
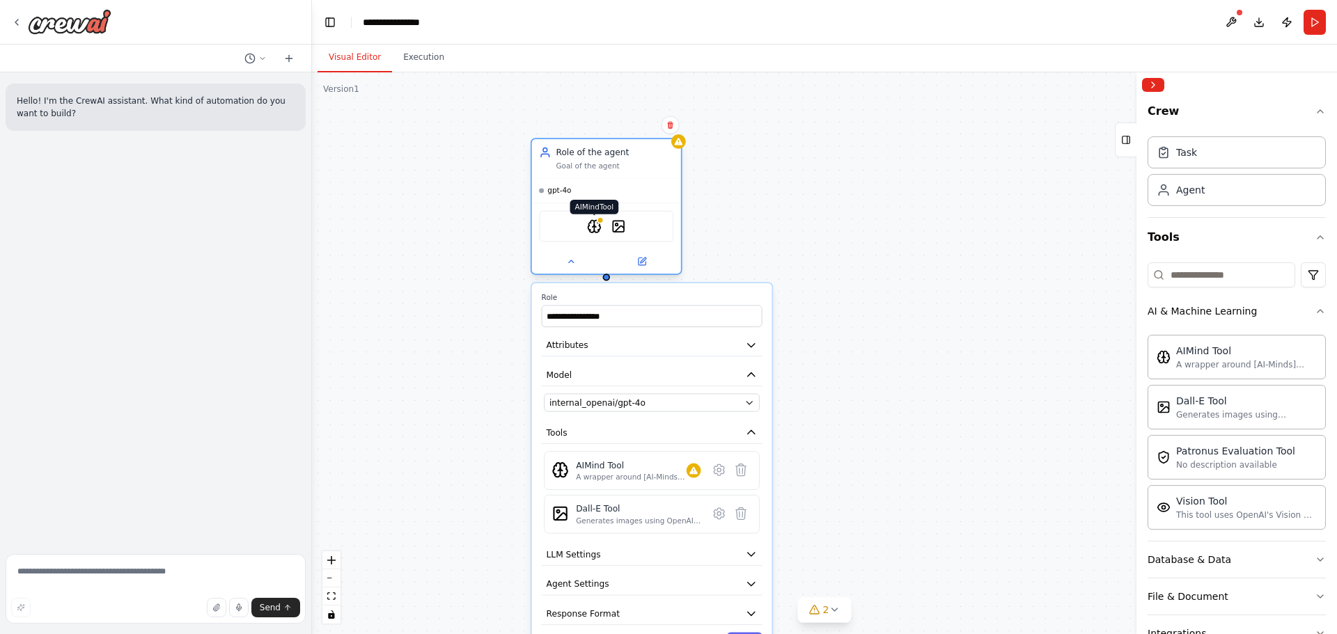
drag, startPoint x: 578, startPoint y: 200, endPoint x: 591, endPoint y: 230, distance: 32.5
click at [591, 230] on img at bounding box center [594, 226] width 15 height 15
click at [744, 471] on icon at bounding box center [741, 470] width 10 height 12
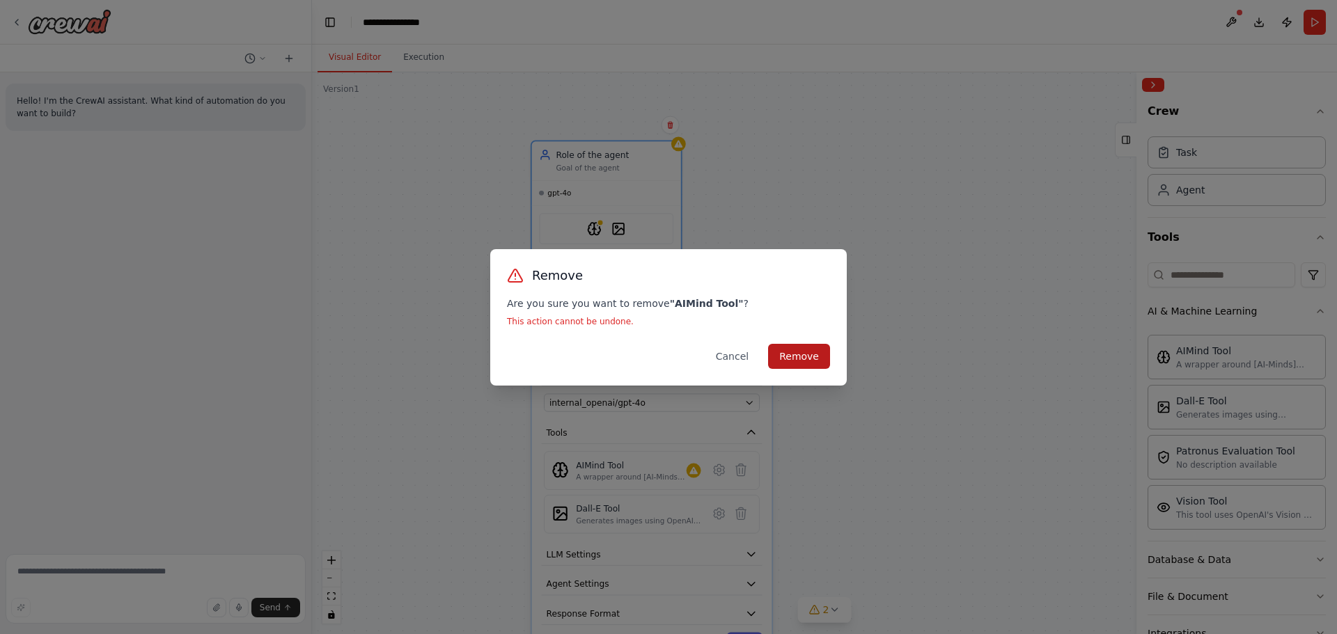
click at [783, 363] on button "Remove" at bounding box center [799, 356] width 62 height 25
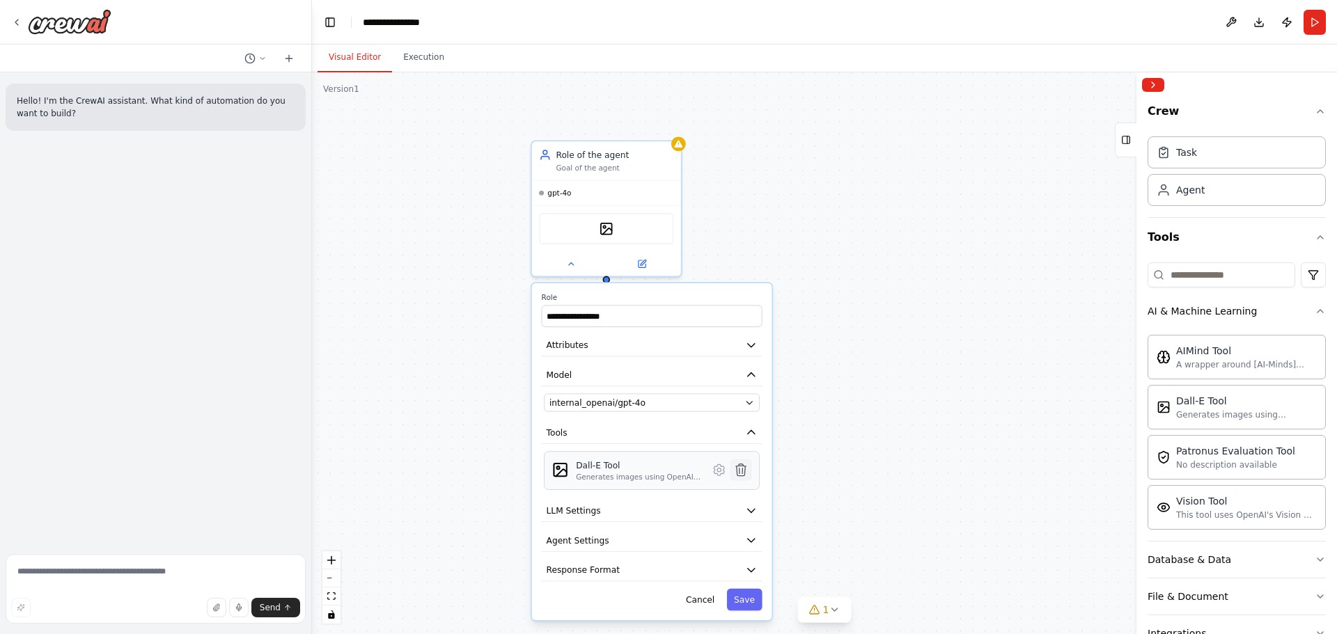
click at [741, 473] on icon at bounding box center [741, 470] width 10 height 12
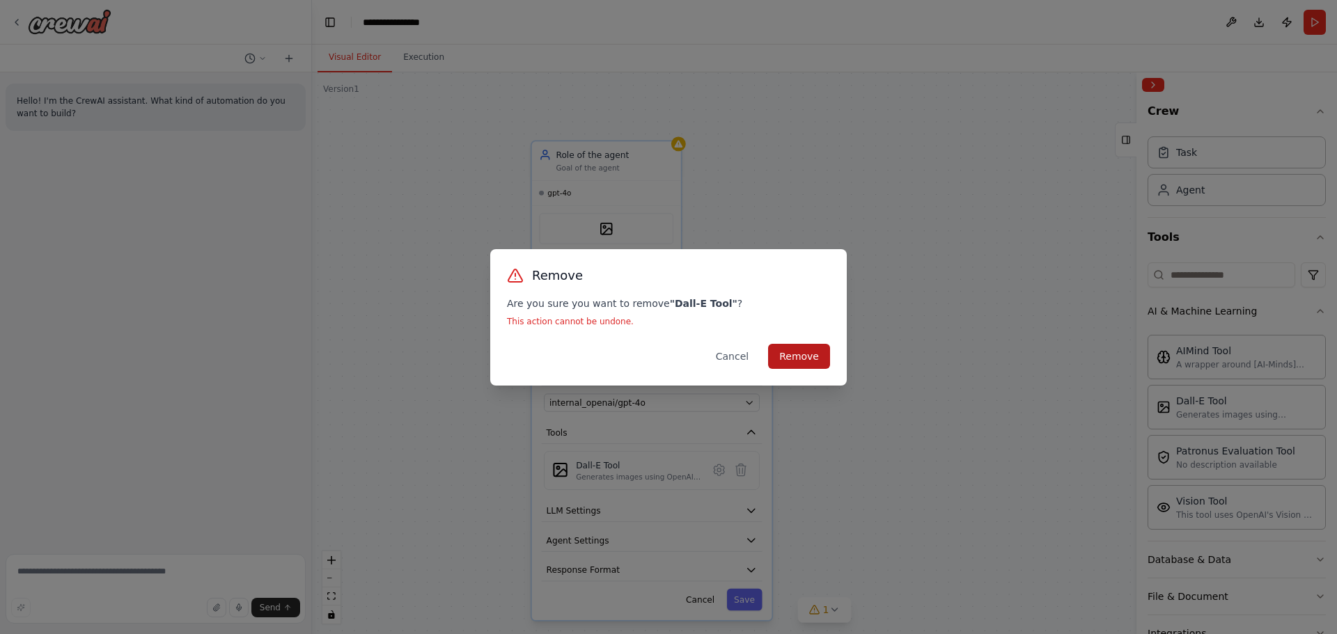
click at [781, 358] on button "Remove" at bounding box center [799, 356] width 62 height 25
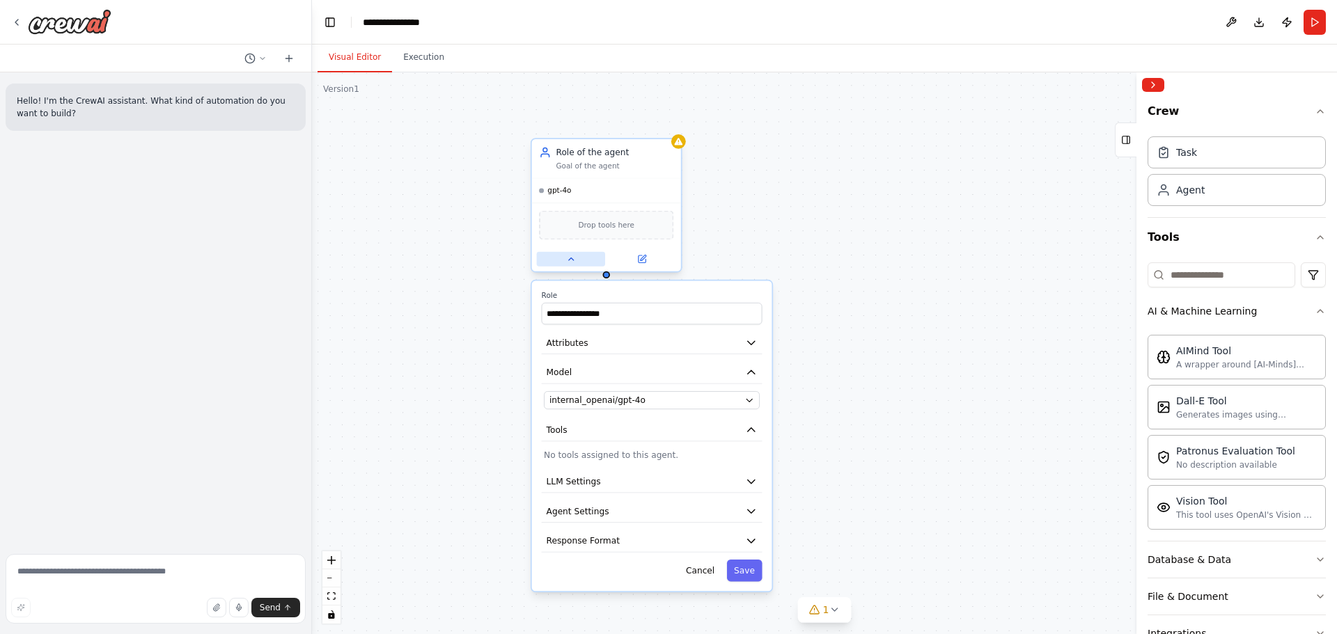
click at [569, 262] on icon at bounding box center [571, 259] width 10 height 10
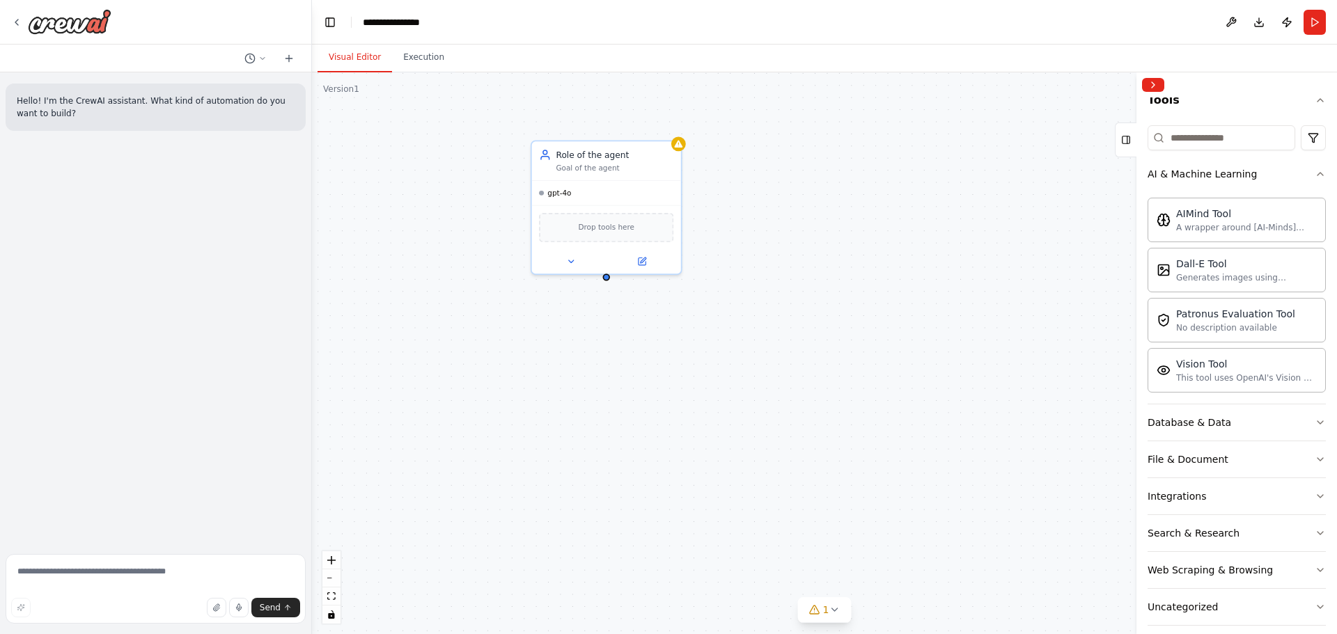
scroll to position [151, 0]
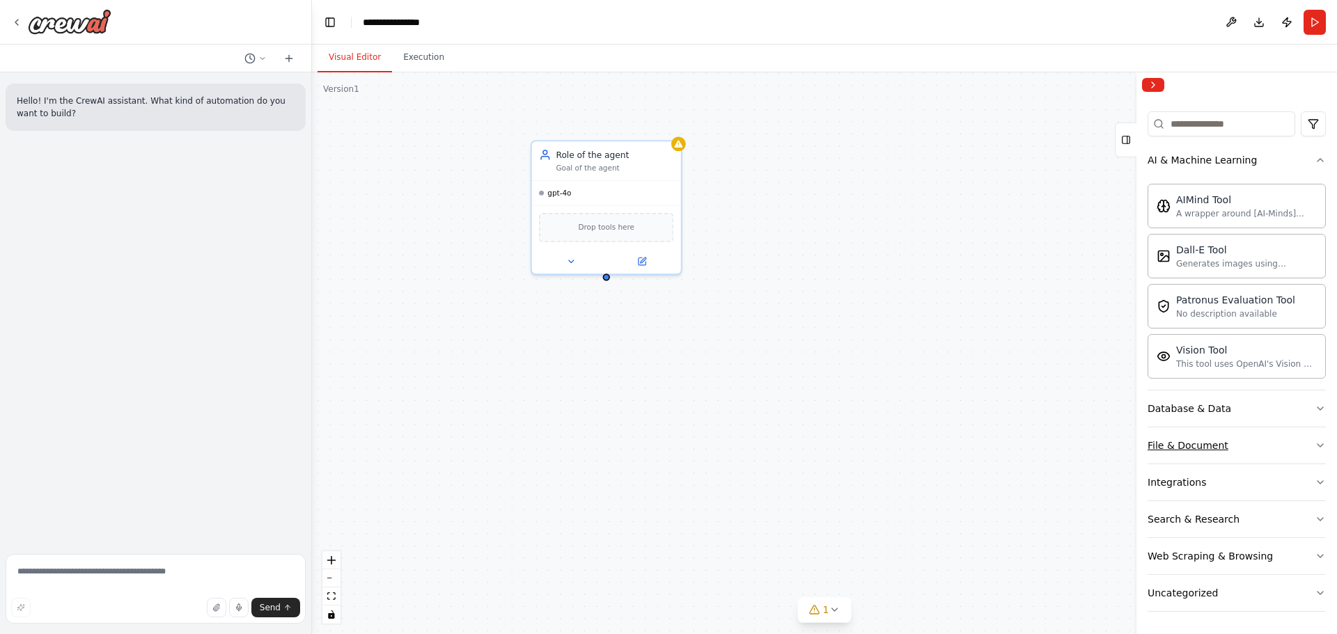
click at [1245, 439] on button "File & Document" at bounding box center [1236, 445] width 178 height 36
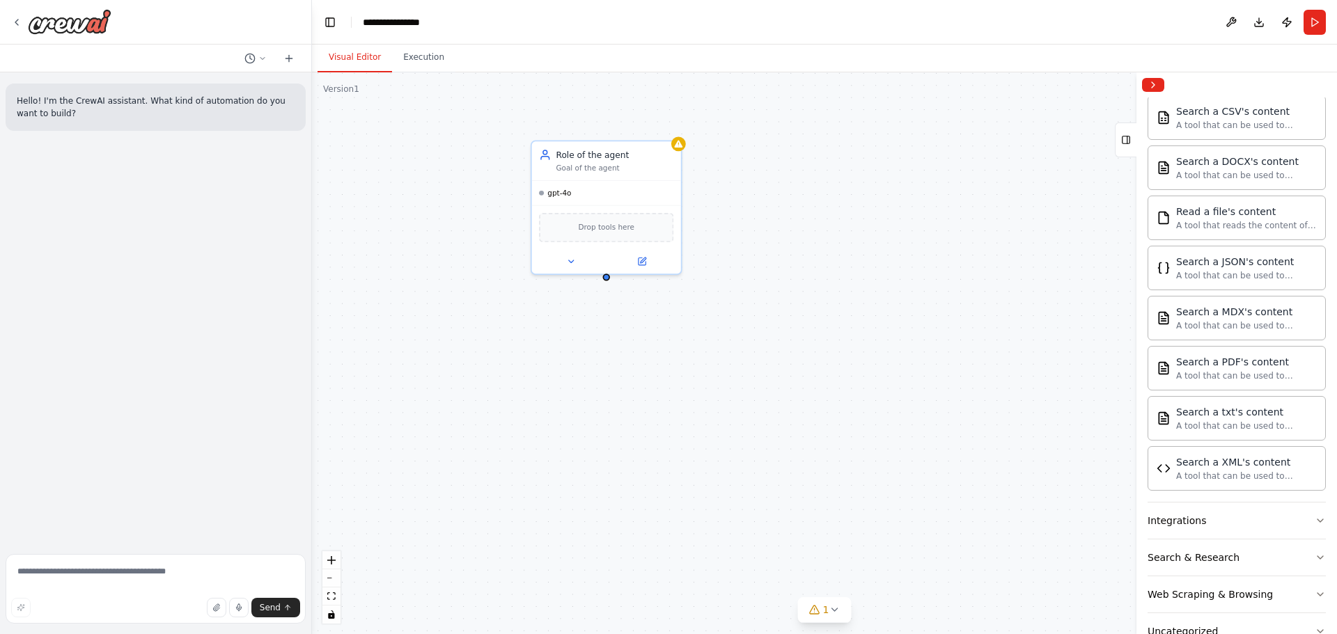
scroll to position [563, 0]
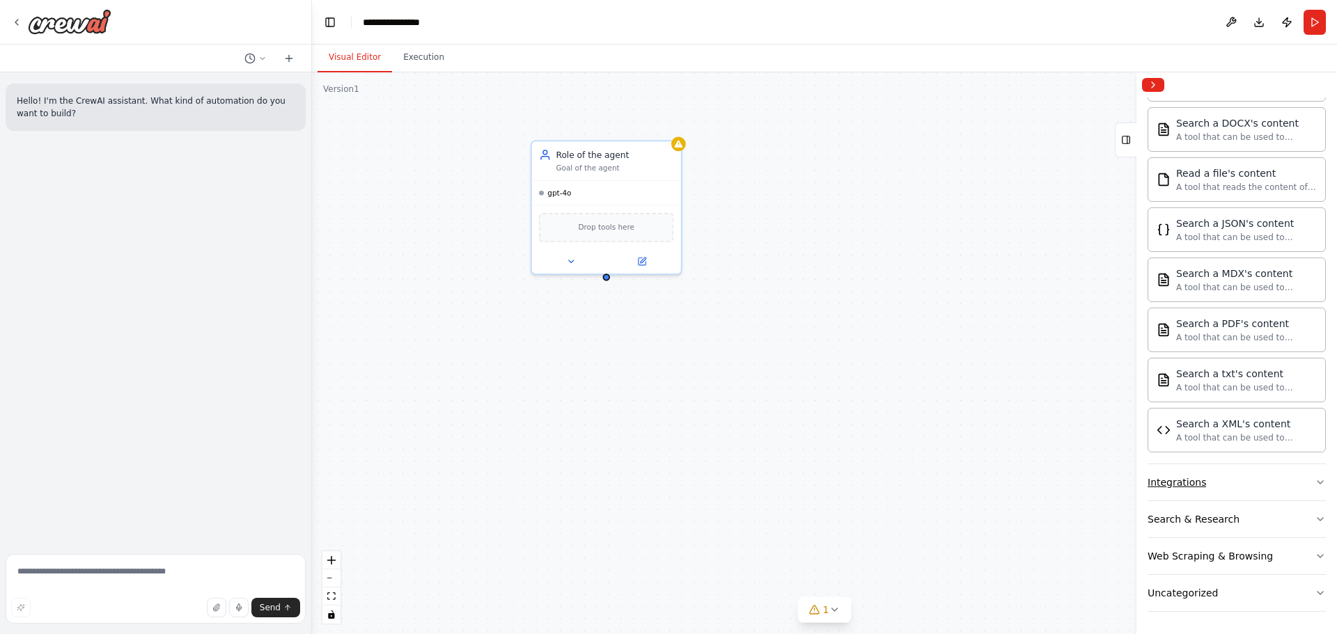
click at [1245, 493] on button "Integrations" at bounding box center [1236, 482] width 178 height 36
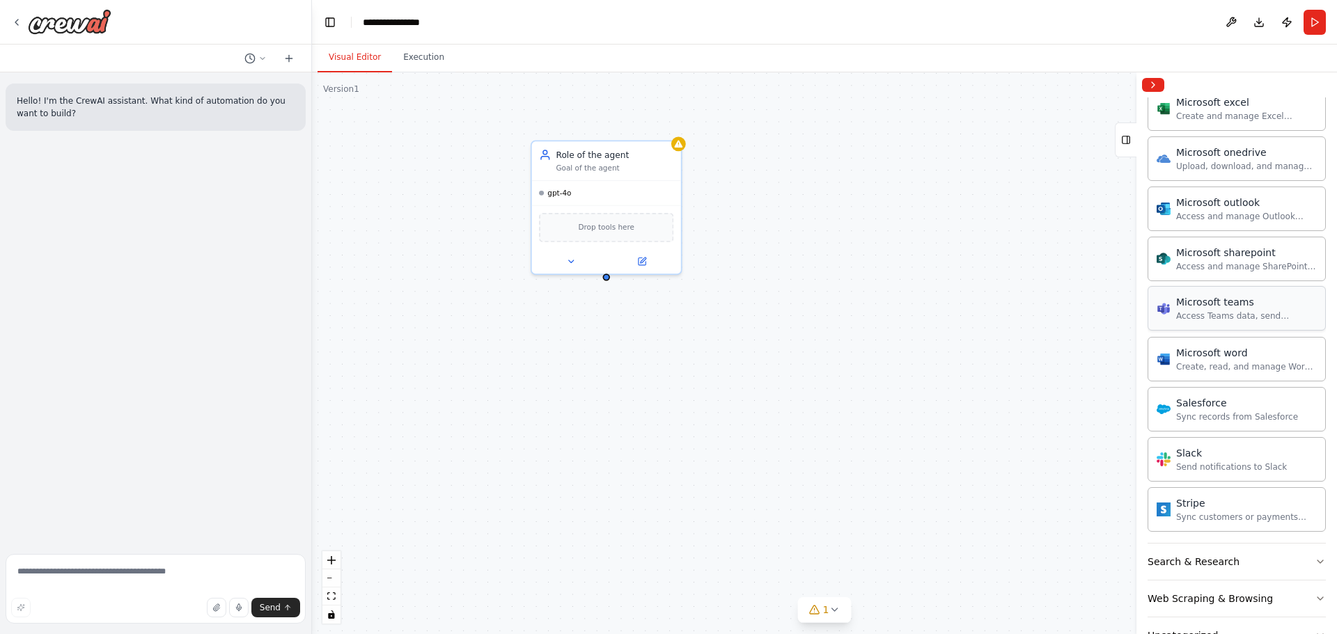
scroll to position [1426, 0]
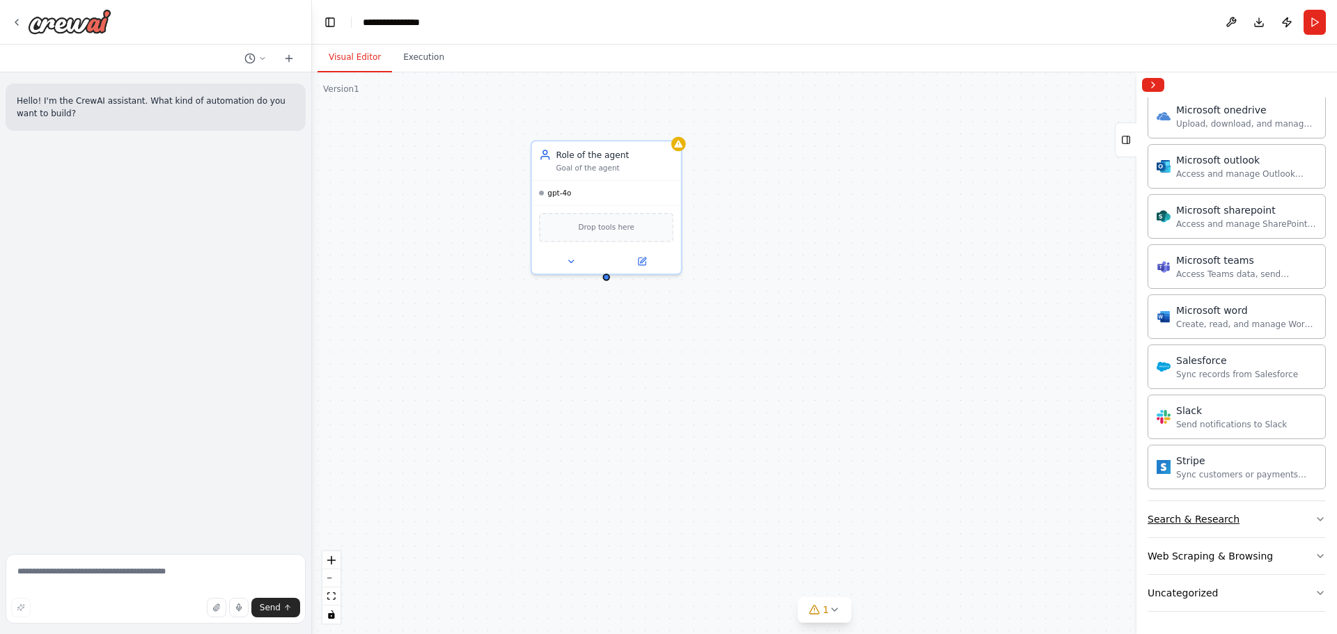
click at [1188, 515] on div "Search & Research" at bounding box center [1193, 519] width 92 height 14
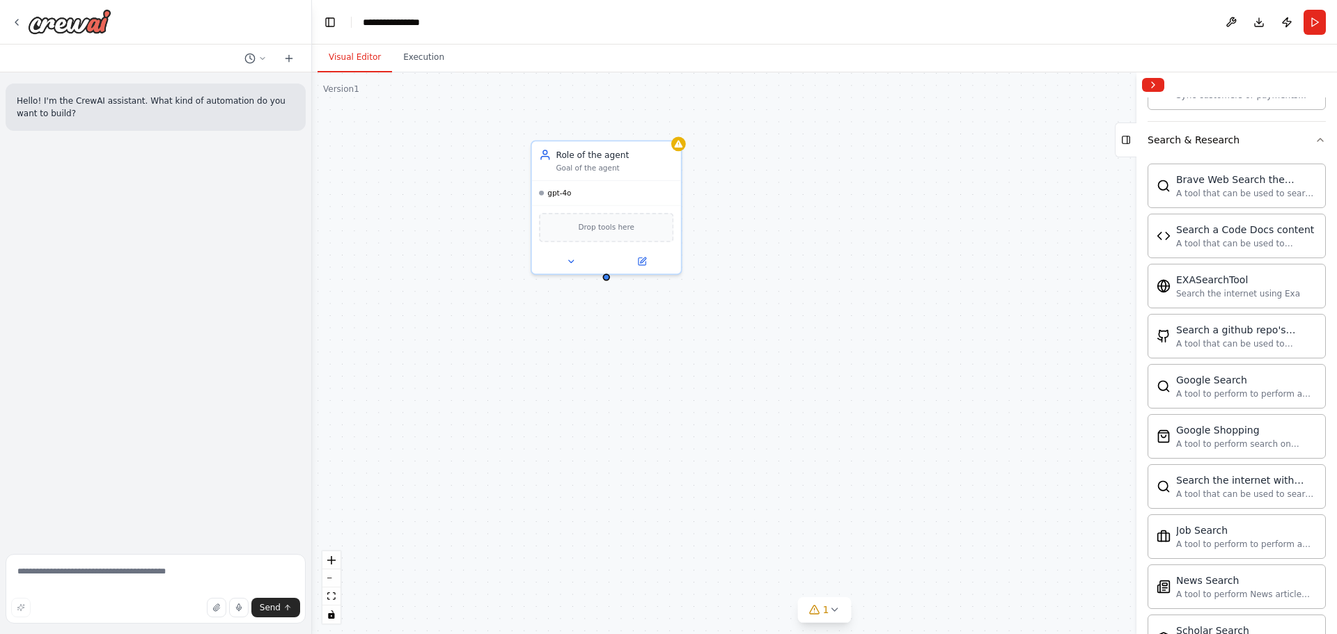
scroll to position [1652, 0]
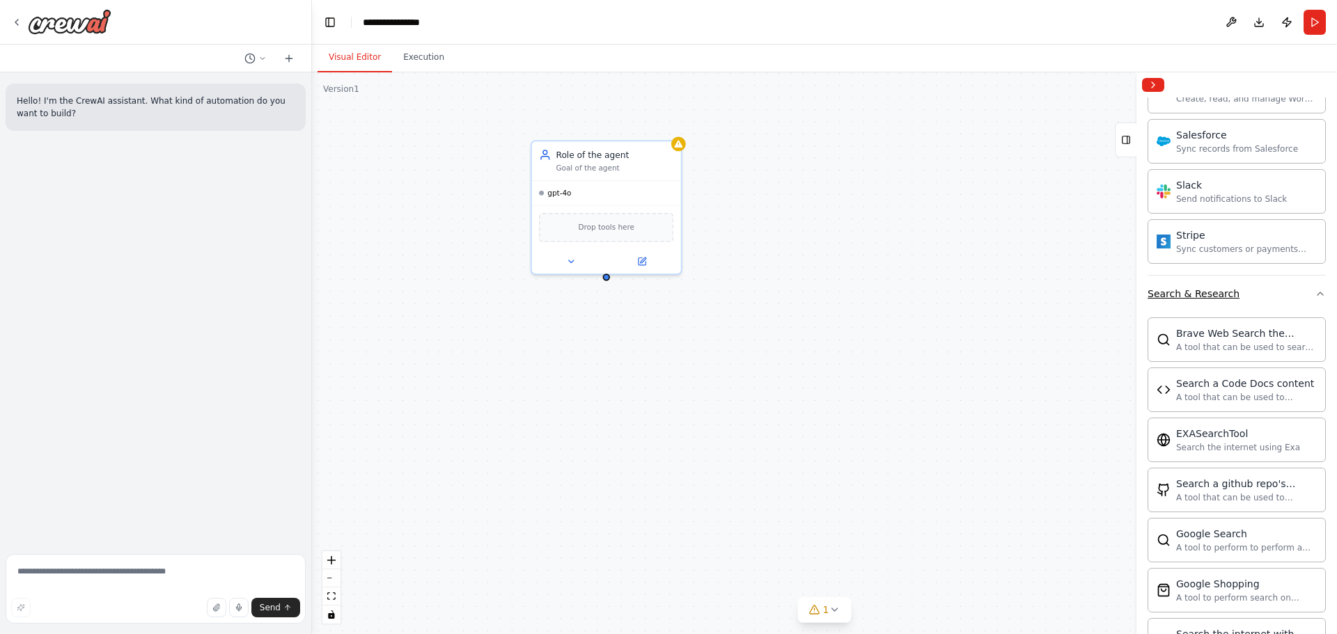
click at [1235, 307] on button "Search & Research" at bounding box center [1236, 294] width 178 height 36
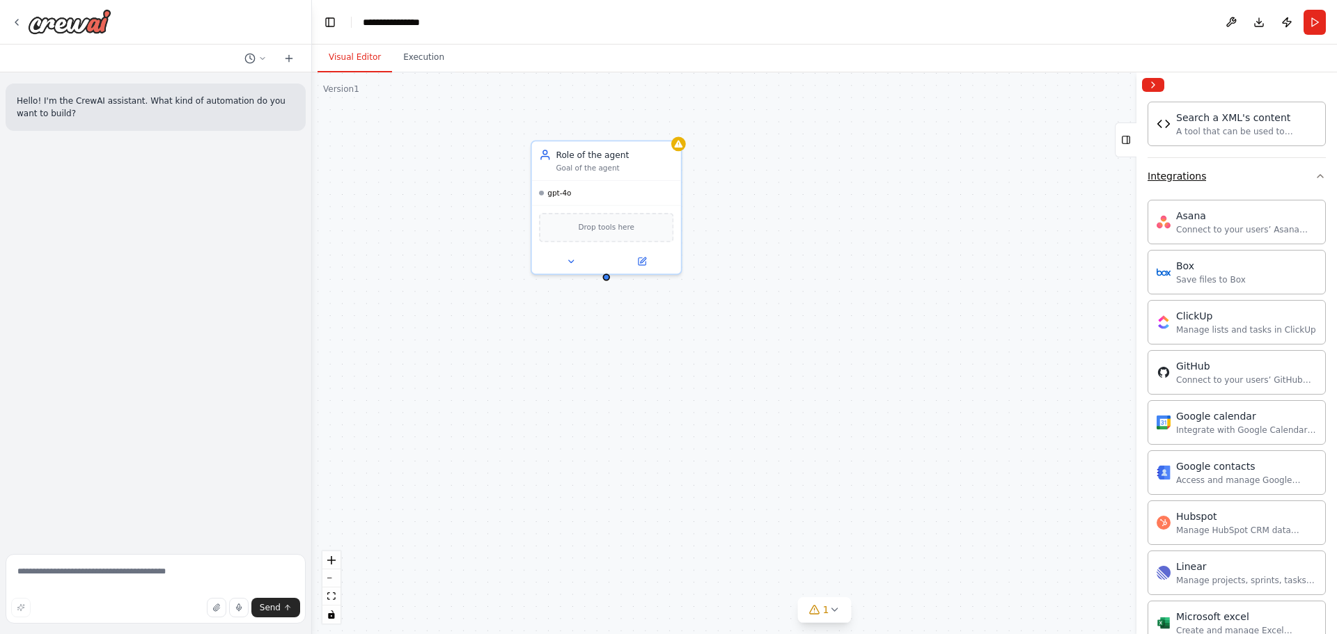
click at [1213, 189] on button "Integrations" at bounding box center [1236, 176] width 178 height 36
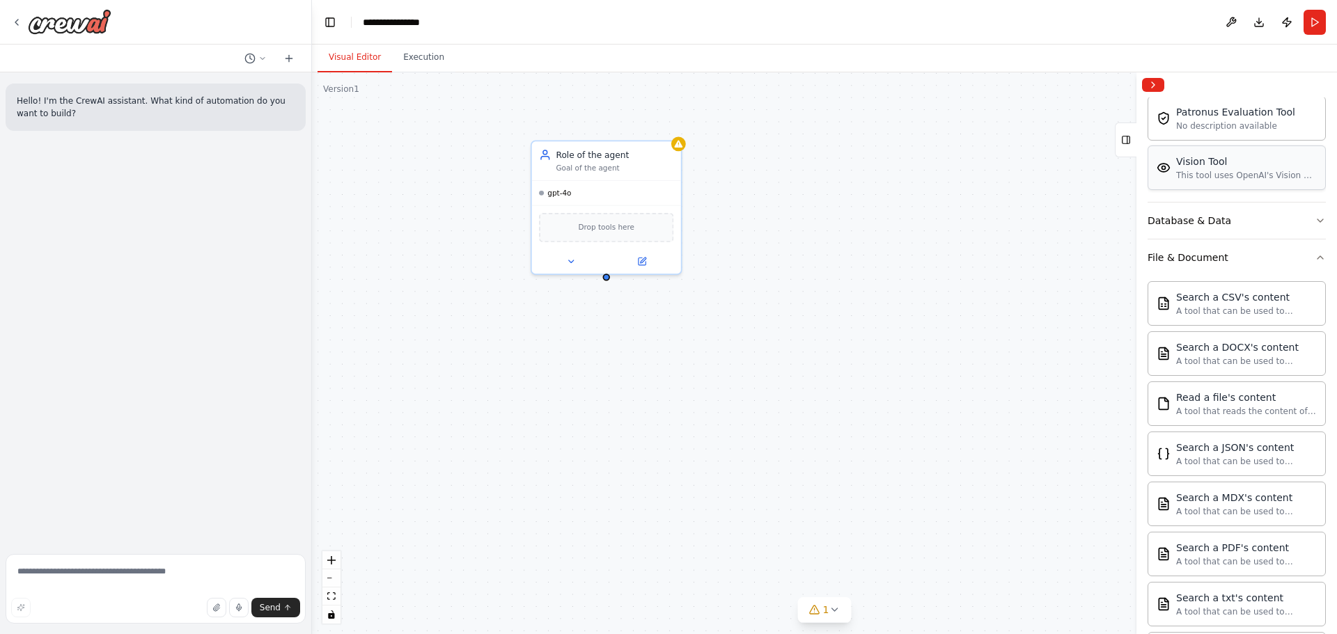
scroll to position [285, 0]
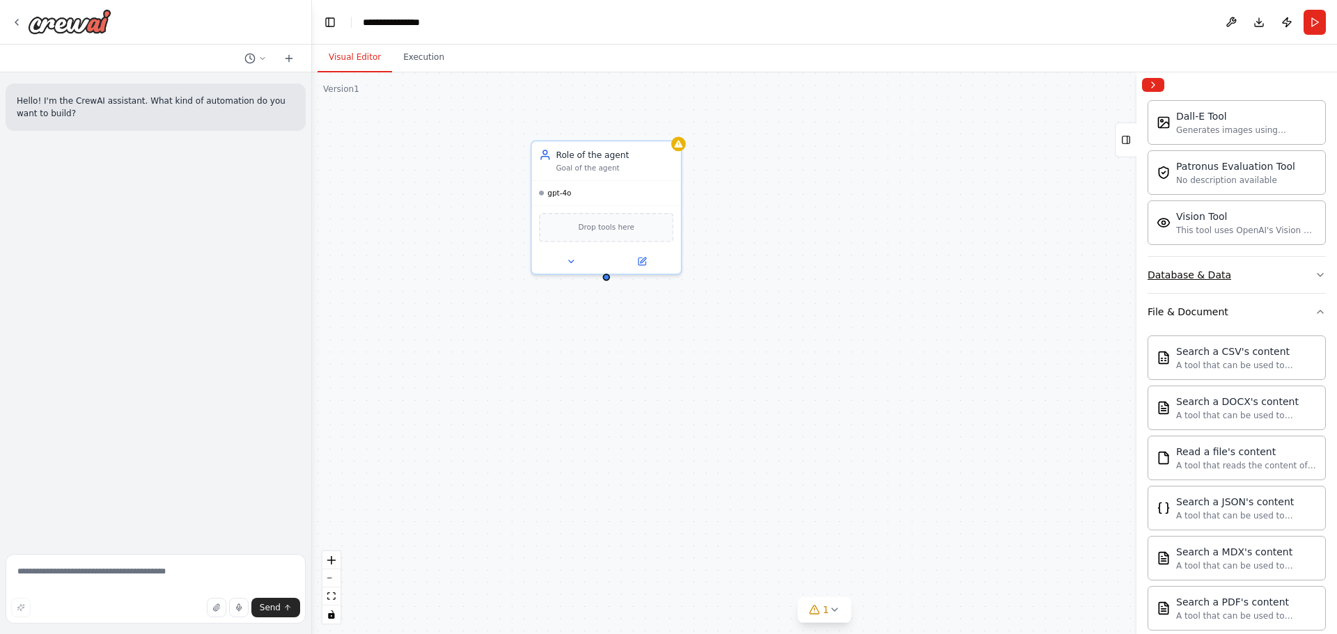
click at [1252, 285] on button "Database & Data" at bounding box center [1236, 275] width 178 height 36
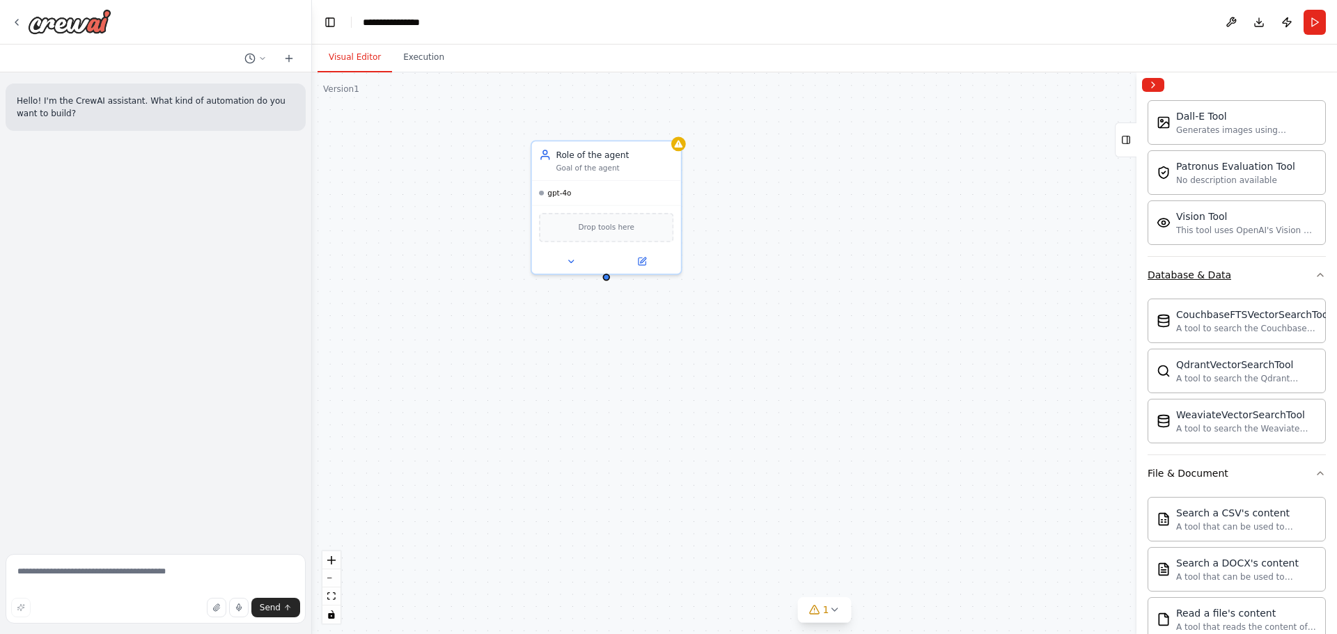
click at [1252, 285] on button "Database & Data" at bounding box center [1236, 275] width 178 height 36
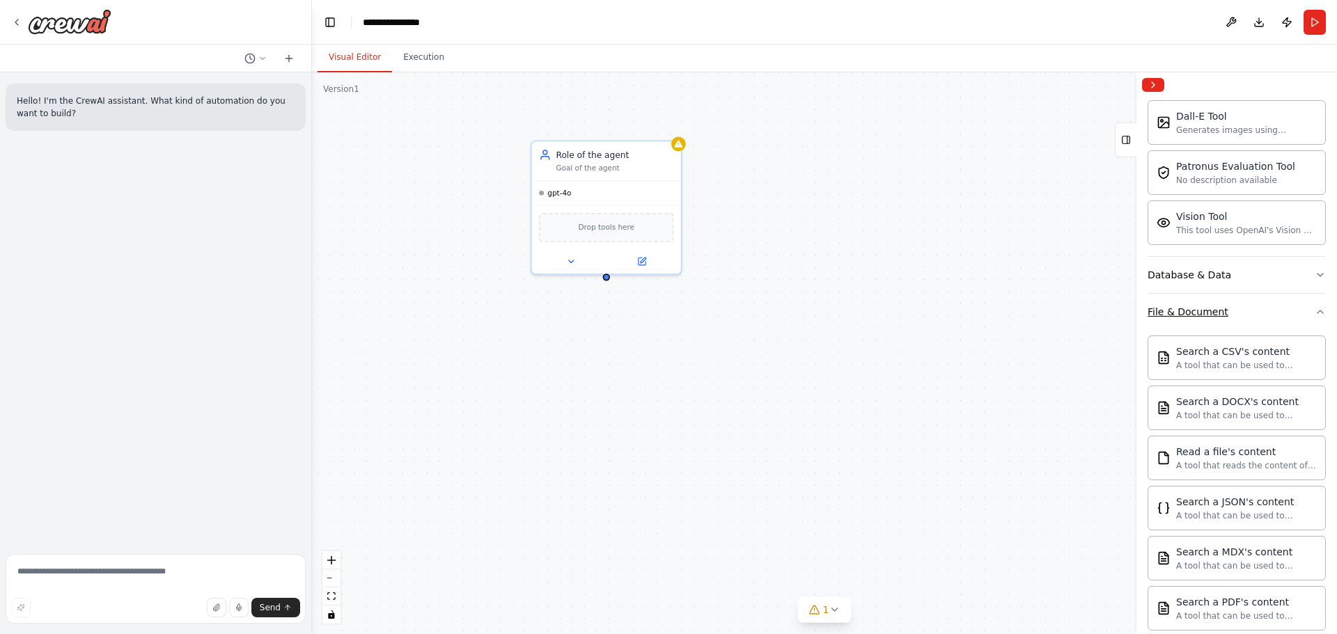
click at [1233, 302] on button "File & Document" at bounding box center [1236, 312] width 178 height 36
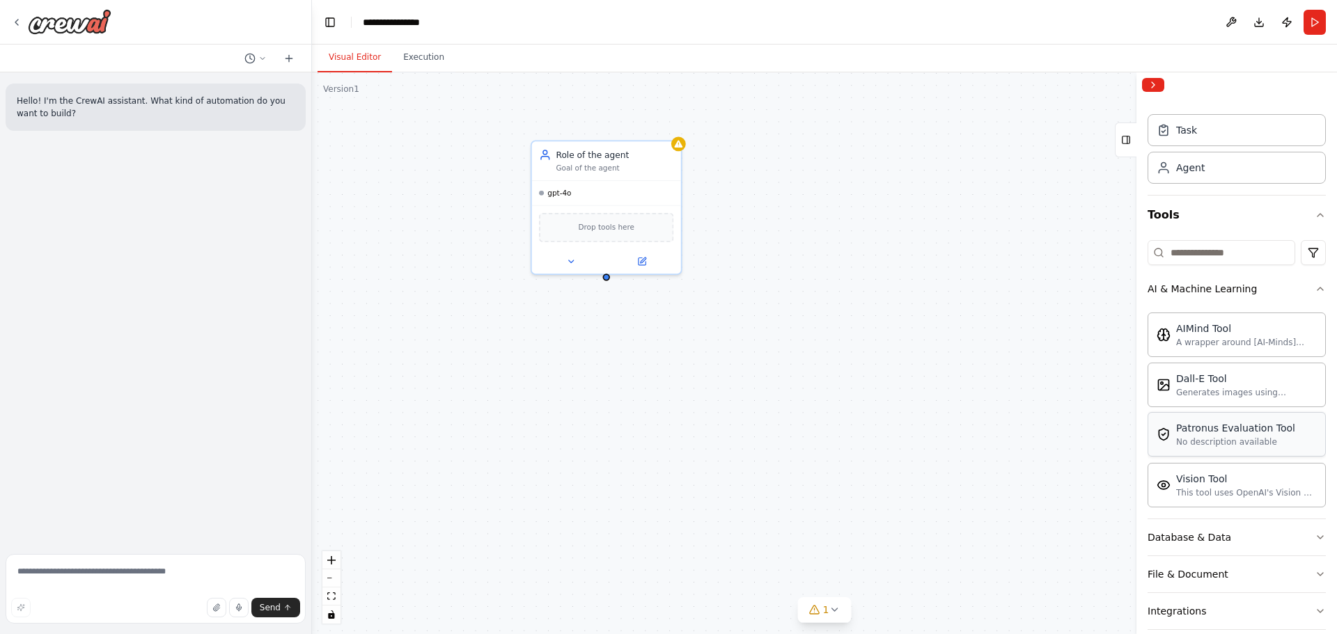
scroll to position [0, 0]
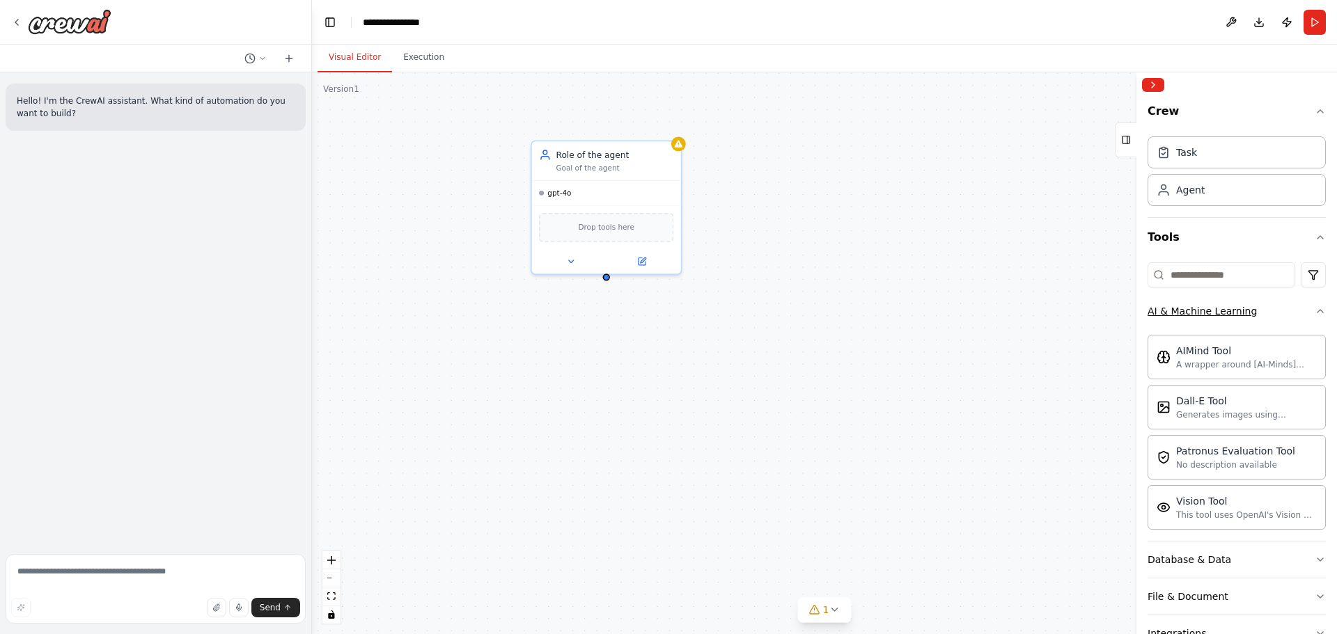
click at [1245, 305] on div "AI & Machine Learning" at bounding box center [1201, 311] width 109 height 14
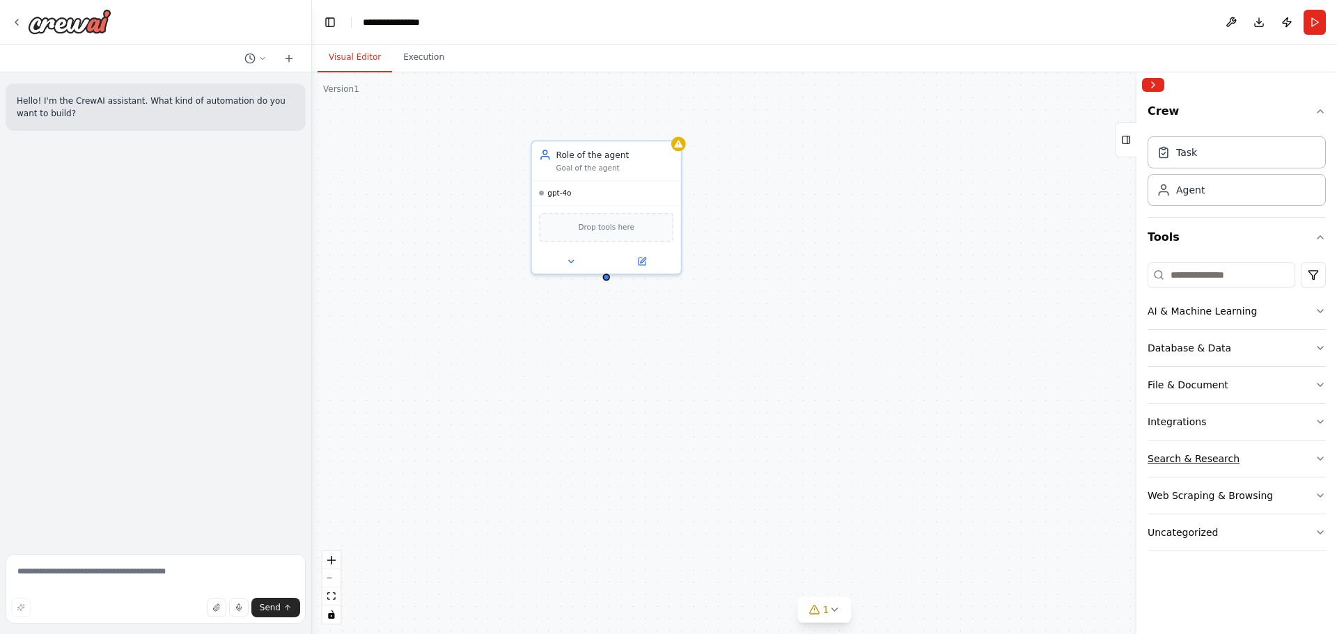
click at [1237, 455] on button "Search & Research" at bounding box center [1236, 459] width 178 height 36
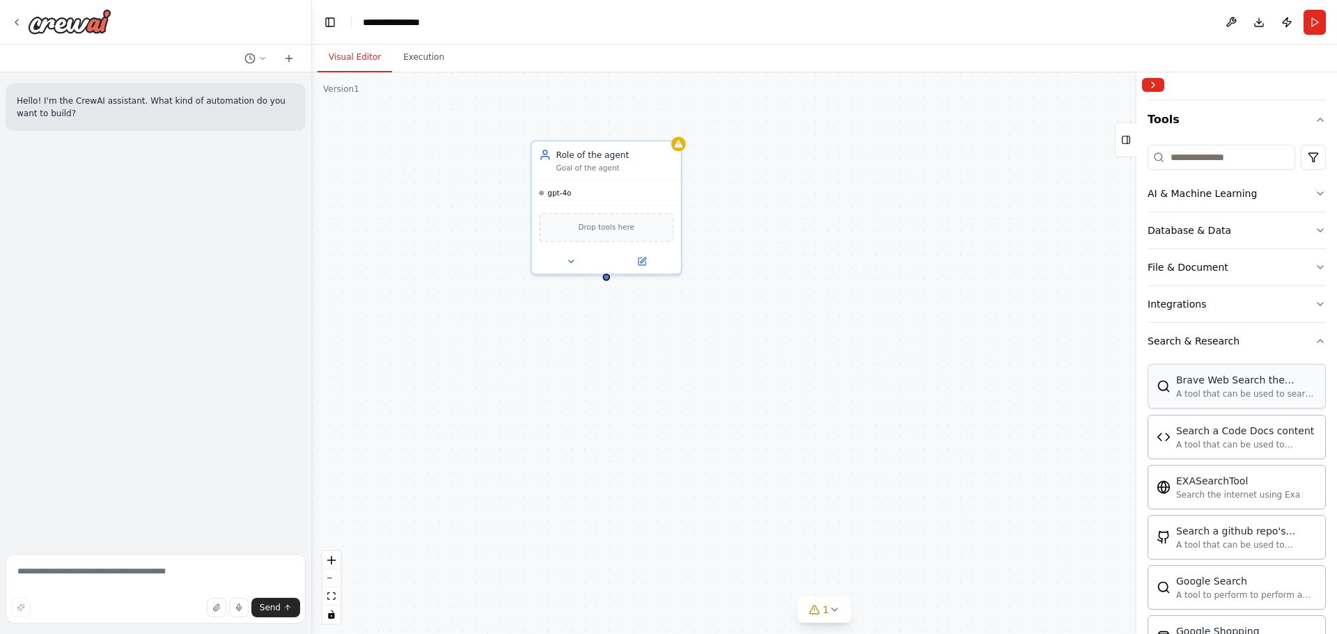
scroll to position [95, 0]
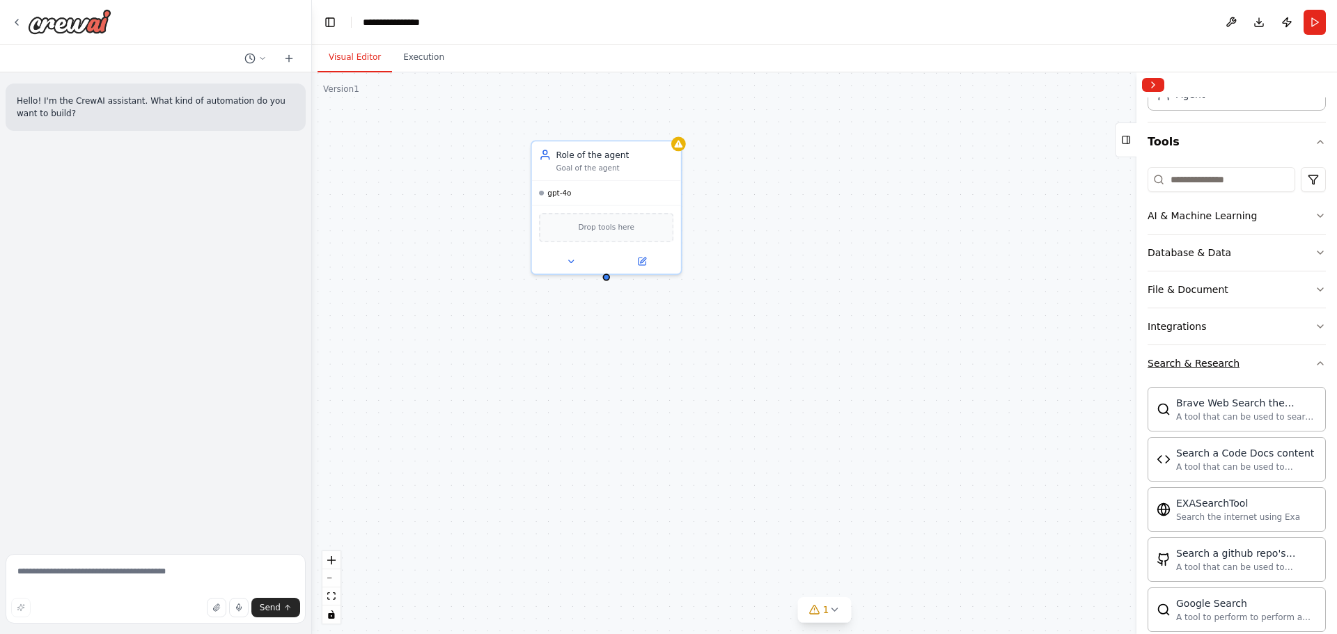
click at [1227, 372] on button "Search & Research" at bounding box center [1236, 363] width 178 height 36
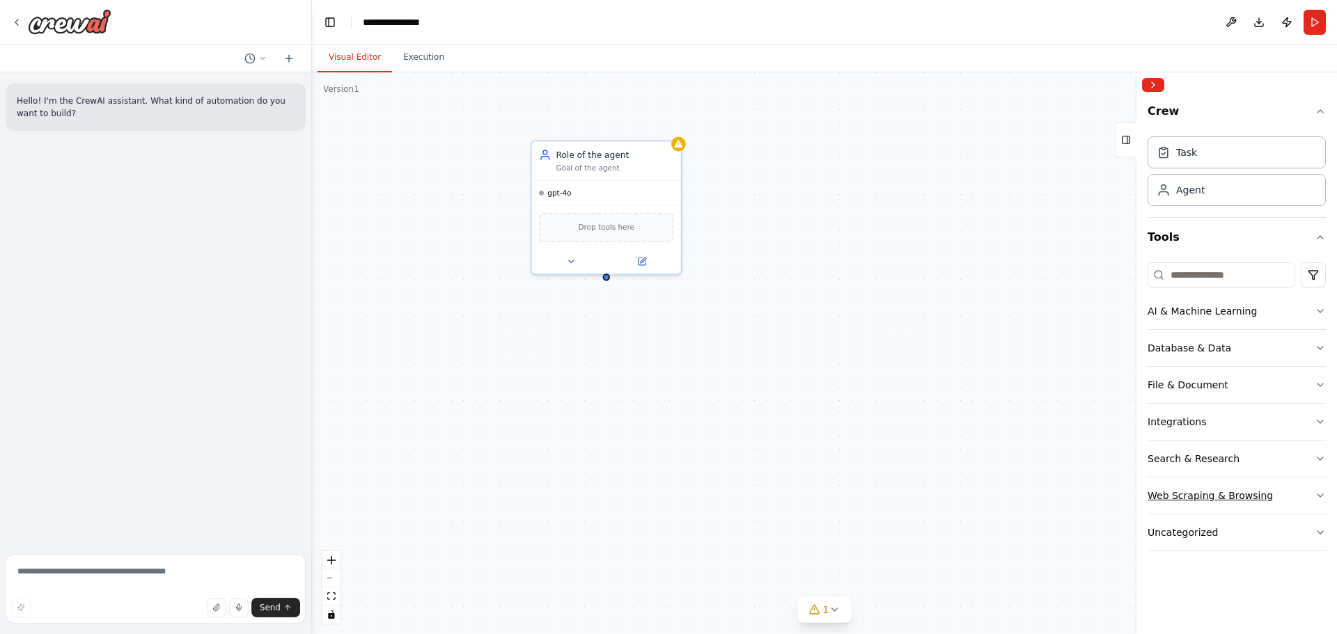
click at [1235, 491] on div "Web Scraping & Browsing" at bounding box center [1209, 496] width 125 height 14
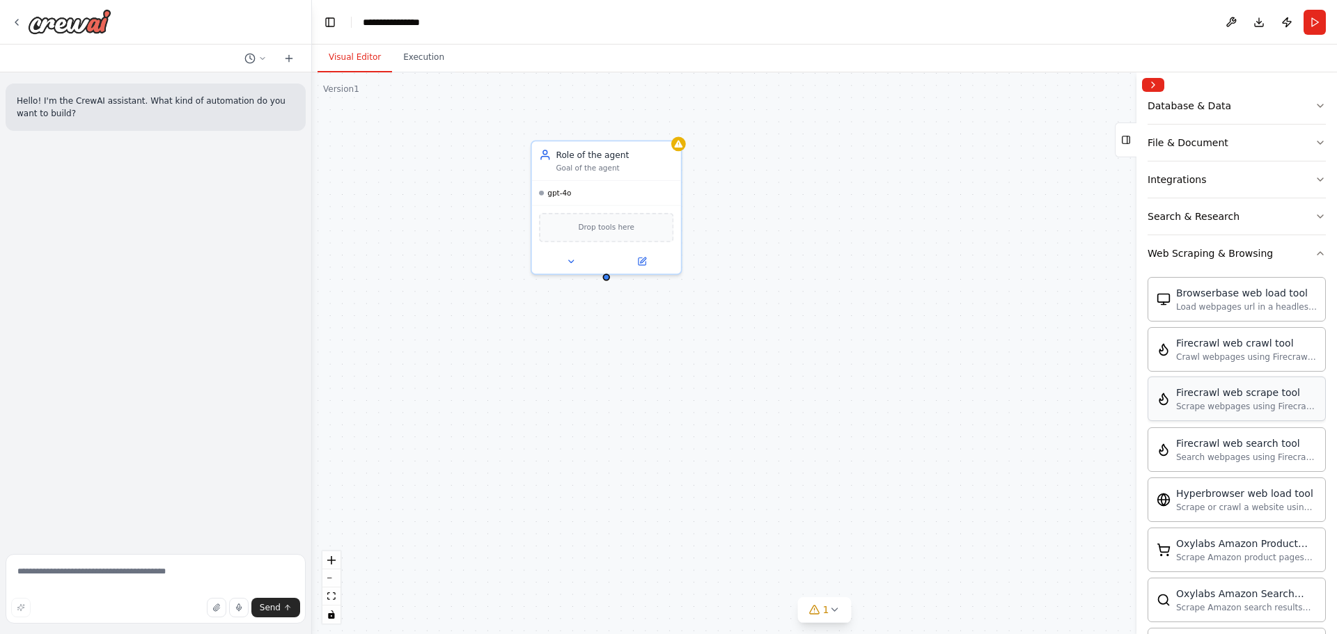
scroll to position [215, 0]
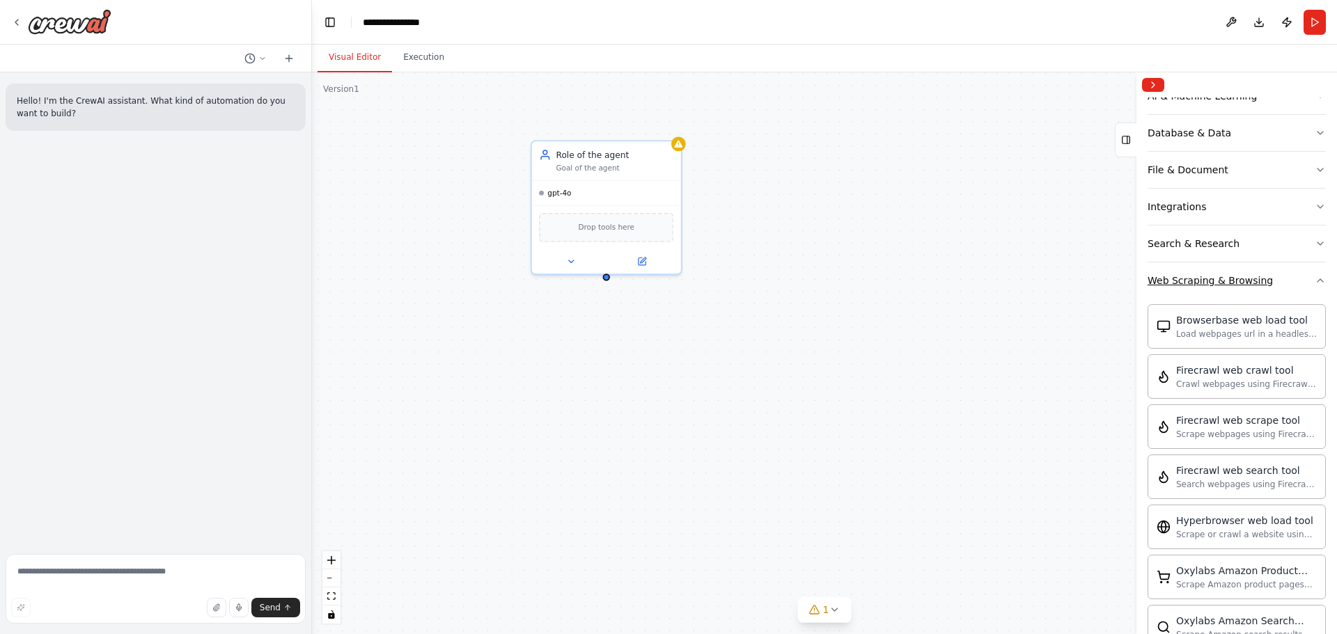
click at [1213, 283] on div "Web Scraping & Browsing" at bounding box center [1209, 281] width 125 height 14
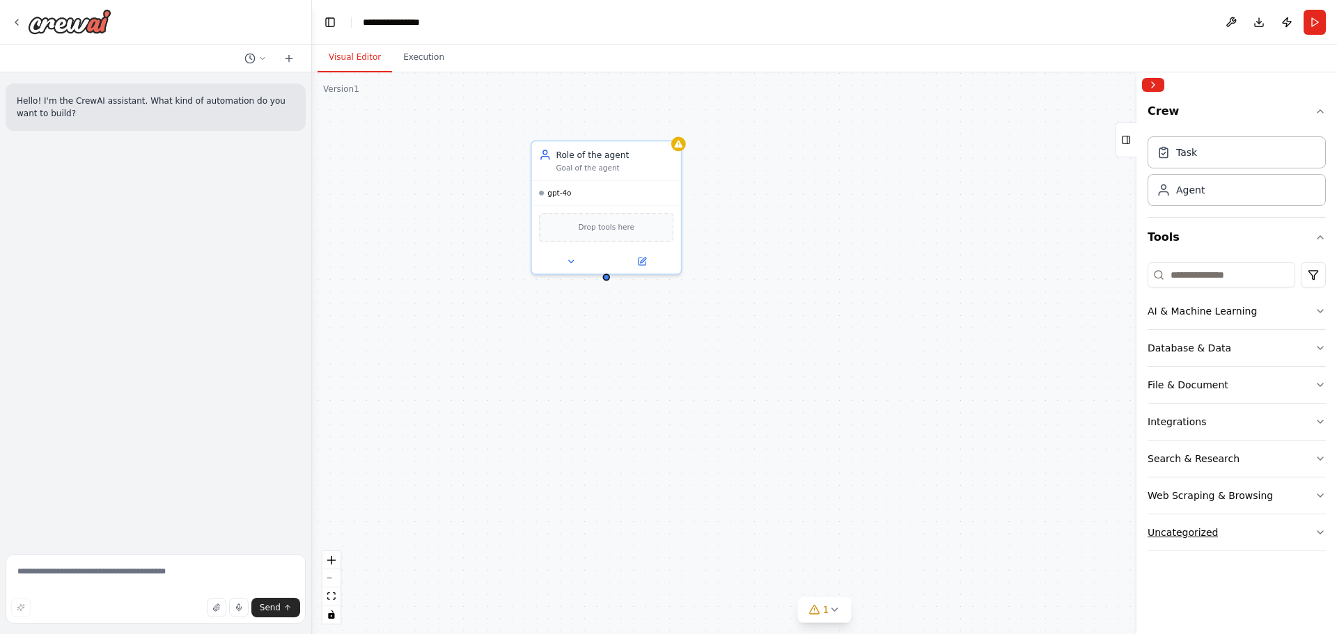
click at [1225, 528] on button "Uncategorized" at bounding box center [1236, 532] width 178 height 36
click at [1218, 271] on input at bounding box center [1221, 274] width 148 height 25
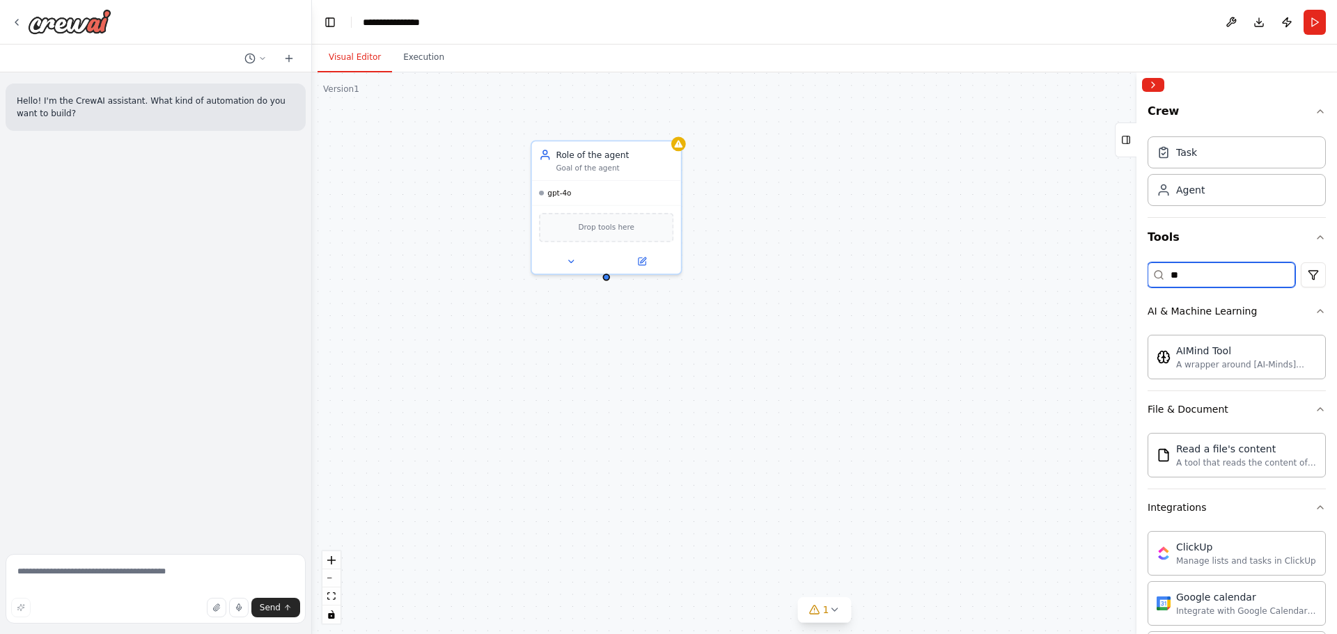
type input "*"
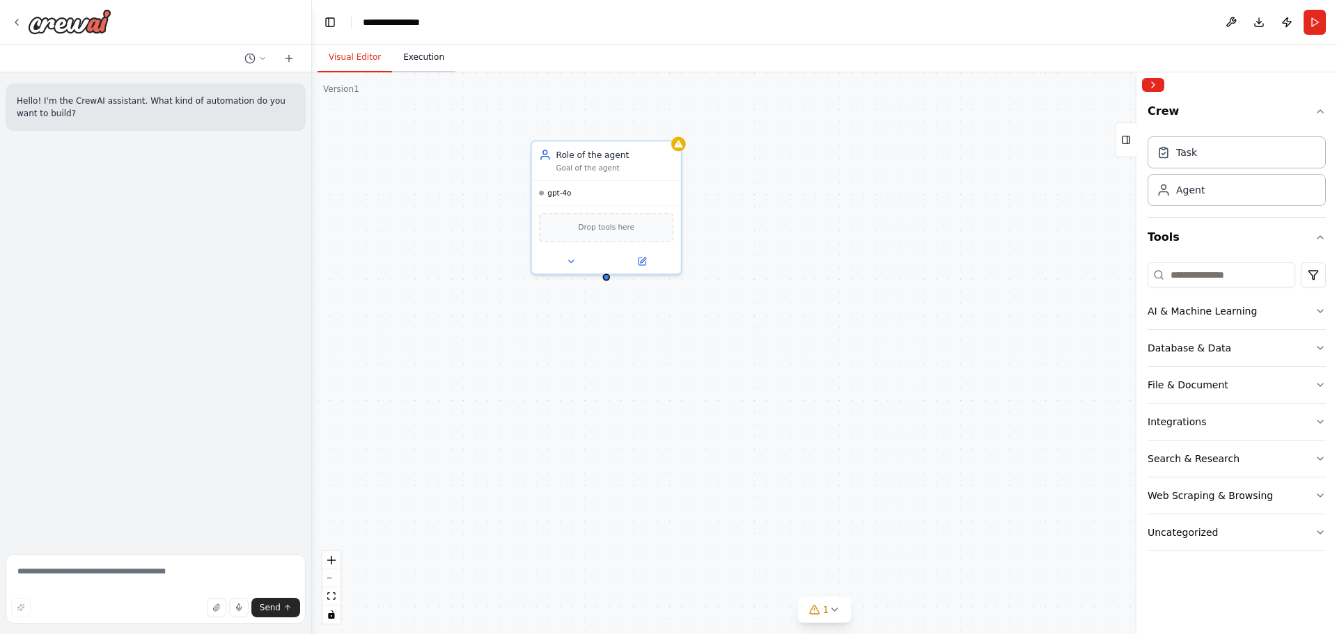
click at [417, 65] on button "Execution" at bounding box center [423, 57] width 63 height 29
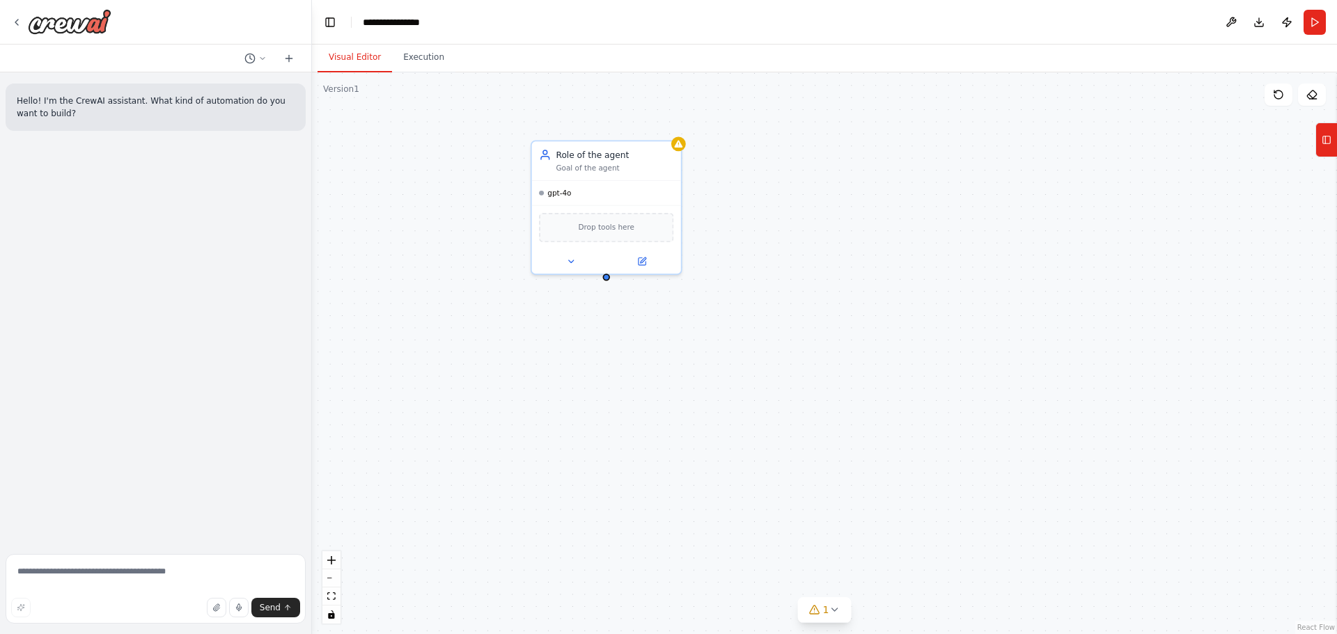
click at [364, 54] on button "Visual Editor" at bounding box center [354, 57] width 74 height 29
click at [141, 125] on div "Hello! I'm the CrewAI assistant. What kind of automation do you want to build?" at bounding box center [156, 107] width 300 height 47
click at [250, 62] on icon at bounding box center [249, 58] width 11 height 11
click at [258, 57] on div at bounding box center [156, 317] width 312 height 634
click at [441, 140] on div "Role of the agent Goal of the agent gpt-4o Drop tools here" at bounding box center [824, 353] width 1025 height 562
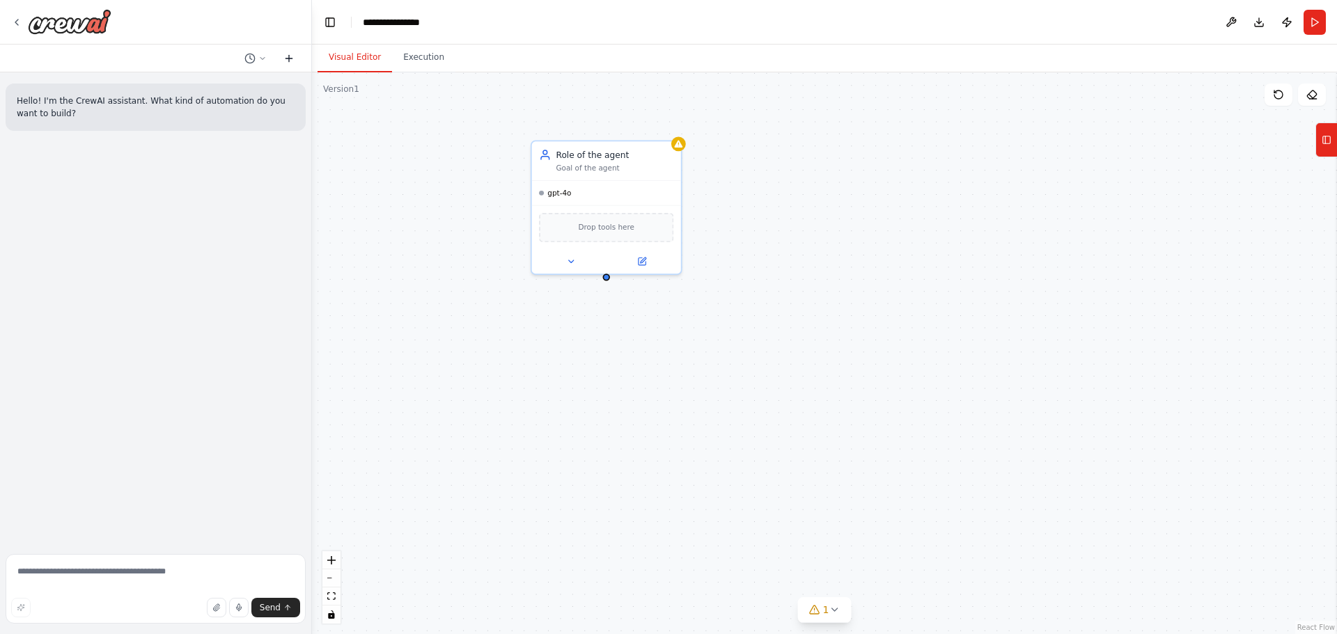
click at [294, 61] on button at bounding box center [289, 58] width 22 height 17
click at [138, 284] on div "Hello! I'm the CrewAI assistant. What kind of automation do you want to build?" at bounding box center [155, 310] width 311 height 476
click at [1335, 139] on button "Tools" at bounding box center [1326, 140] width 22 height 35
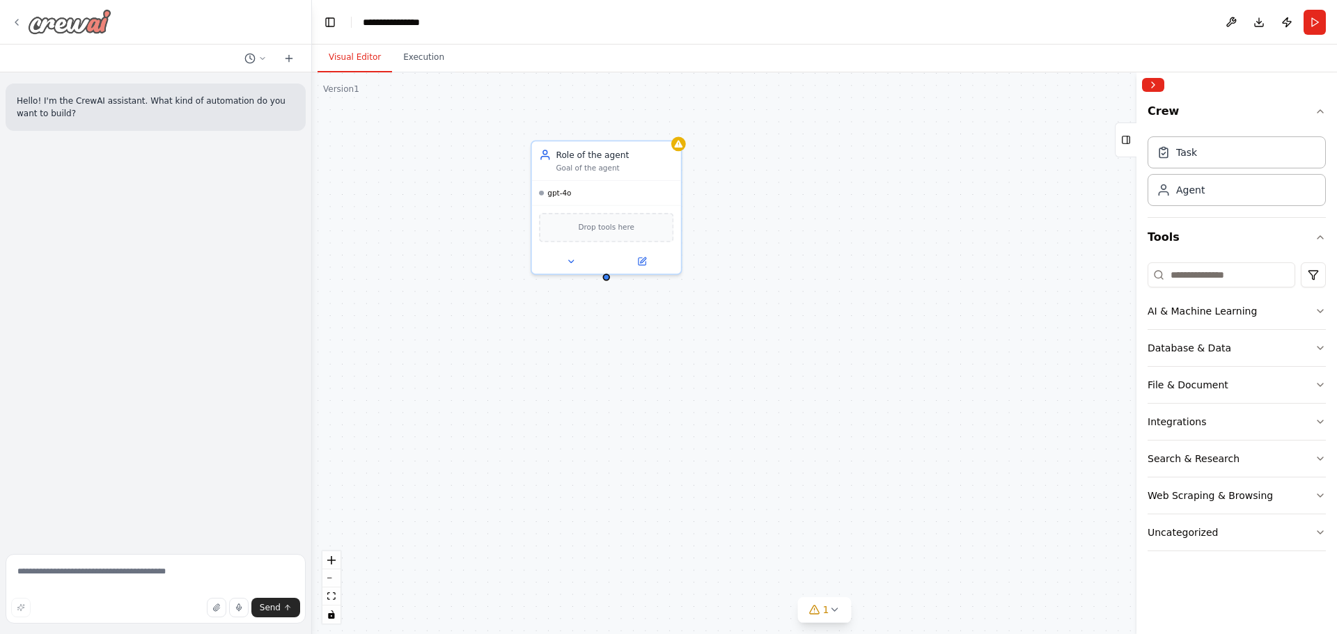
click at [21, 20] on icon at bounding box center [16, 22] width 11 height 11
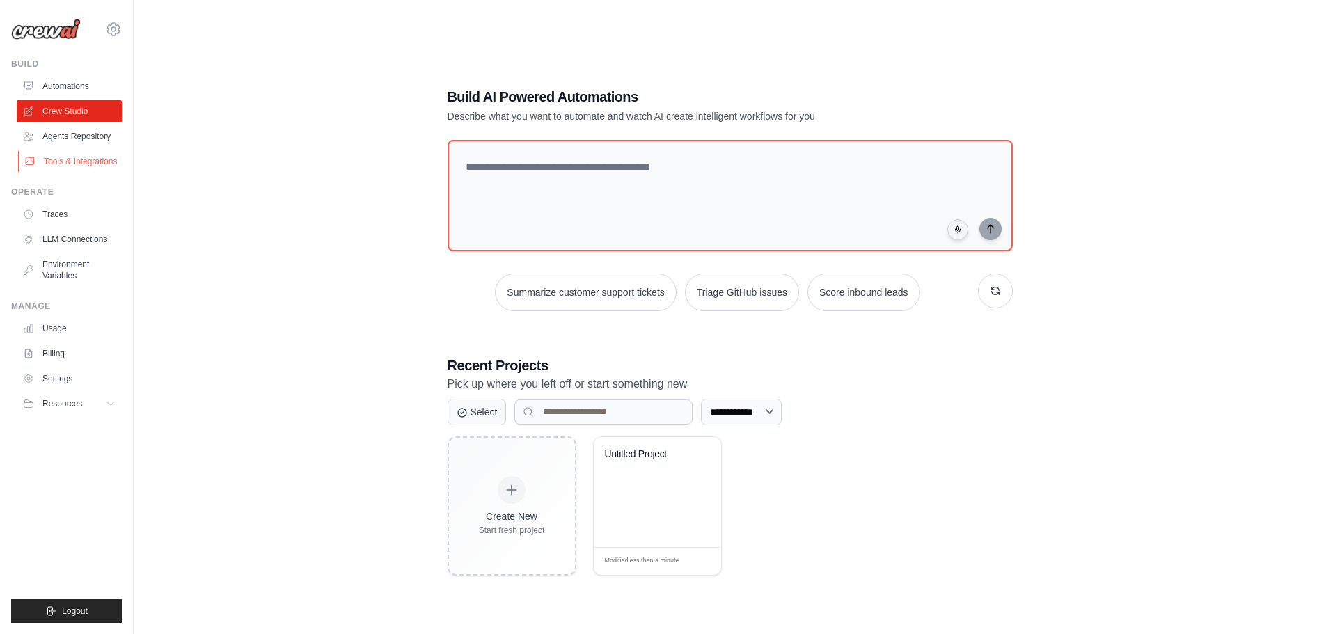
click at [30, 163] on icon at bounding box center [29, 161] width 11 height 11
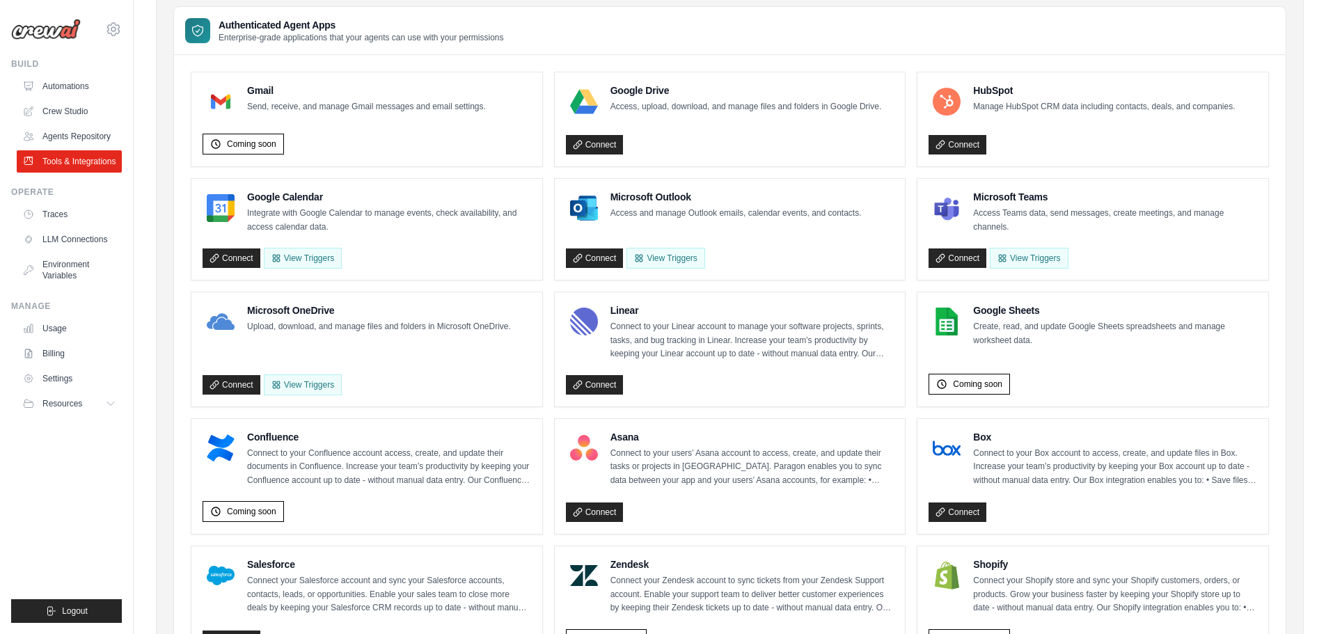
scroll to position [8, 0]
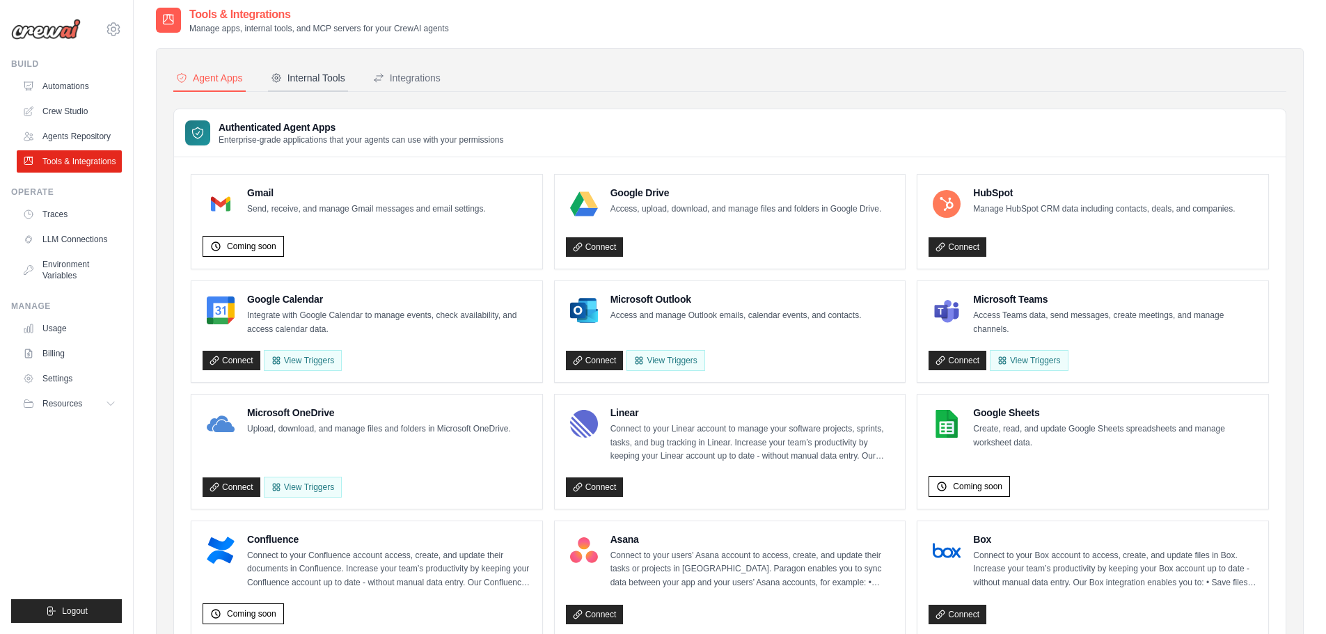
click at [342, 87] on button "Internal Tools" at bounding box center [308, 78] width 80 height 26
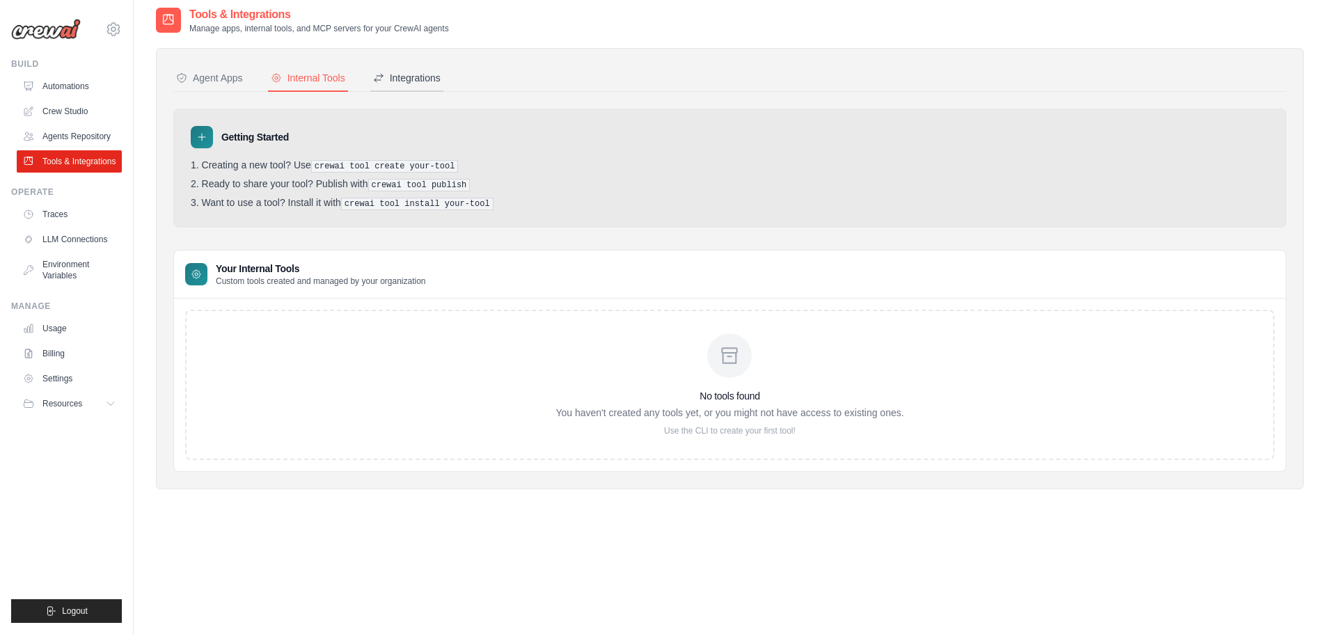
click at [414, 82] on div "Integrations" at bounding box center [407, 78] width 68 height 14
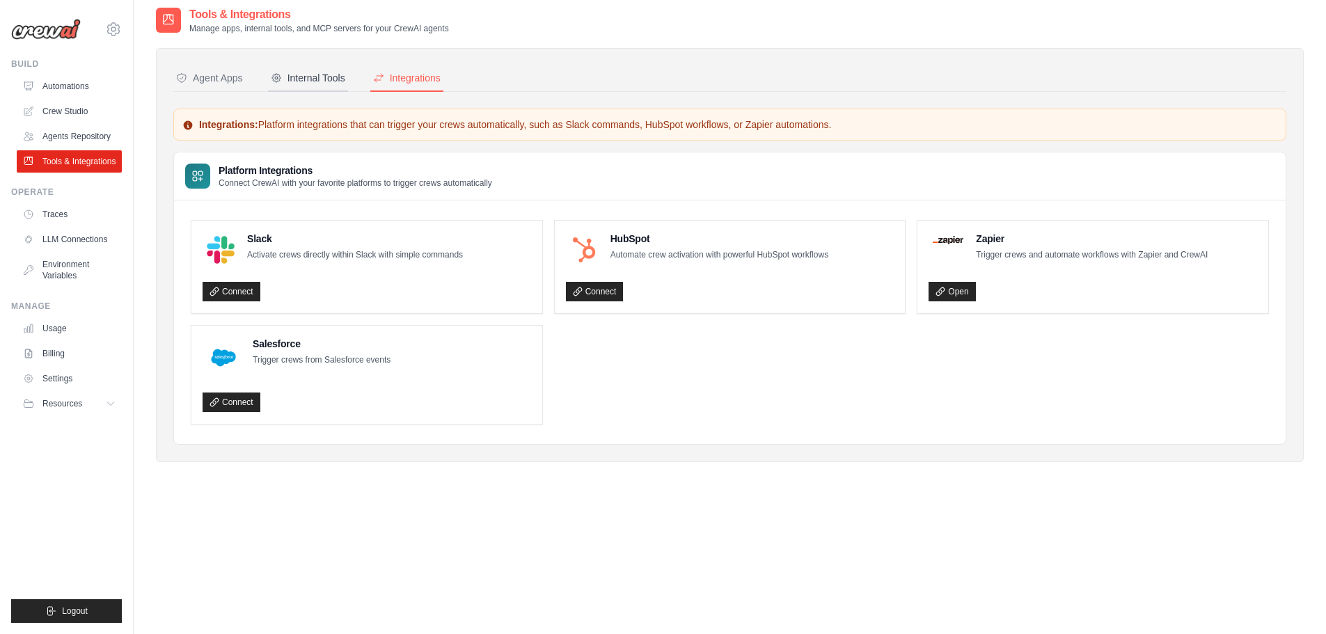
click at [309, 77] on div "Internal Tools" at bounding box center [308, 78] width 74 height 14
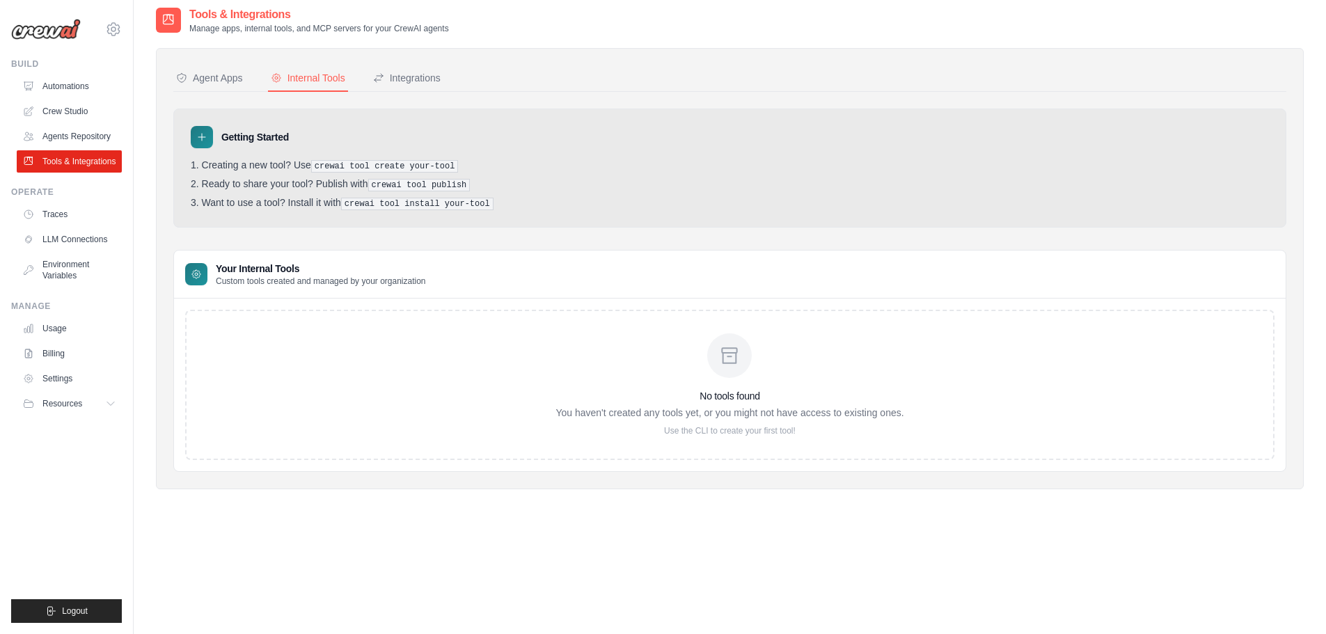
click at [668, 386] on div "No tools found You haven't created any tools yet, or you might not have access …" at bounding box center [730, 384] width 348 height 103
click at [728, 430] on p "Use the CLI to create your first tool!" at bounding box center [730, 430] width 348 height 11
click at [116, 33] on icon at bounding box center [113, 29] width 17 height 17
click at [453, 198] on pre "crewai tool install your-tool" at bounding box center [417, 204] width 152 height 13
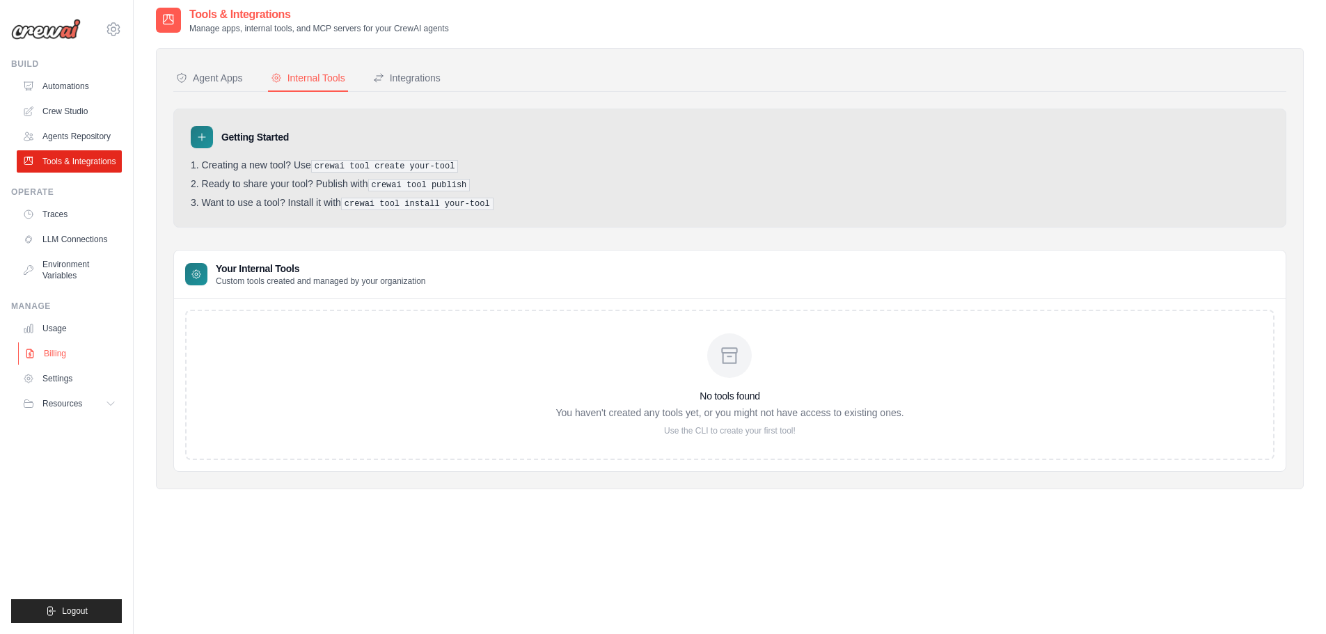
click at [53, 348] on link "Billing" at bounding box center [70, 353] width 105 height 22
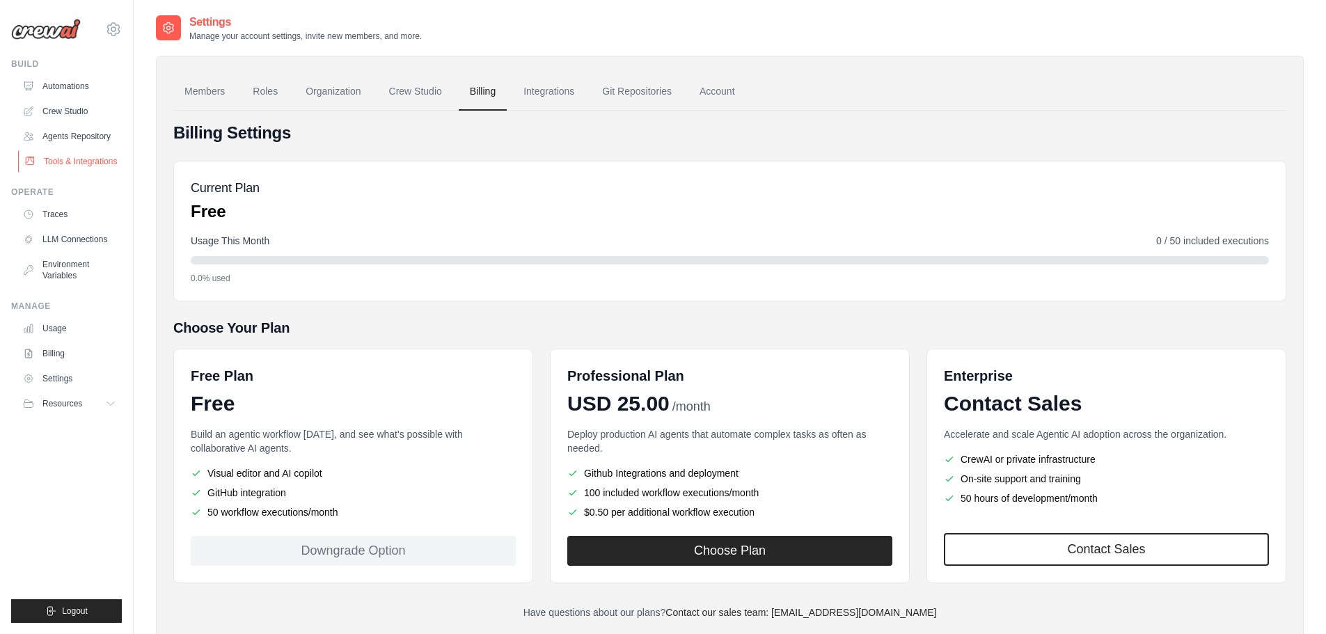
click at [78, 160] on link "Tools & Integrations" at bounding box center [70, 161] width 105 height 22
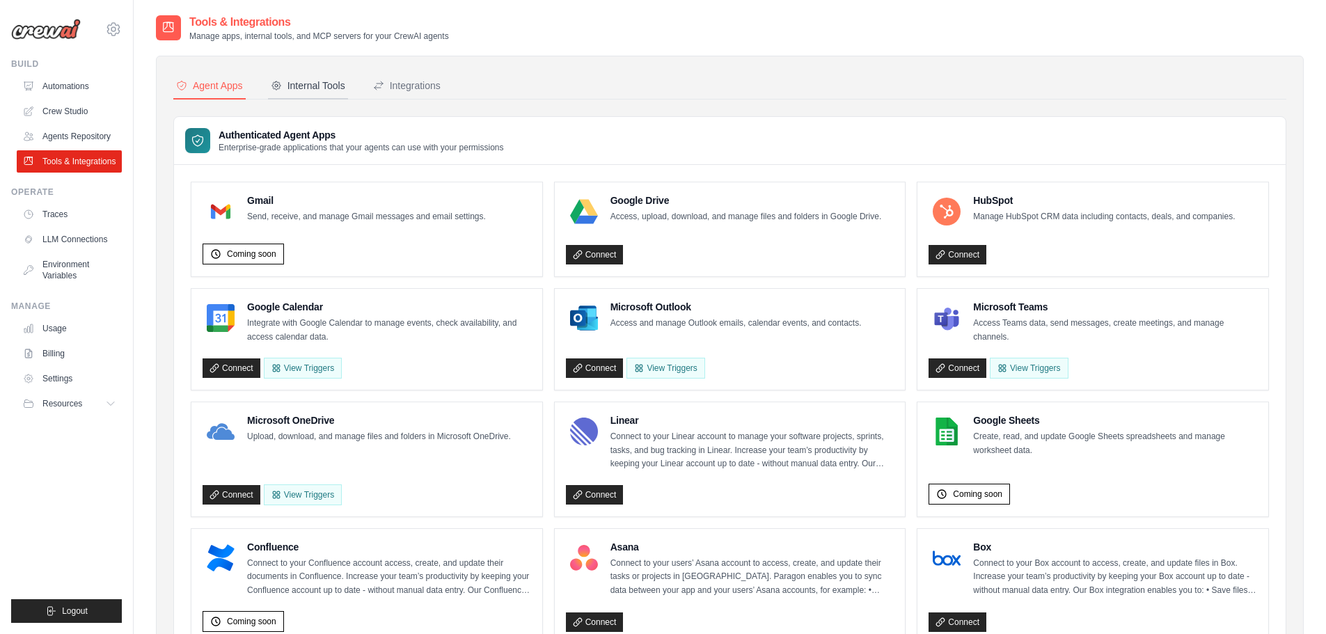
click at [297, 76] on button "Internal Tools" at bounding box center [308, 86] width 80 height 26
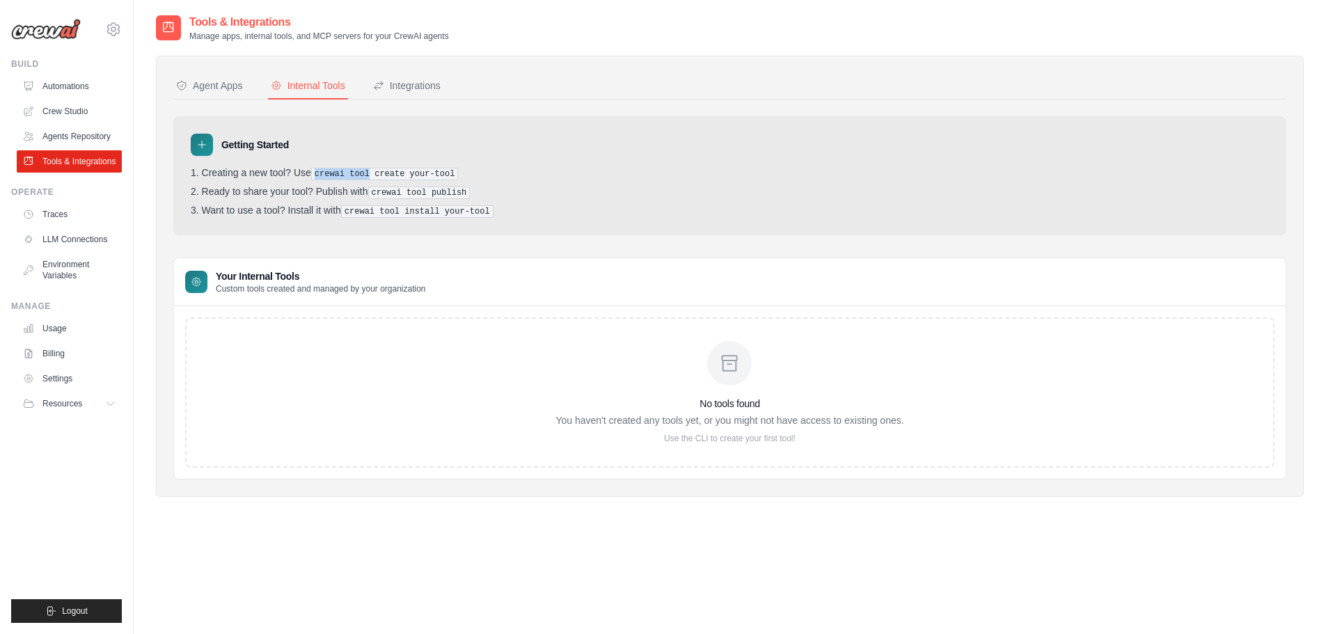
drag, startPoint x: 319, startPoint y: 173, endPoint x: 368, endPoint y: 173, distance: 49.4
click at [368, 173] on pre "crewai tool create your-tool" at bounding box center [385, 174] width 148 height 13
click at [399, 173] on pre "crewai tool create your-tool" at bounding box center [385, 174] width 148 height 13
drag, startPoint x: 399, startPoint y: 173, endPoint x: 317, endPoint y: 172, distance: 82.2
click at [317, 172] on pre "crewai tool create your-tool" at bounding box center [385, 174] width 148 height 13
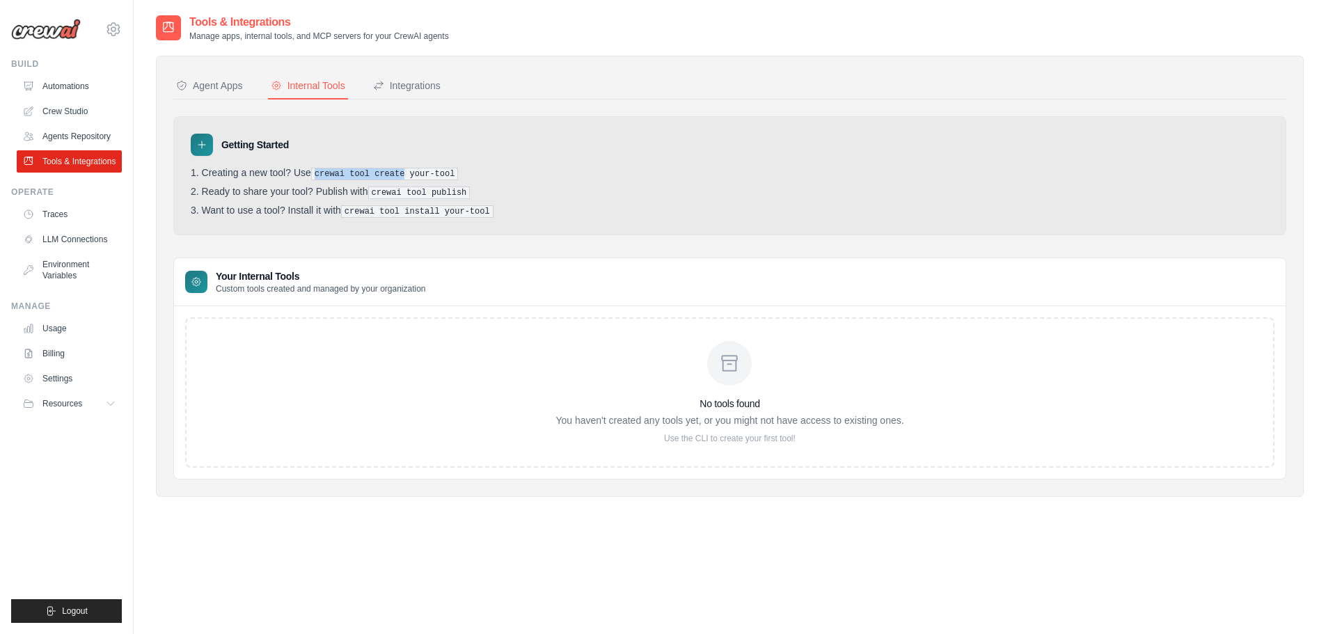
copy pre "crewai tool create"
click at [582, 196] on li "Ready to share your tool? Publish with crewai tool publish" at bounding box center [730, 192] width 1078 height 13
click at [546, 378] on div "No tools found You haven't created any tools yet, or you might not have access …" at bounding box center [729, 392] width 1089 height 150
